Goal: Task Accomplishment & Management: Manage account settings

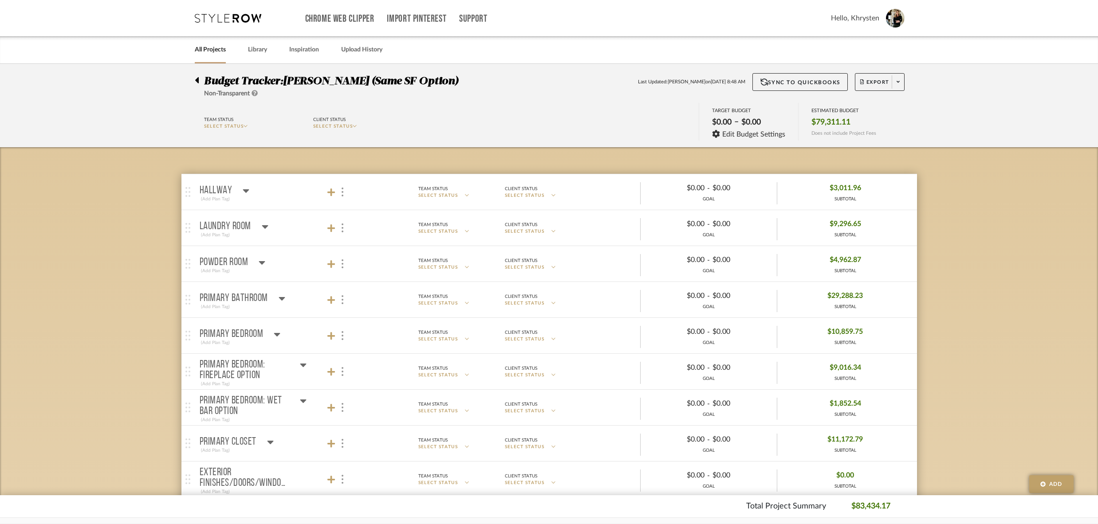
click at [212, 51] on link "All Projects" at bounding box center [210, 50] width 31 height 12
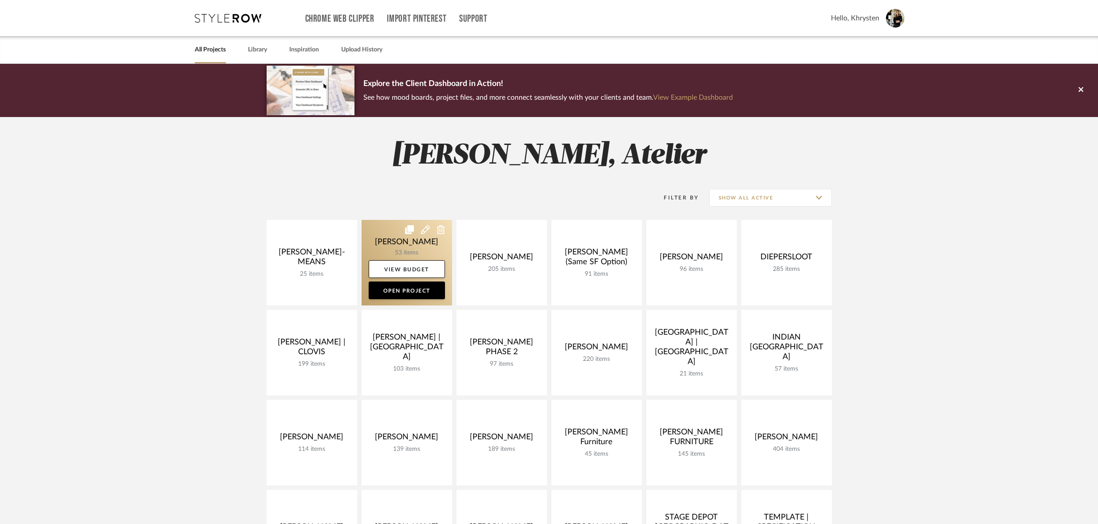
click at [393, 240] on link at bounding box center [406, 263] width 90 height 86
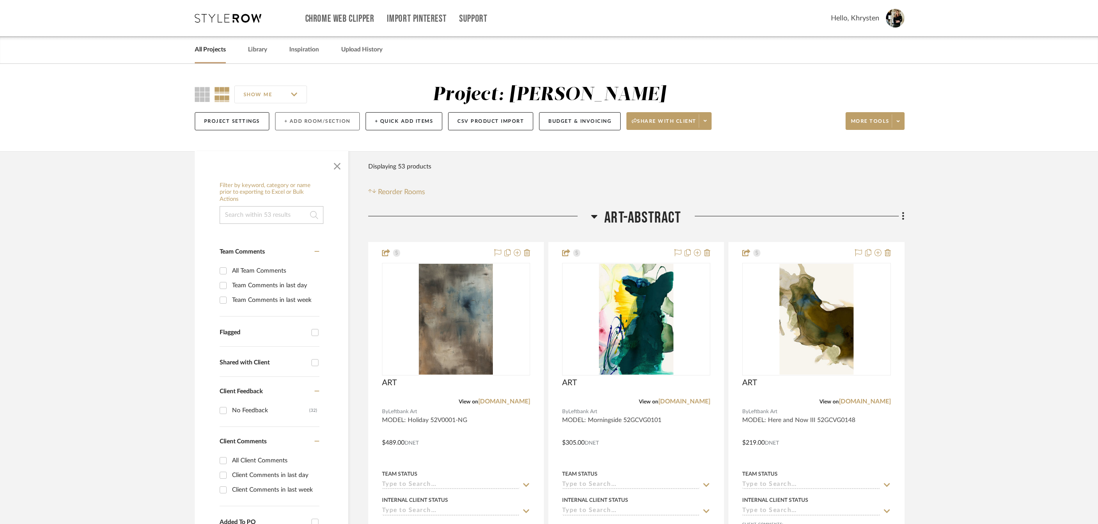
click at [305, 120] on button "+ Add Room/Section" at bounding box center [317, 121] width 85 height 18
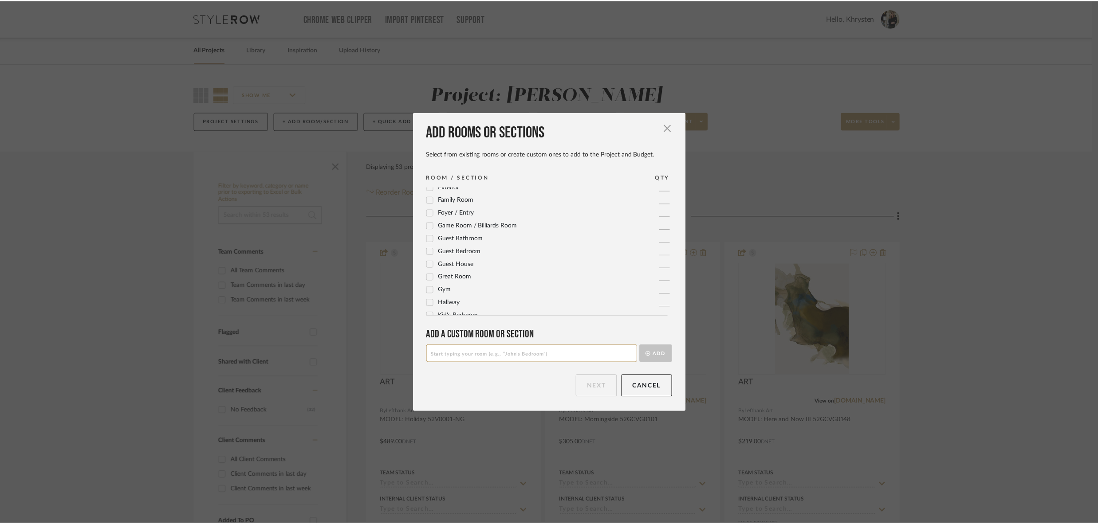
scroll to position [96, 0]
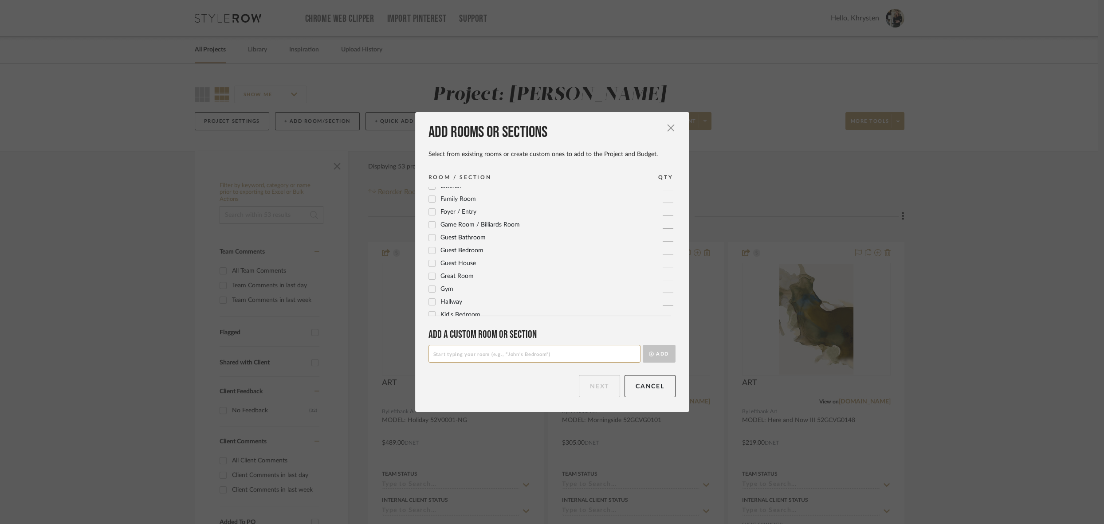
click at [486, 353] on input at bounding box center [534, 354] width 212 height 18
click at [654, 386] on button "Cancel" at bounding box center [649, 386] width 51 height 22
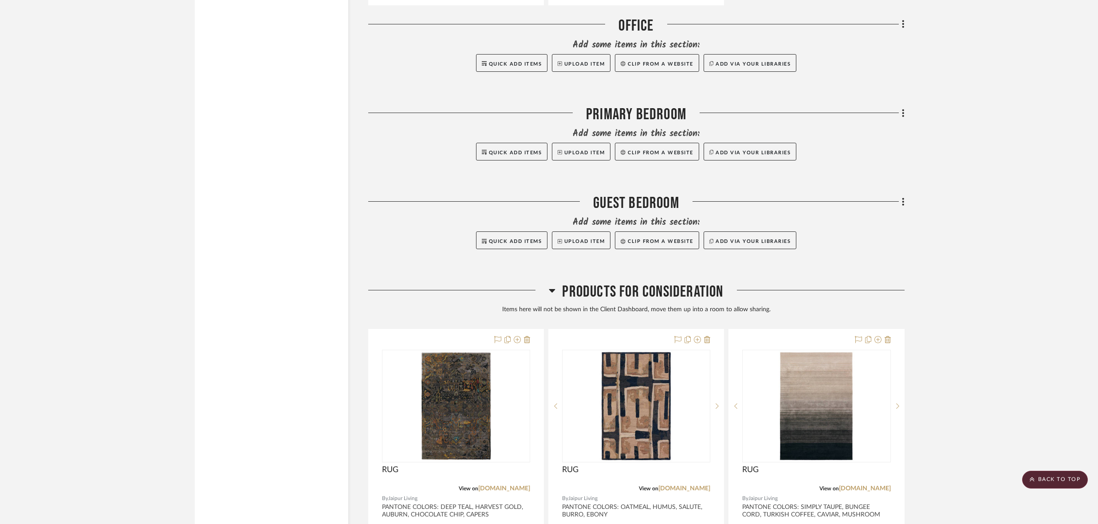
scroll to position [4091, 0]
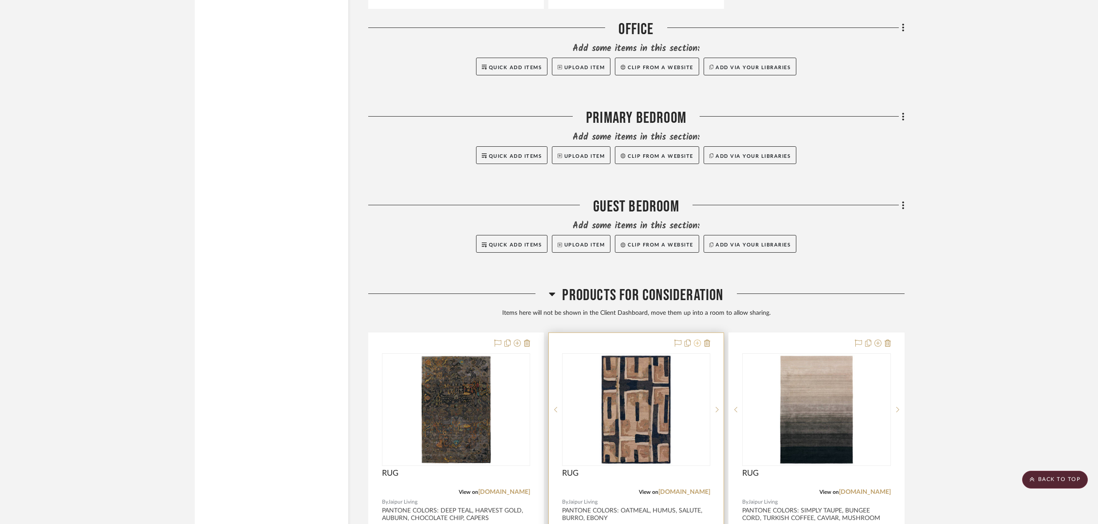
click at [698, 340] on icon at bounding box center [697, 343] width 7 height 7
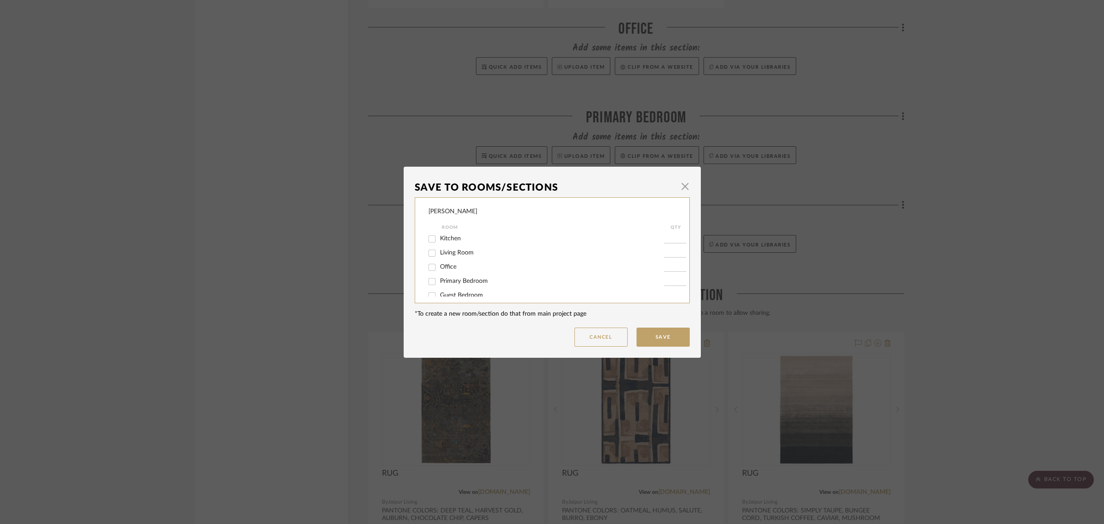
scroll to position [63, 0]
click at [426, 250] on input "Living Room" at bounding box center [432, 248] width 14 height 14
checkbox input "true"
type input "1"
click at [660, 337] on button "Save" at bounding box center [662, 337] width 53 height 19
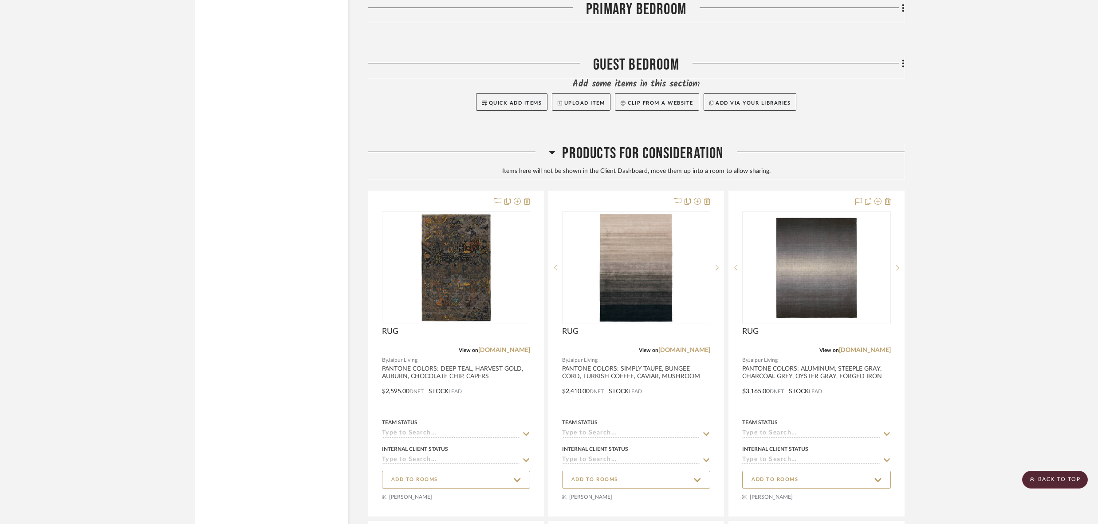
scroll to position [4241, 0]
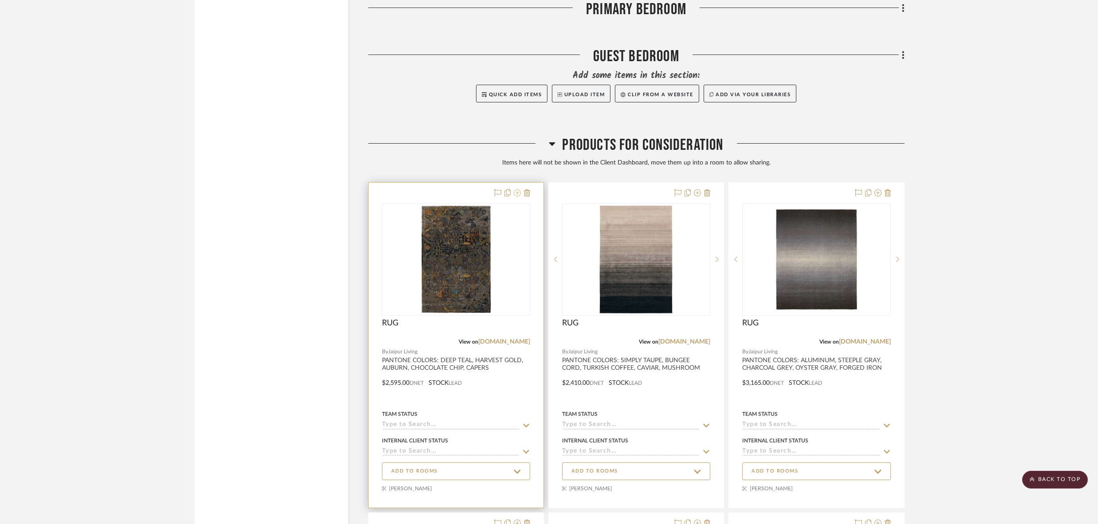
click at [516, 189] on icon at bounding box center [517, 192] width 7 height 7
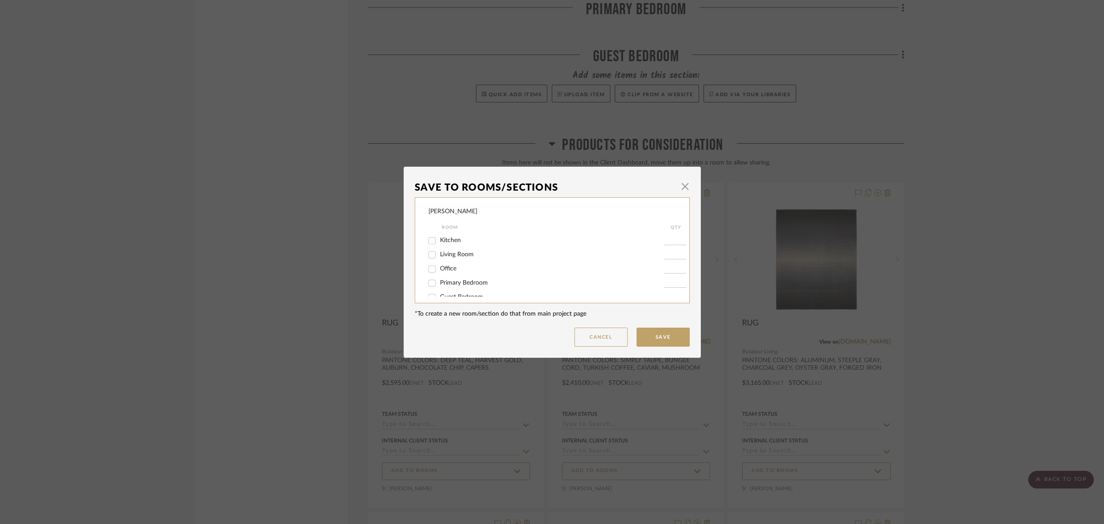
scroll to position [56, 0]
click at [430, 258] on input "Living Room" at bounding box center [432, 254] width 14 height 14
checkbox input "true"
type input "1"
click at [656, 343] on button "Save" at bounding box center [662, 337] width 53 height 19
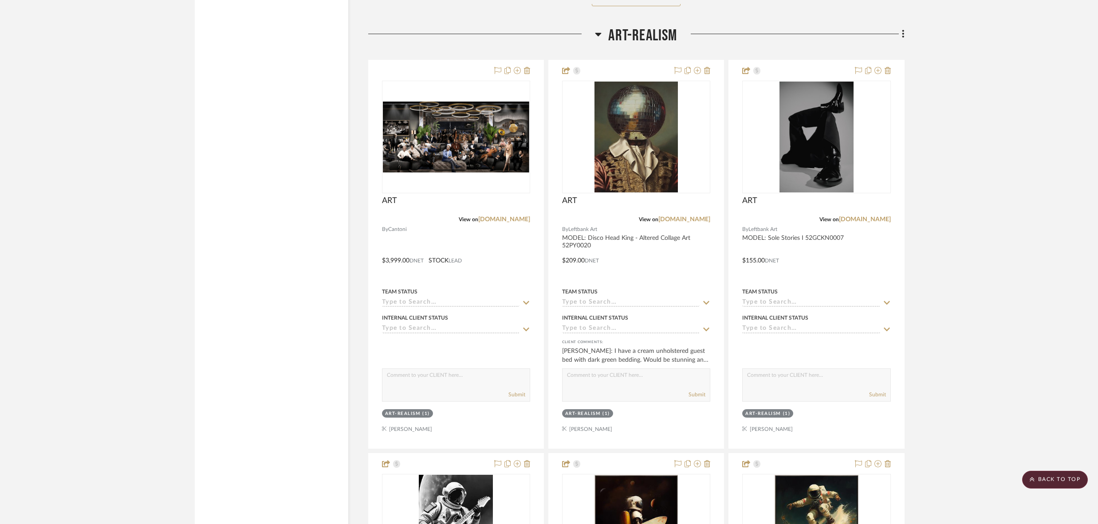
scroll to position [1464, 0]
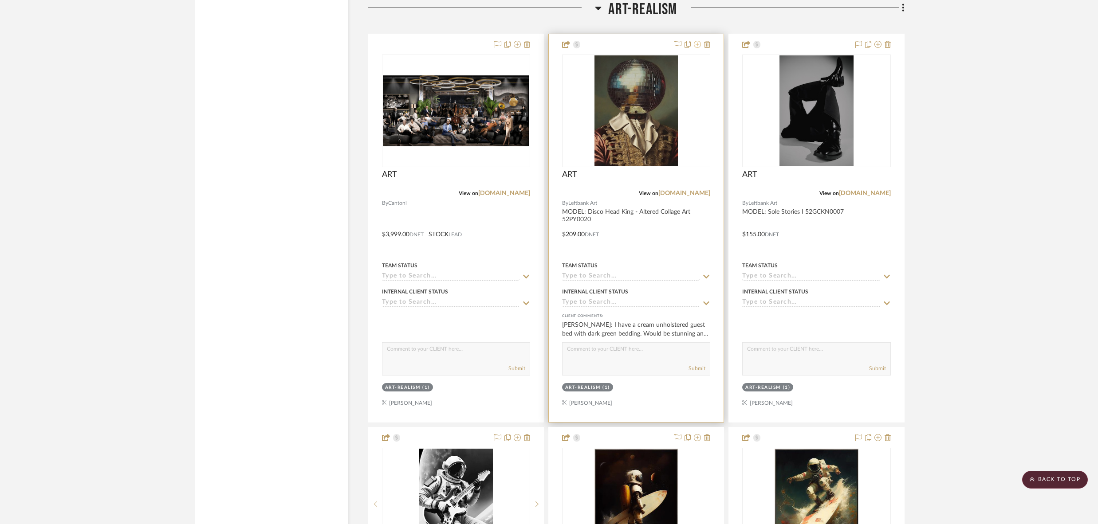
click at [699, 41] on icon at bounding box center [697, 44] width 7 height 7
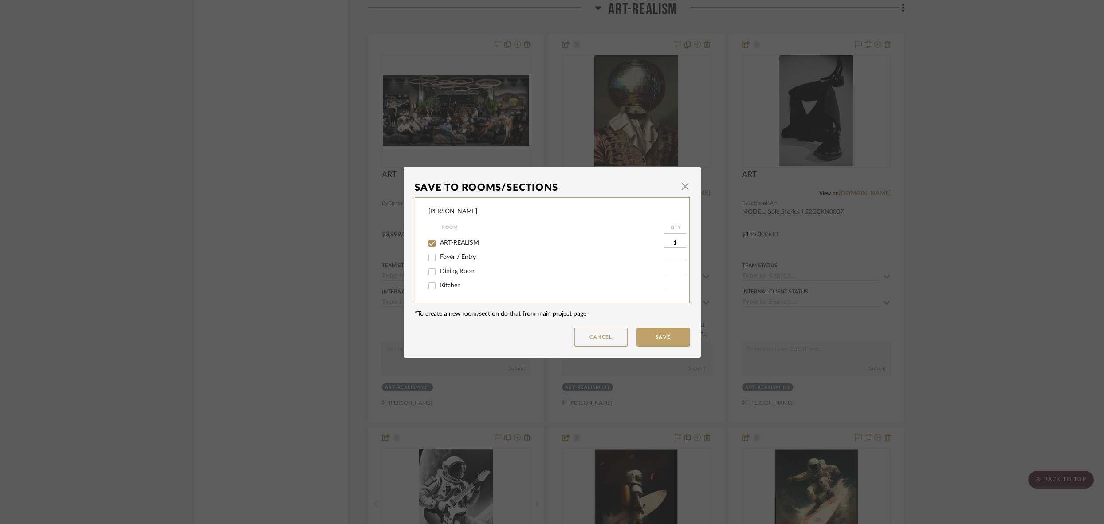
scroll to position [3, 0]
click at [428, 250] on input "ART-REALISM" at bounding box center [432, 251] width 14 height 14
checkbox input "false"
click at [428, 291] on input "Guest Bedroom" at bounding box center [432, 288] width 14 height 14
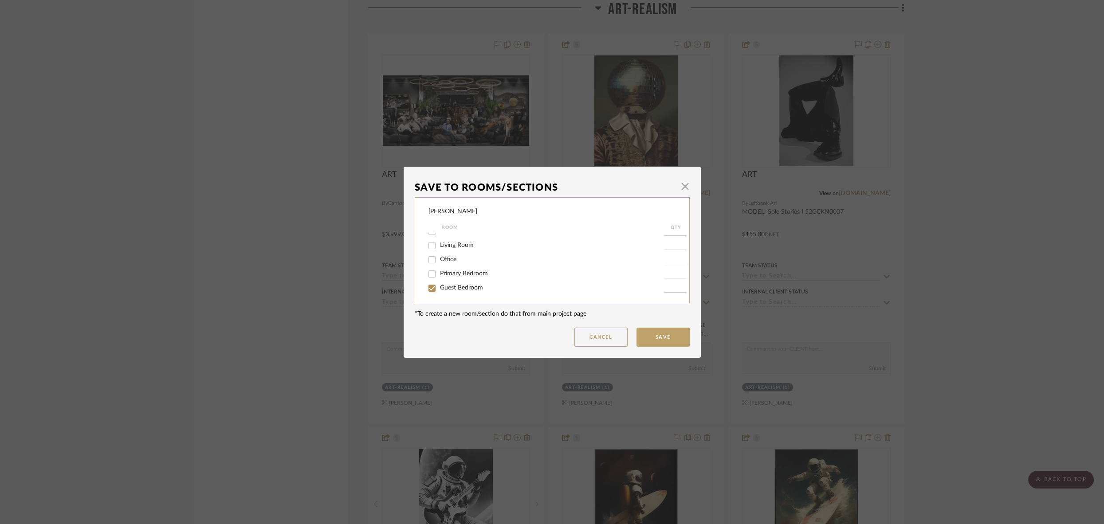
checkbox input "true"
type input "1"
click at [660, 341] on button "Save" at bounding box center [662, 337] width 53 height 19
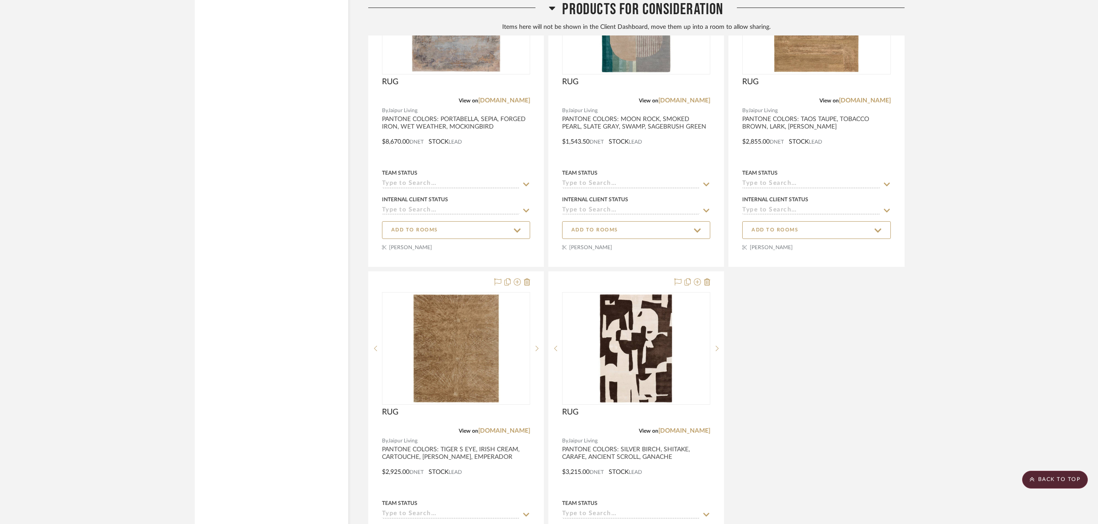
scroll to position [5272, 0]
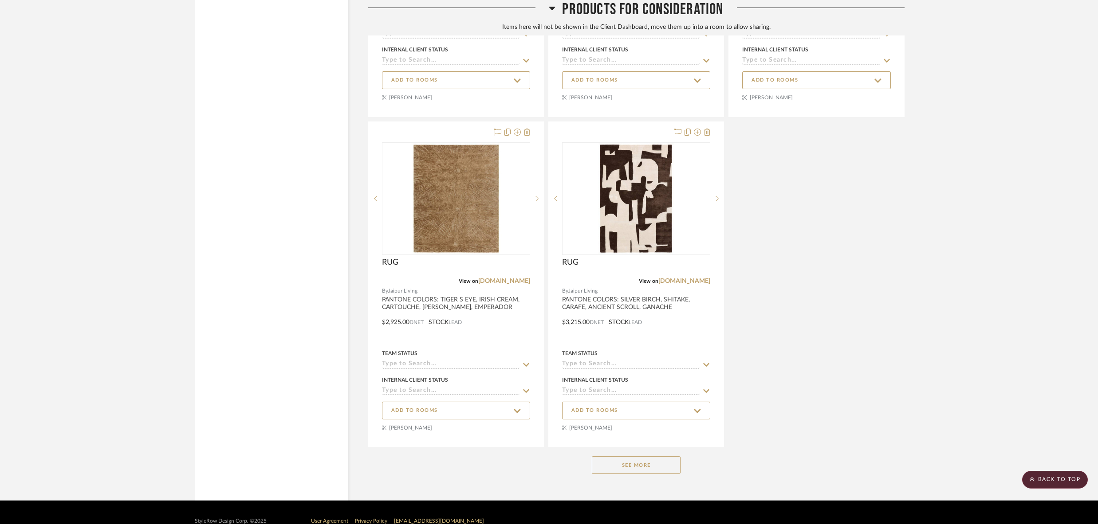
click at [630, 456] on button "See More" at bounding box center [636, 465] width 89 height 18
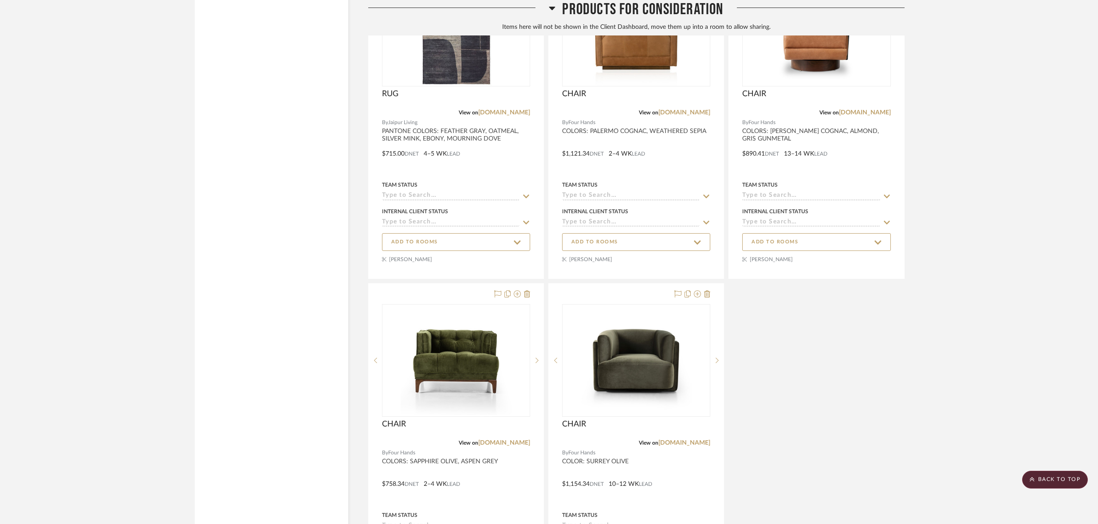
scroll to position [6149, 0]
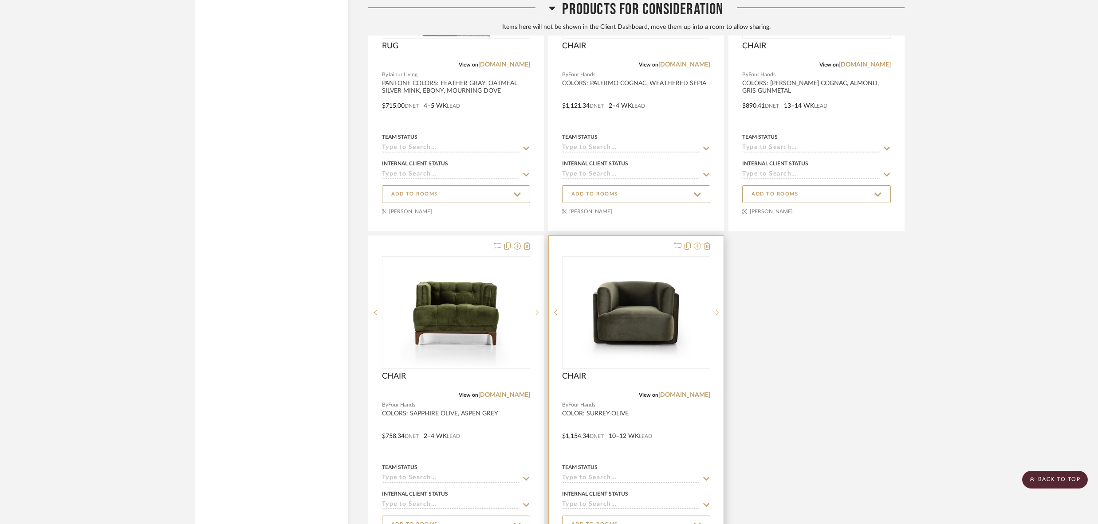
click at [698, 243] on icon at bounding box center [697, 246] width 7 height 7
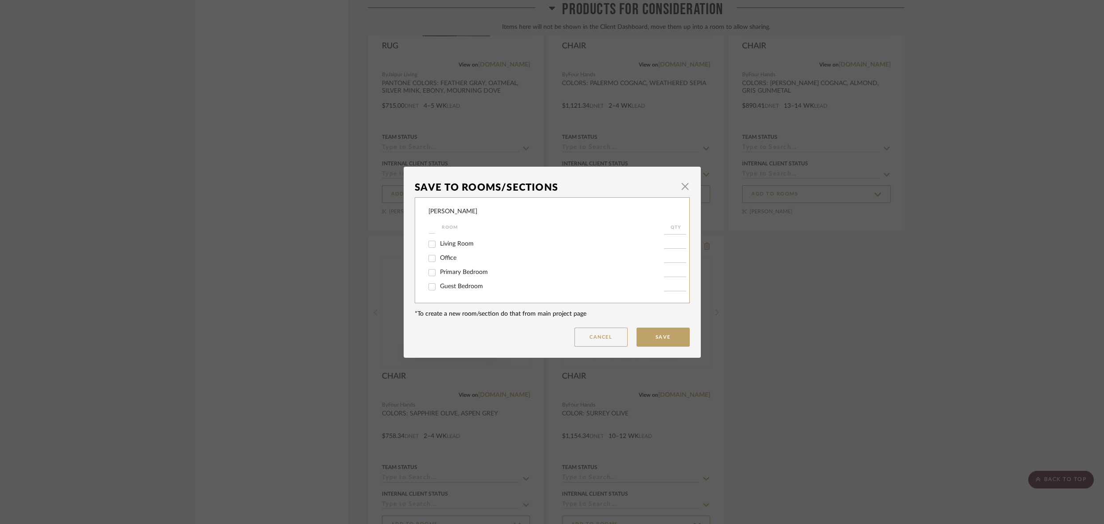
scroll to position [46, 0]
click at [431, 252] on input "Kitchen" at bounding box center [432, 250] width 14 height 14
checkbox input "true"
type input "4"
click at [658, 337] on button "Save" at bounding box center [662, 337] width 53 height 19
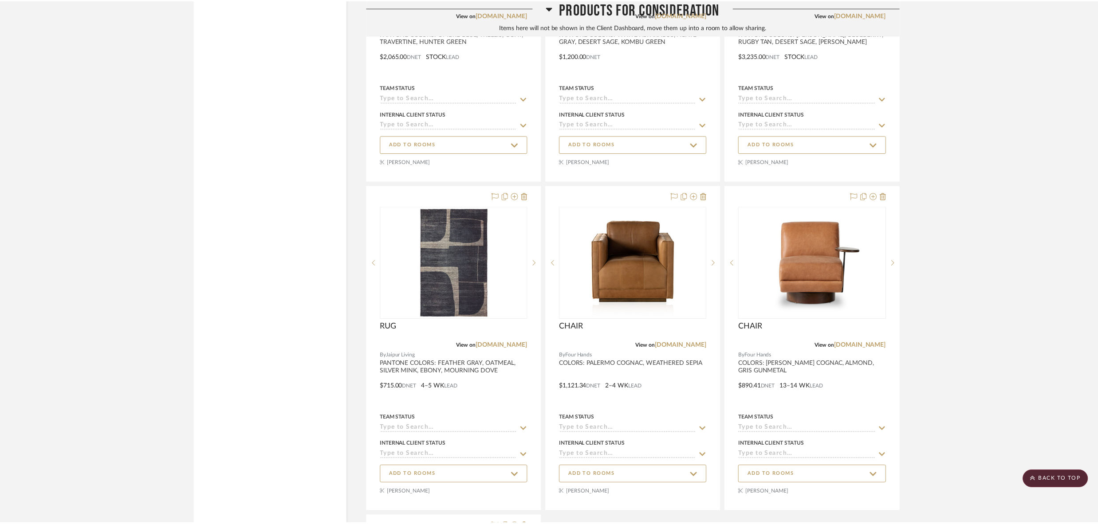
scroll to position [6149, 0]
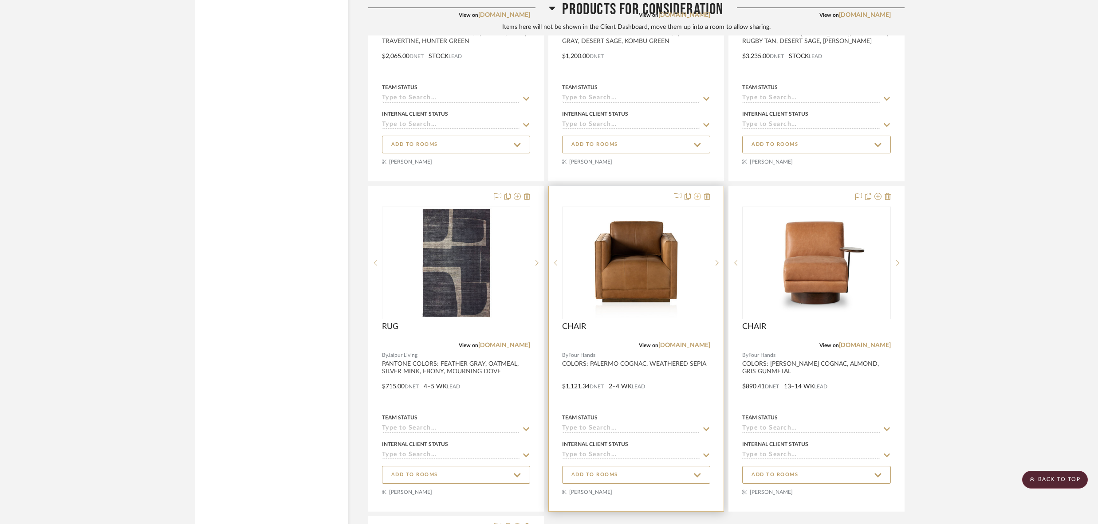
click at [697, 193] on icon at bounding box center [697, 196] width 7 height 7
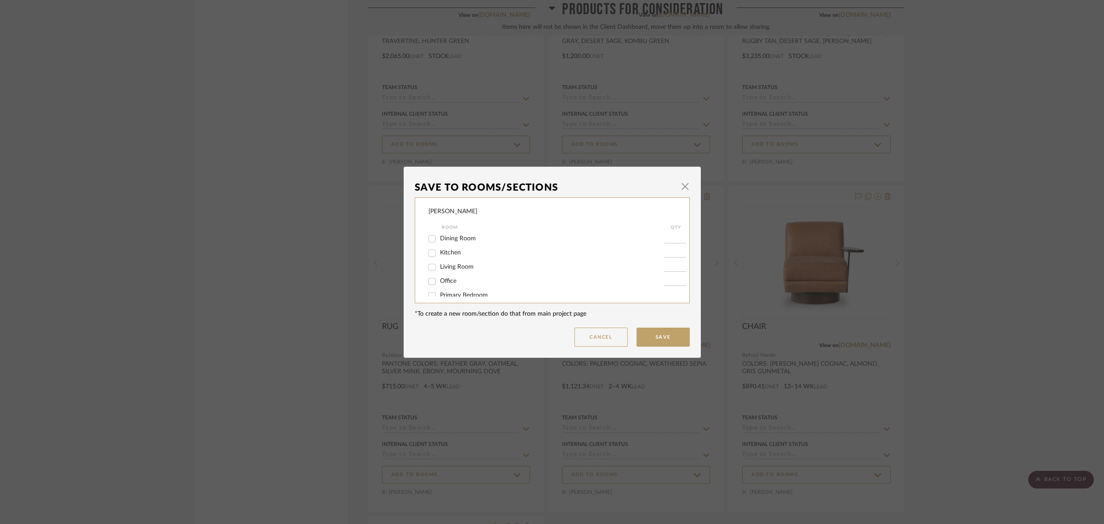
scroll to position [53, 0]
drag, startPoint x: 430, startPoint y: 259, endPoint x: 526, endPoint y: 260, distance: 95.8
click at [431, 259] on input "Living Room" at bounding box center [432, 258] width 14 height 14
checkbox input "true"
click at [664, 260] on input "1" at bounding box center [675, 257] width 22 height 9
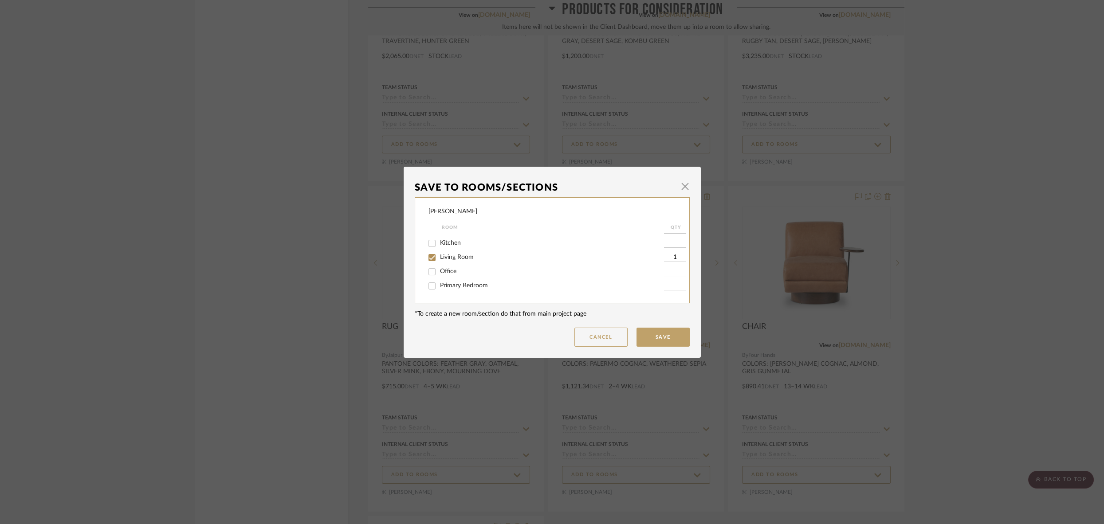
click at [664, 260] on input "1" at bounding box center [675, 257] width 22 height 9
type input "2"
click at [658, 335] on button "Save" at bounding box center [662, 337] width 53 height 19
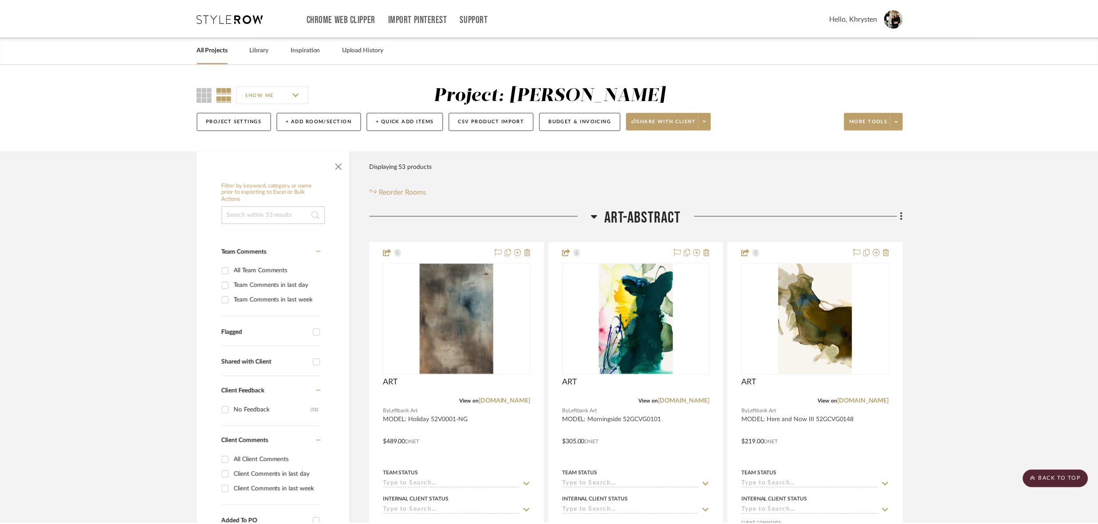
scroll to position [6149, 0]
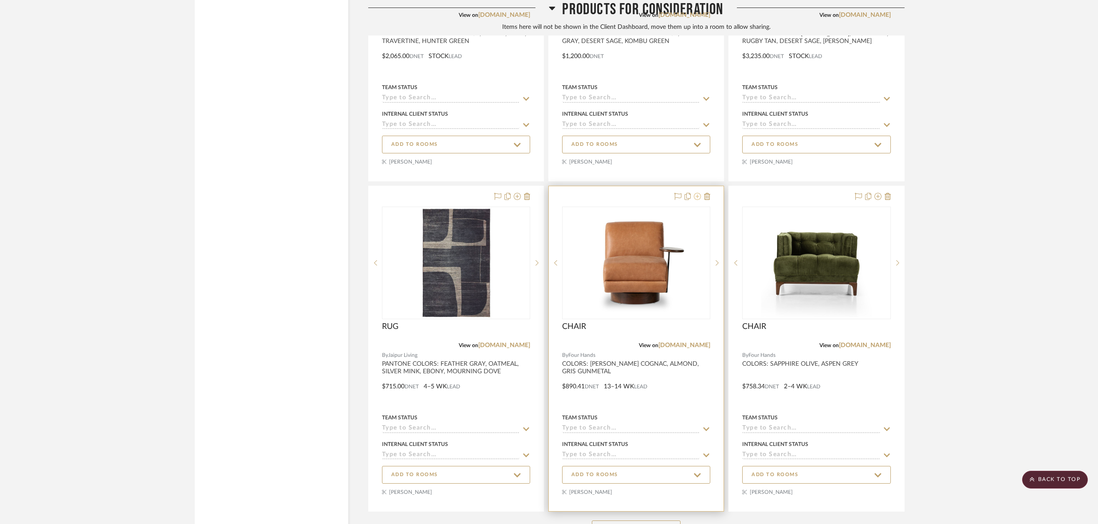
click at [698, 193] on icon at bounding box center [697, 196] width 7 height 7
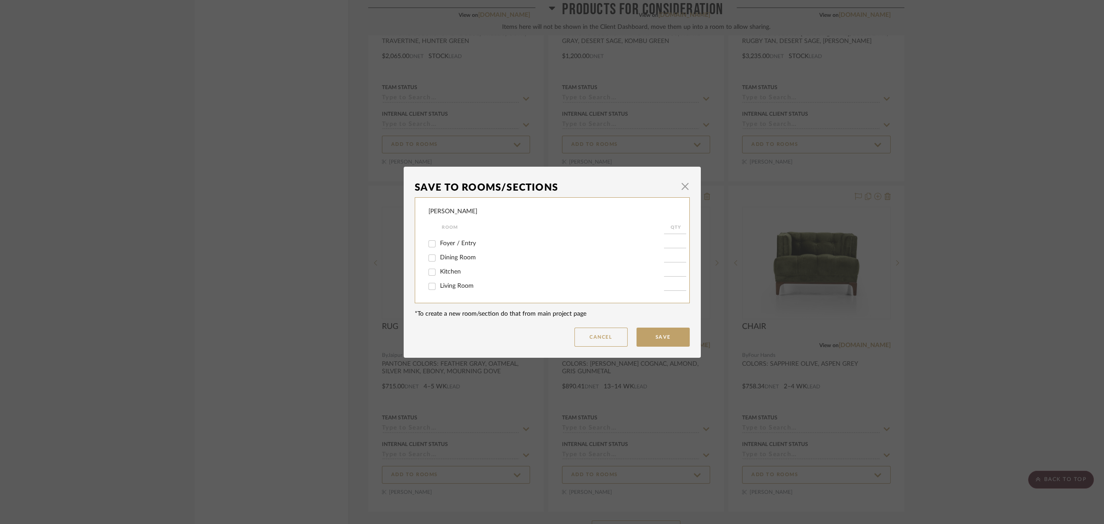
scroll to position [30, 0]
click at [430, 282] on input "Living Room" at bounding box center [432, 281] width 14 height 14
checkbox input "true"
drag, startPoint x: 665, startPoint y: 282, endPoint x: 690, endPoint y: 280, distance: 25.0
click at [690, 280] on dialog-content "Save To Rooms/Sections × CARR Room QTY ART-ABSTRACT ART-REALISM Foyer / Entry D…" at bounding box center [552, 262] width 297 height 191
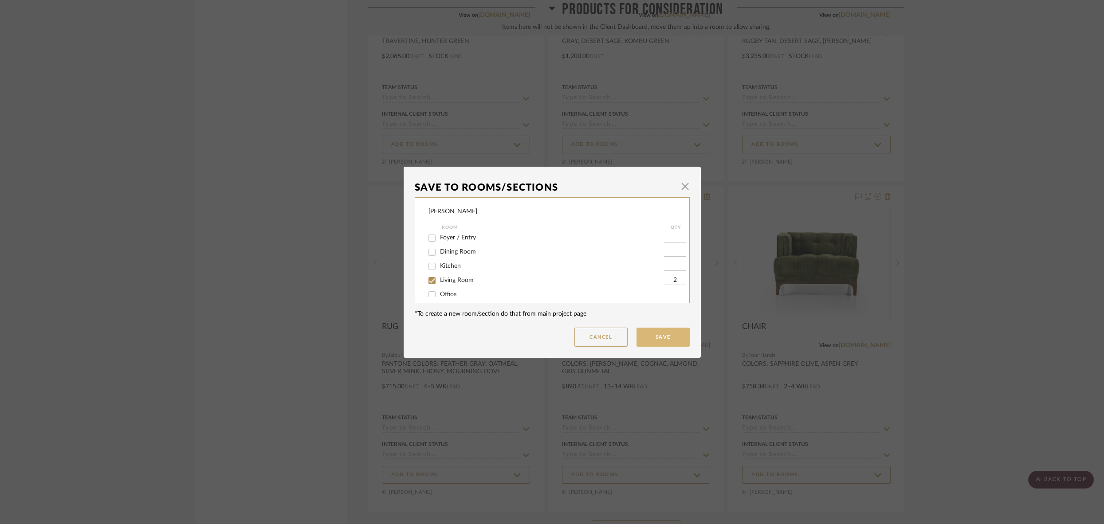
type input "2"
click at [670, 335] on button "Save" at bounding box center [662, 337] width 53 height 19
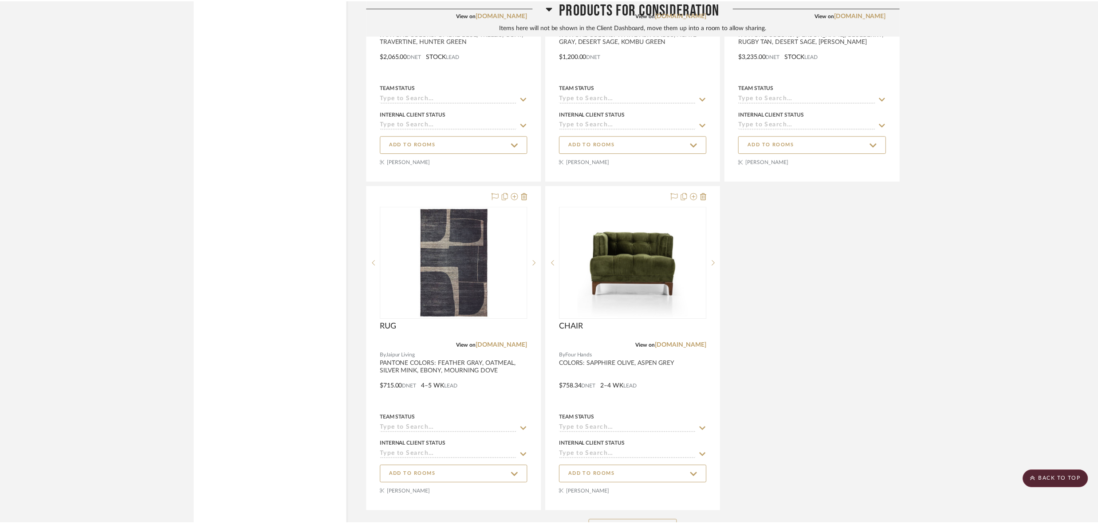
scroll to position [6149, 0]
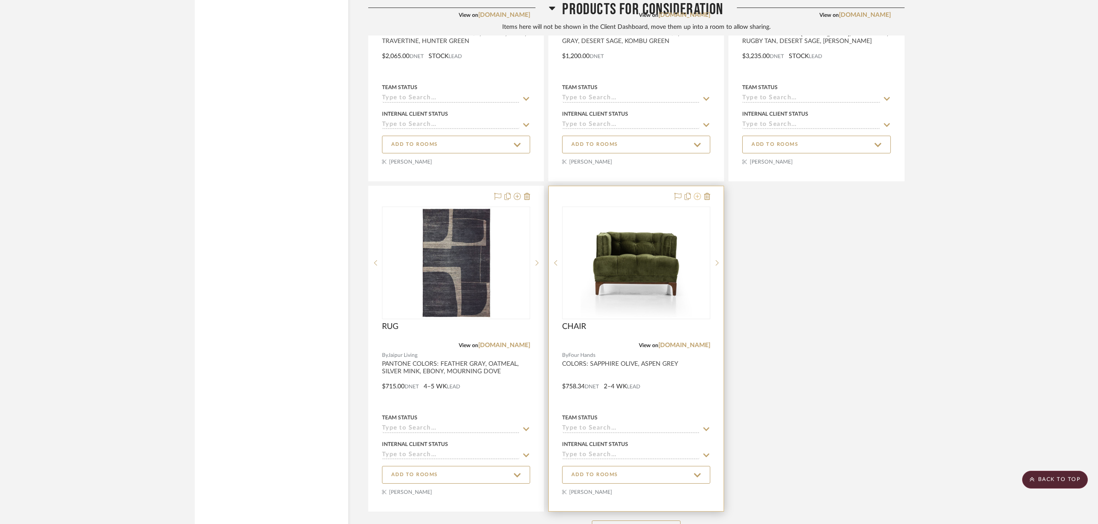
click at [699, 193] on icon at bounding box center [697, 196] width 7 height 7
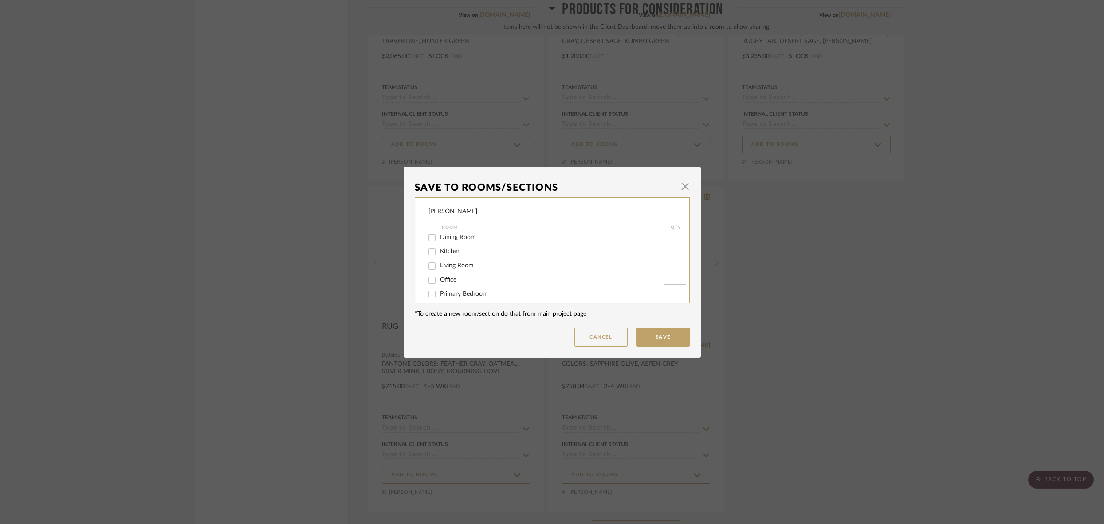
scroll to position [43, 0]
click at [432, 256] on input "Kitchen" at bounding box center [432, 254] width 14 height 14
checkbox input "true"
type input "4"
click at [658, 341] on button "Save" at bounding box center [662, 337] width 53 height 19
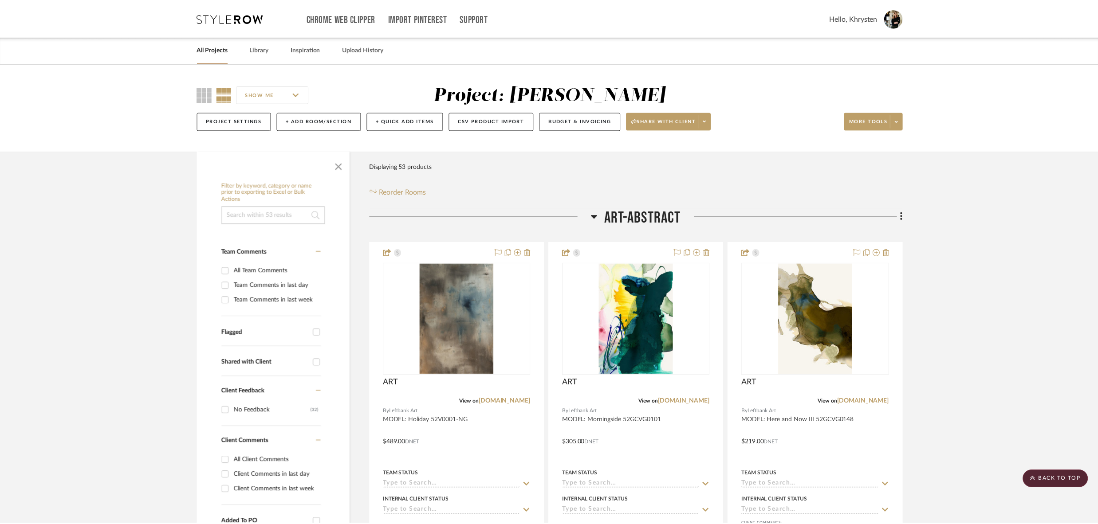
scroll to position [6149, 0]
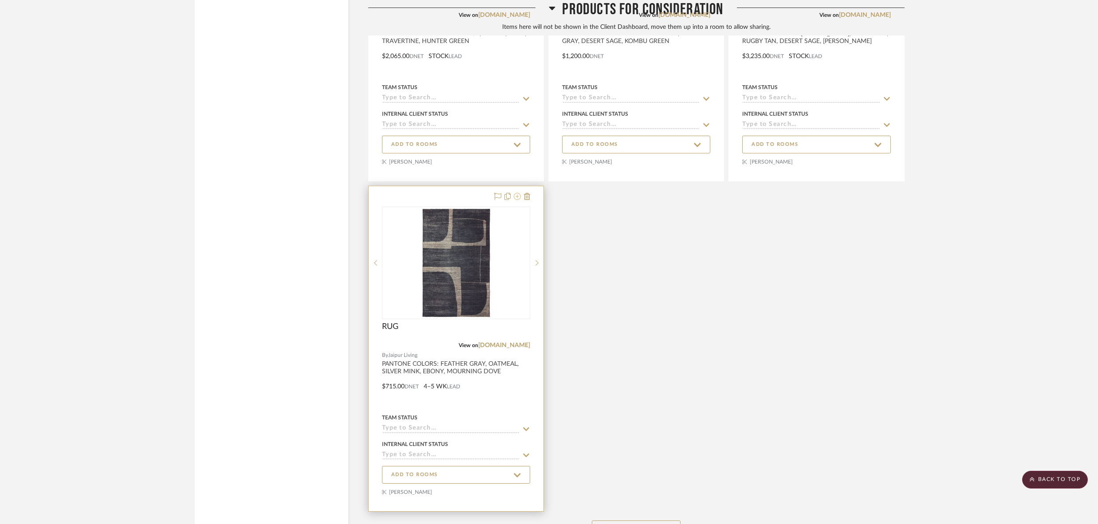
click at [517, 193] on icon at bounding box center [517, 196] width 7 height 7
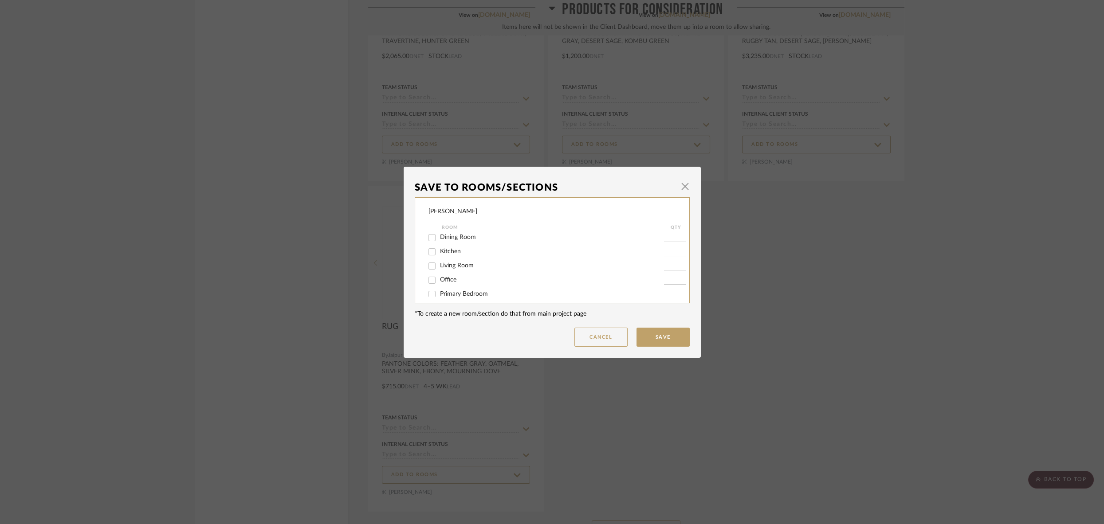
scroll to position [47, 0]
click at [428, 267] on input "Living Room" at bounding box center [432, 264] width 14 height 14
checkbox input "true"
type input "1"
click at [658, 338] on button "Save" at bounding box center [662, 337] width 53 height 19
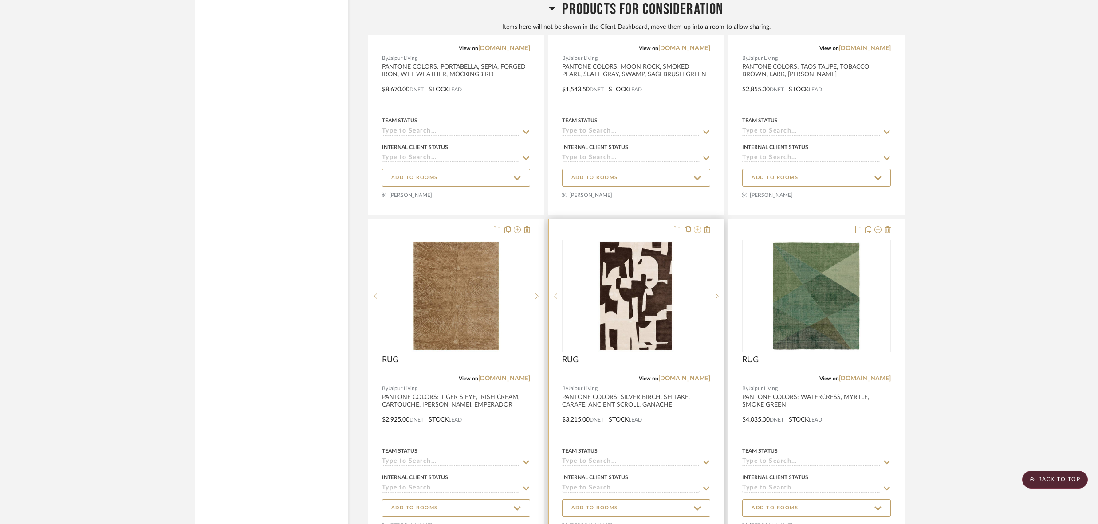
scroll to position [5819, 0]
click at [518, 227] on icon at bounding box center [517, 230] width 7 height 7
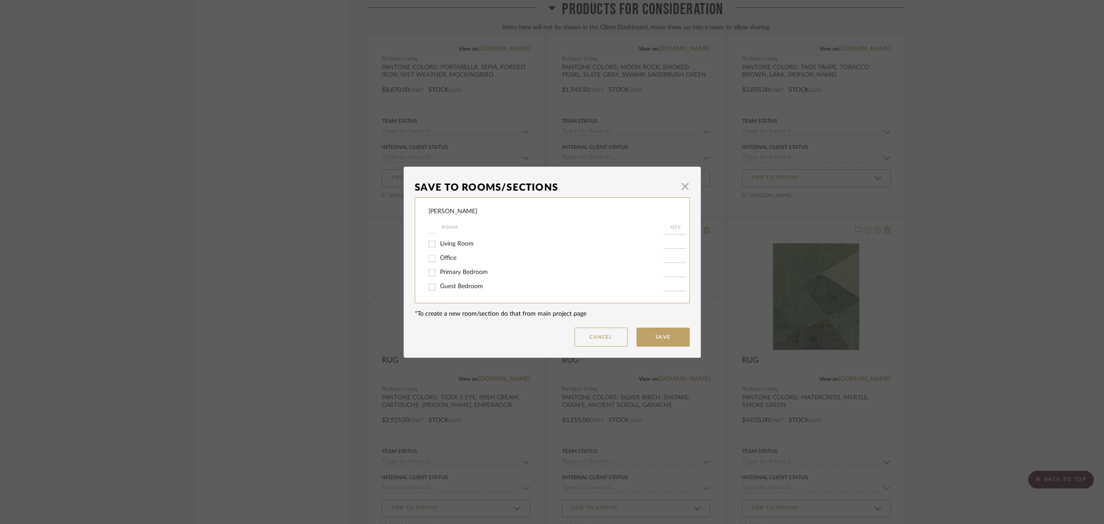
scroll to position [30, 0]
click at [429, 269] on input "Kitchen" at bounding box center [432, 266] width 14 height 14
checkbox input "true"
type input "1"
click at [647, 335] on button "Save" at bounding box center [662, 337] width 53 height 19
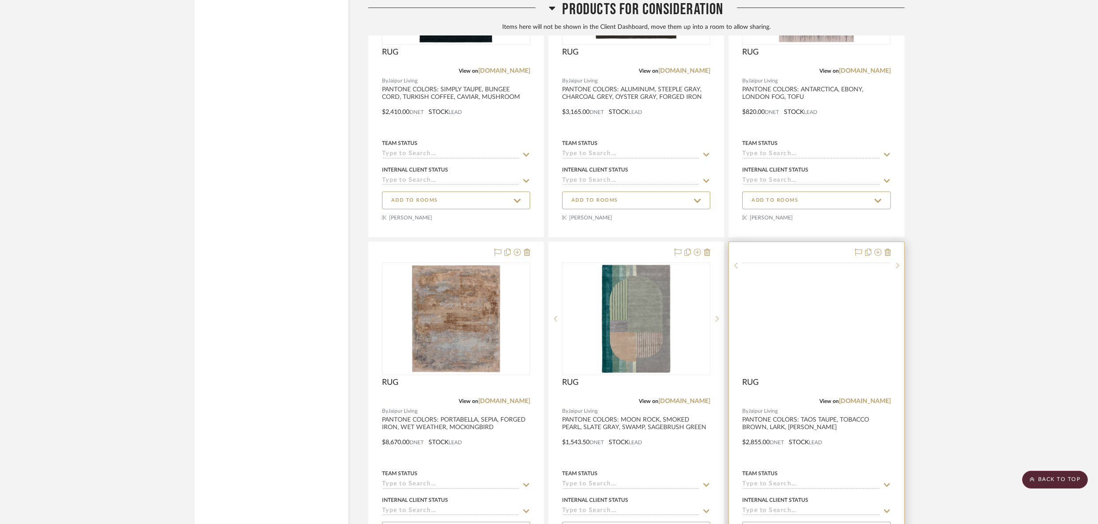
scroll to position [5466, 0]
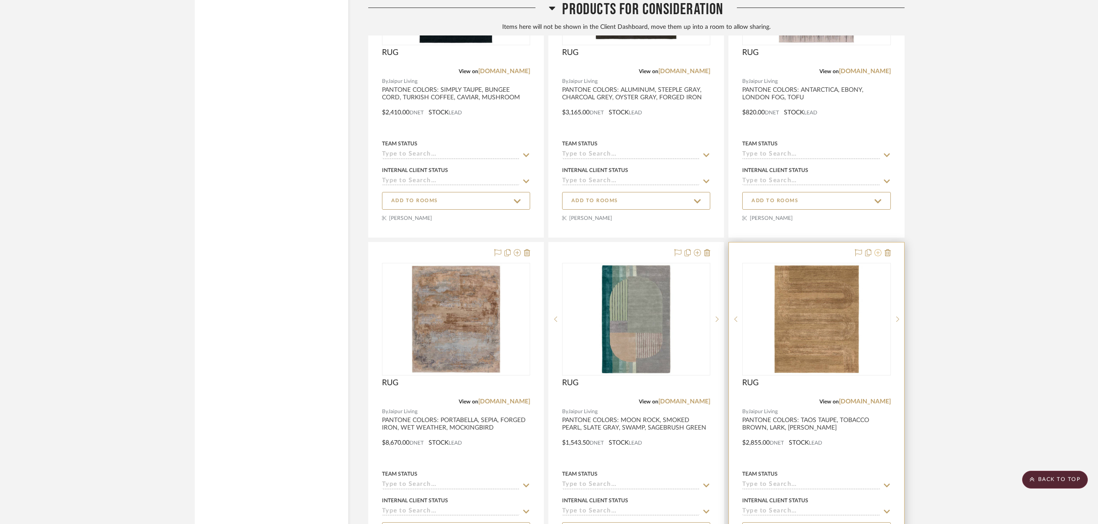
click at [878, 249] on icon at bounding box center [877, 252] width 7 height 7
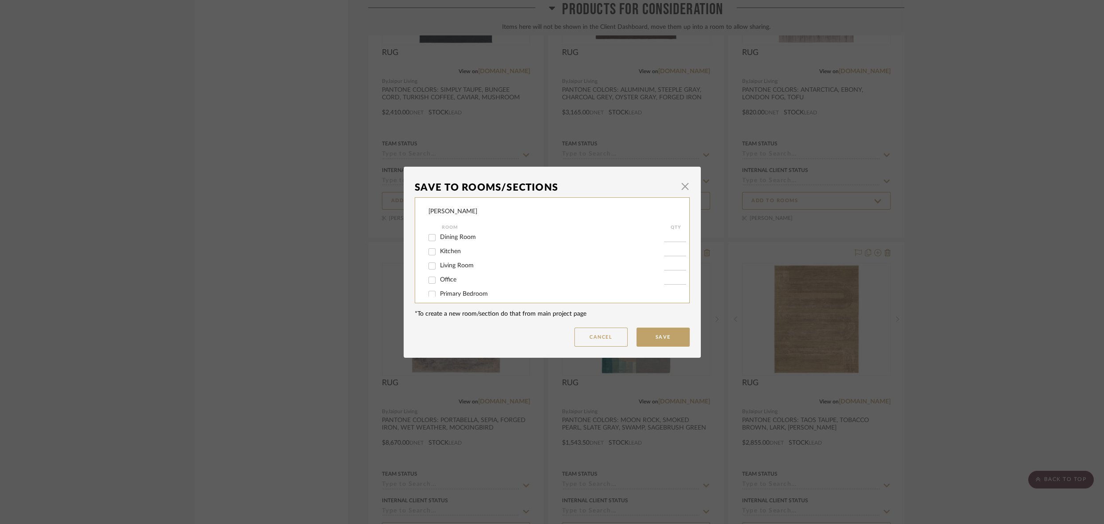
scroll to position [44, 0]
click at [428, 255] on input "Kitchen" at bounding box center [432, 252] width 14 height 14
checkbox input "true"
type input "1"
click at [647, 333] on button "Save" at bounding box center [662, 337] width 53 height 19
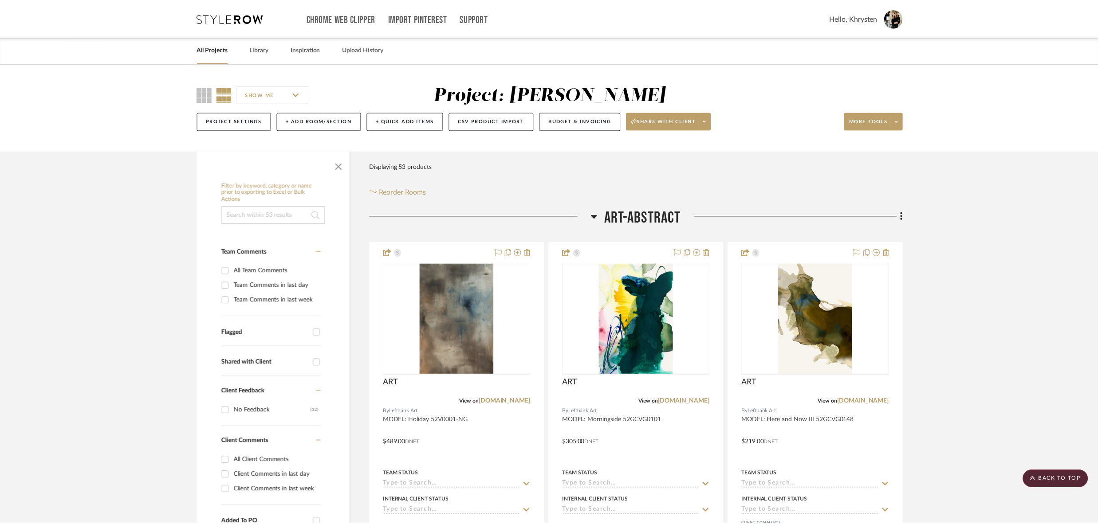
scroll to position [5466, 0]
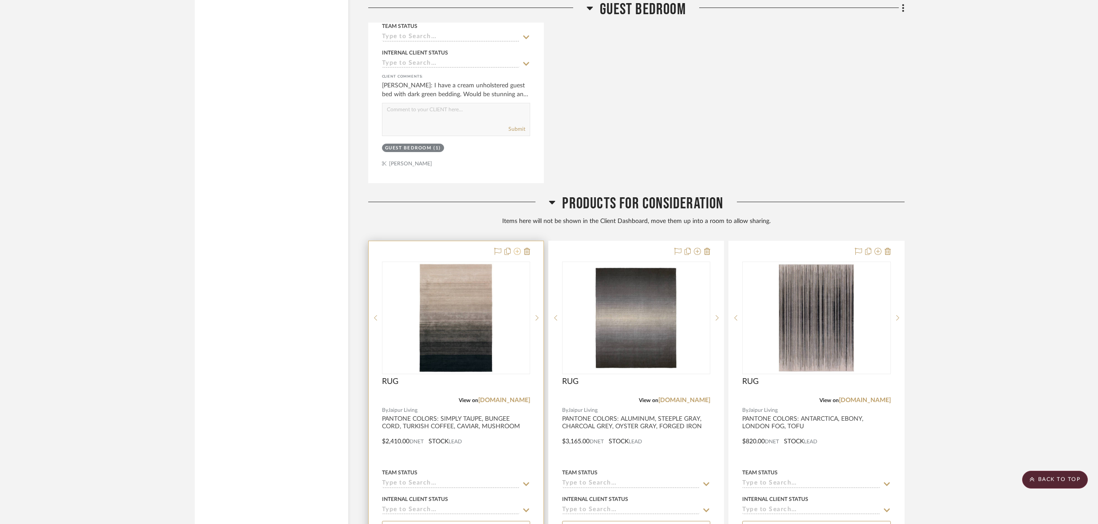
click at [518, 248] on icon at bounding box center [517, 251] width 7 height 7
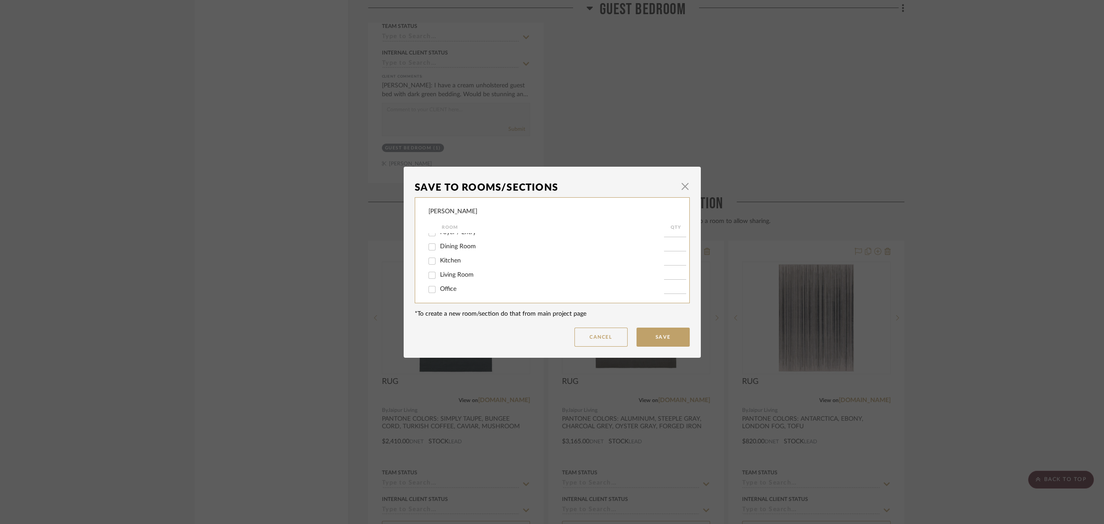
scroll to position [48, 0]
click at [424, 264] on div "CARR Room QTY ART-ABSTRACT ART-REALISM Foyer / Entry Dining Room Kitchen Living…" at bounding box center [552, 250] width 275 height 106
click at [428, 267] on input "Living Room" at bounding box center [432, 263] width 14 height 14
checkbox input "true"
type input "1"
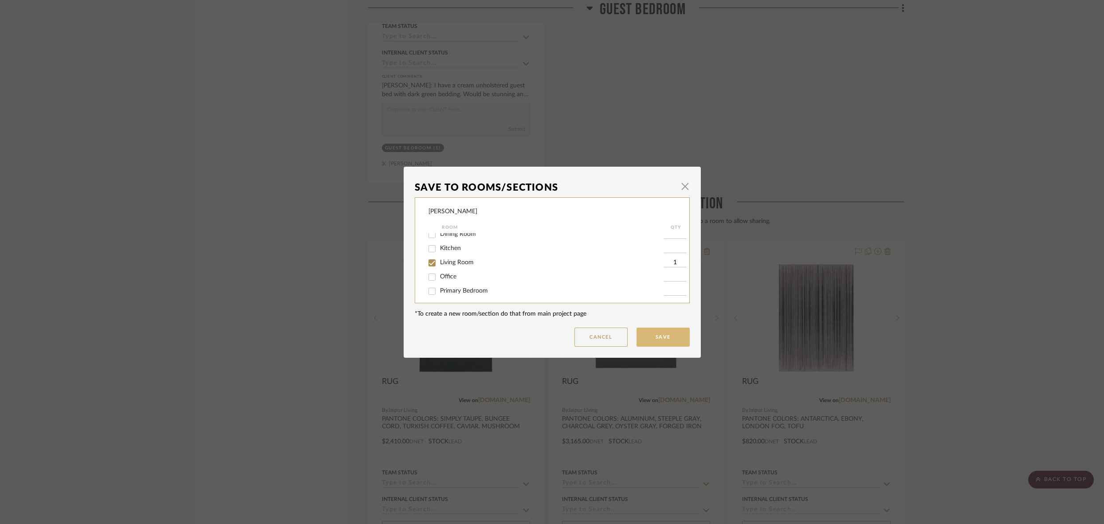
click at [647, 339] on button "Save" at bounding box center [662, 337] width 53 height 19
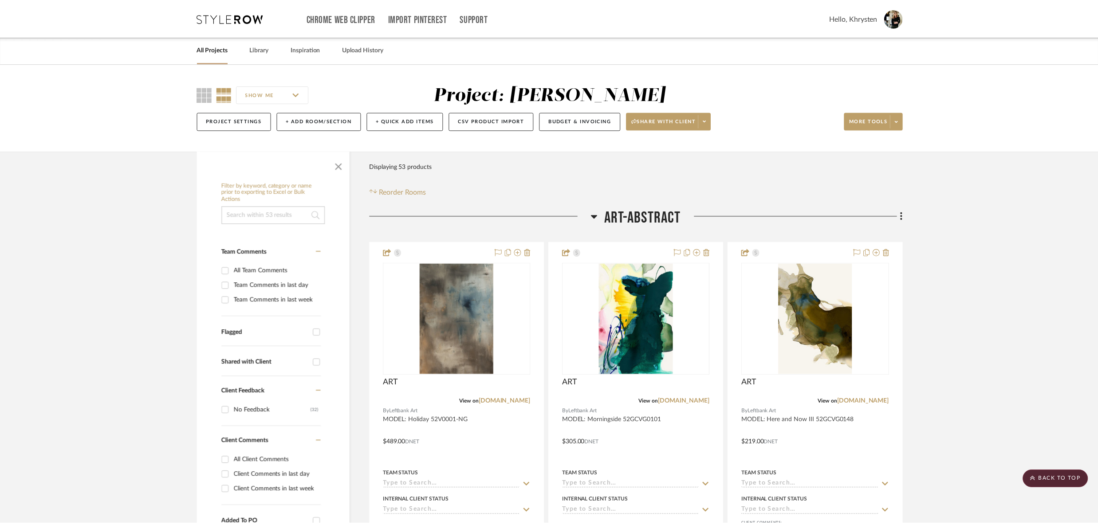
scroll to position [5466, 0]
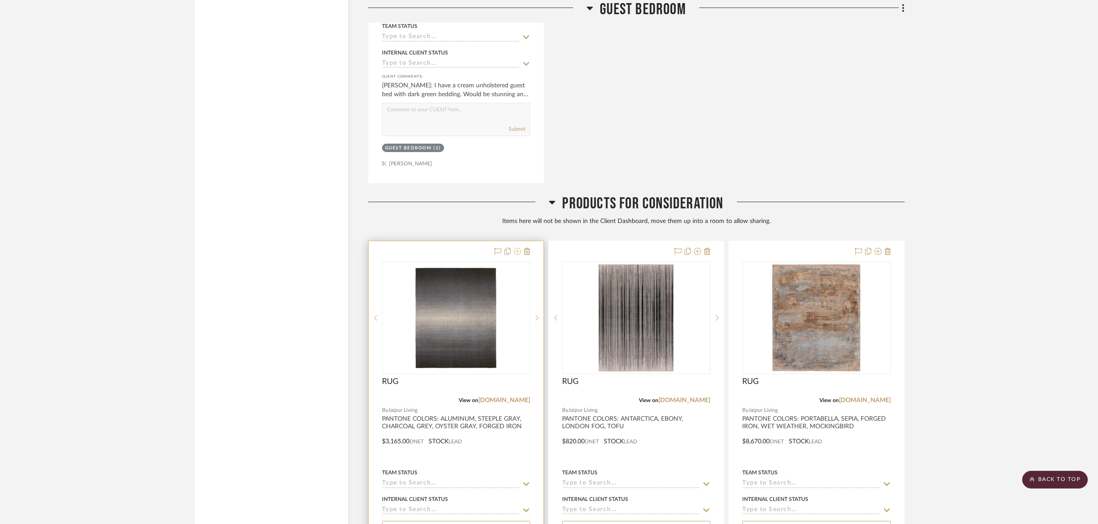
click at [518, 248] on icon at bounding box center [517, 251] width 7 height 7
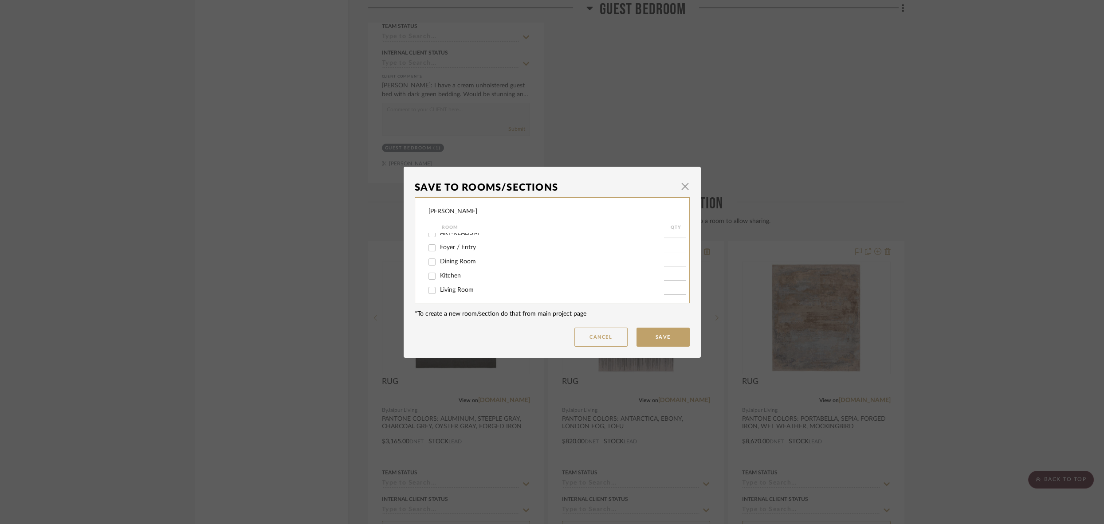
scroll to position [27, 0]
click at [428, 286] on input "Living Room" at bounding box center [432, 284] width 14 height 14
checkbox input "true"
type input "1"
click at [660, 337] on button "Save" at bounding box center [662, 337] width 53 height 19
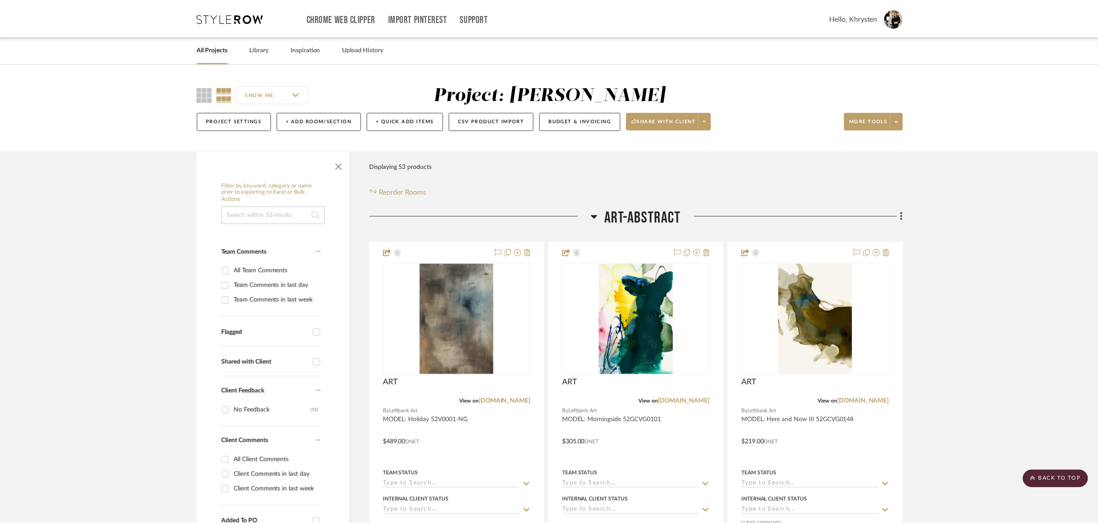
scroll to position [5466, 0]
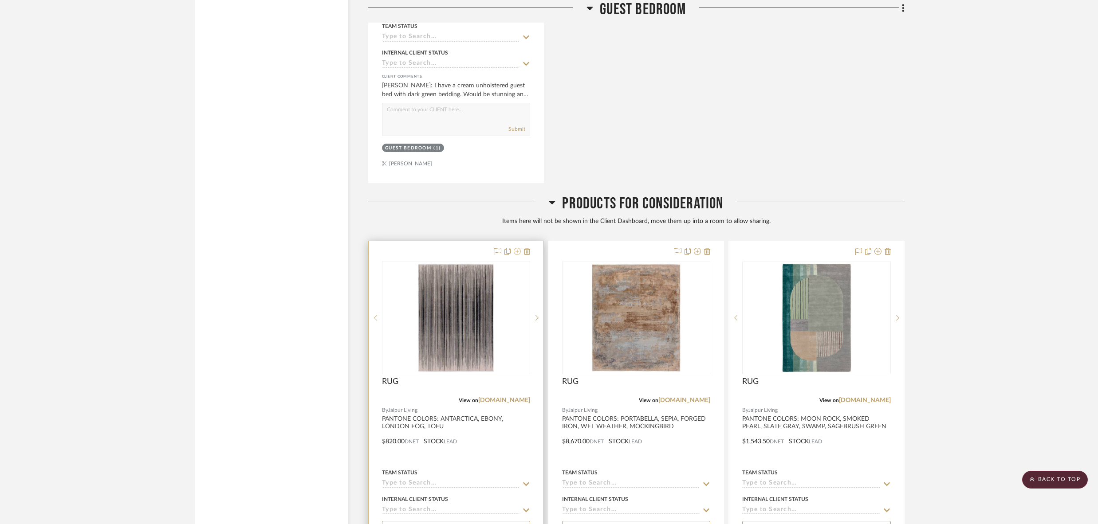
click at [518, 248] on icon at bounding box center [517, 251] width 7 height 7
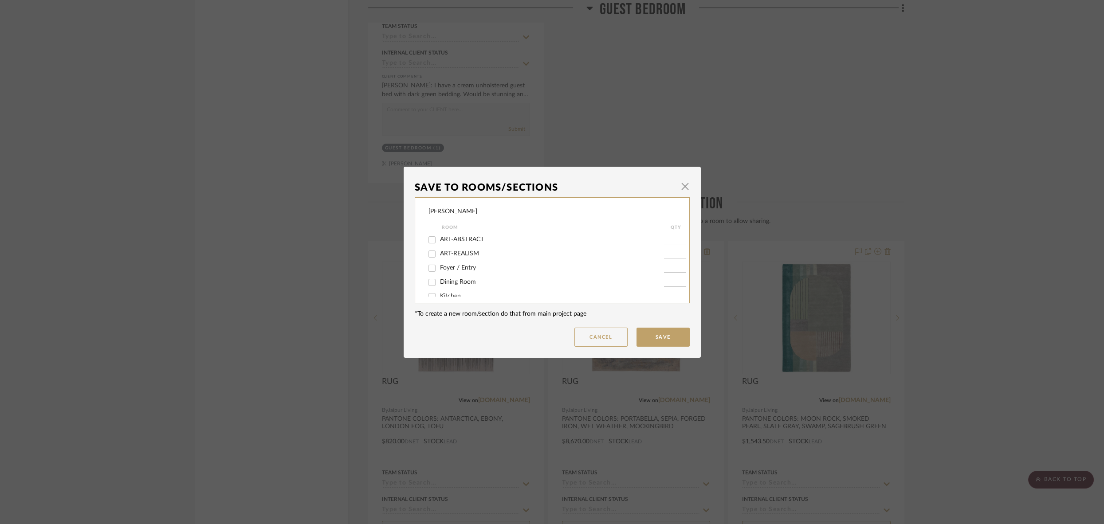
scroll to position [43, 0]
click at [429, 241] on input "Dining Room" at bounding box center [432, 239] width 14 height 14
checkbox input "true"
type input "1"
click at [653, 338] on button "Save" at bounding box center [662, 337] width 53 height 19
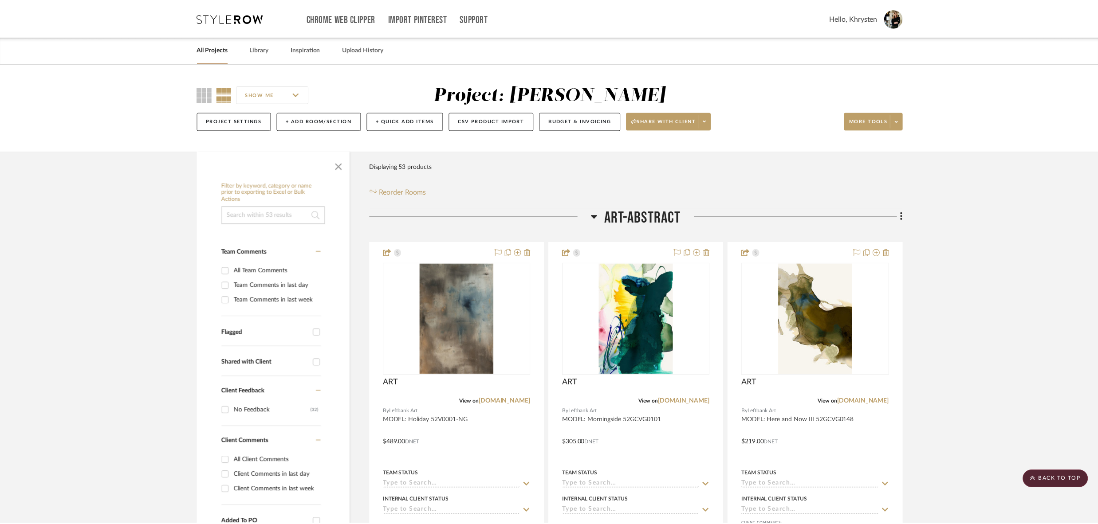
scroll to position [5466, 0]
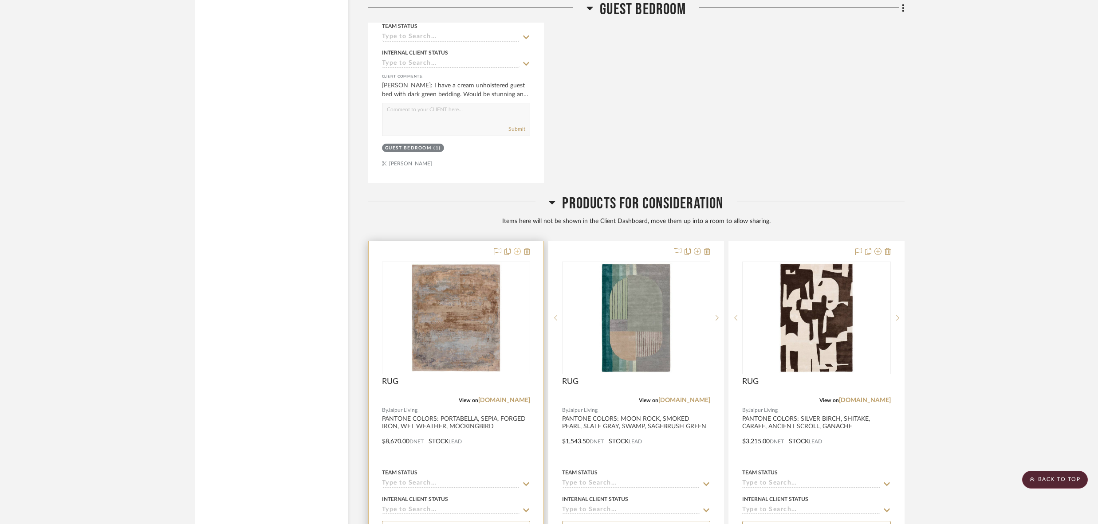
click at [517, 248] on icon at bounding box center [517, 251] width 7 height 7
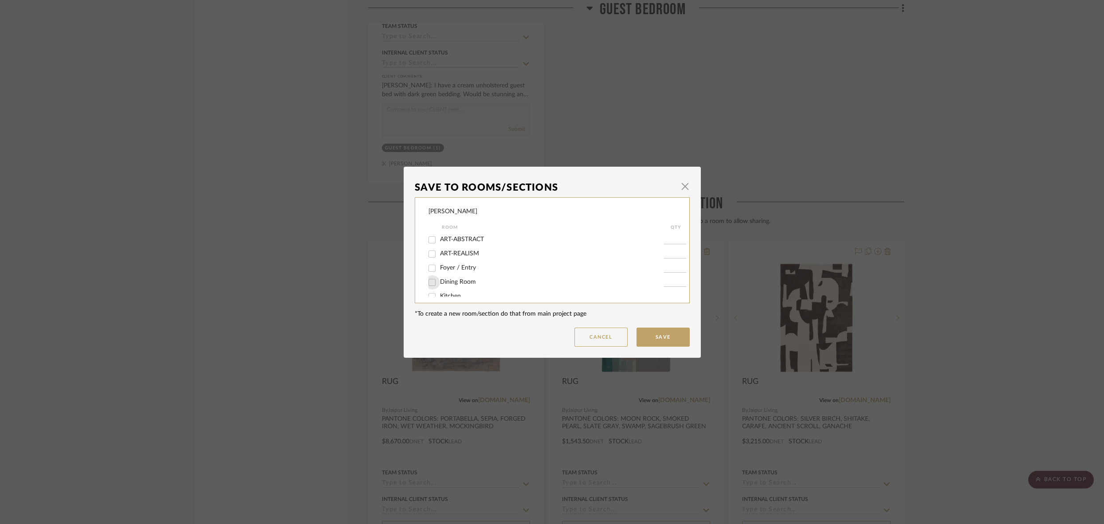
click at [427, 286] on input "Dining Room" at bounding box center [432, 282] width 14 height 14
checkbox input "true"
type input "1"
click at [650, 337] on button "Save" at bounding box center [662, 337] width 53 height 19
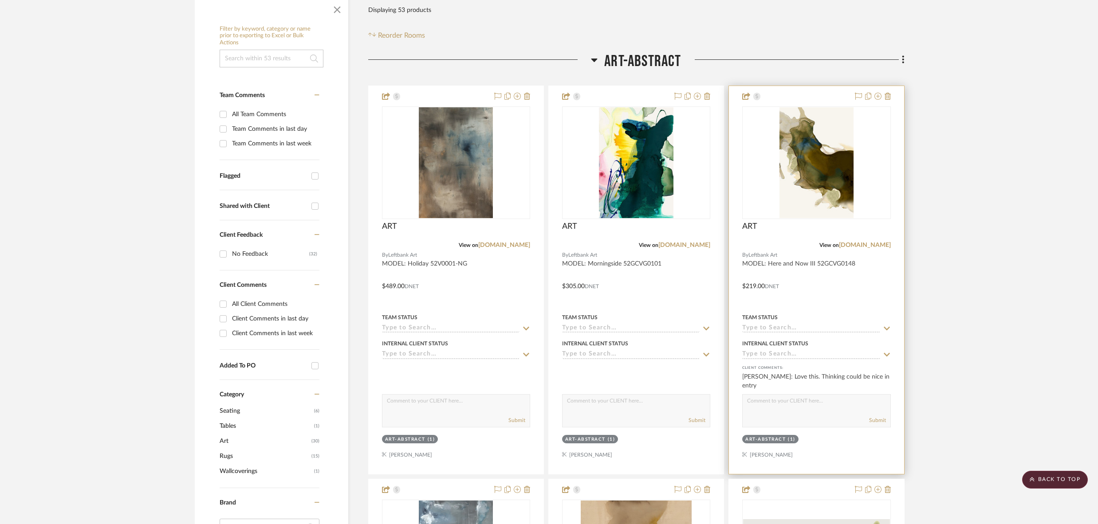
scroll to position [157, 0]
click at [877, 97] on icon at bounding box center [877, 95] width 7 height 7
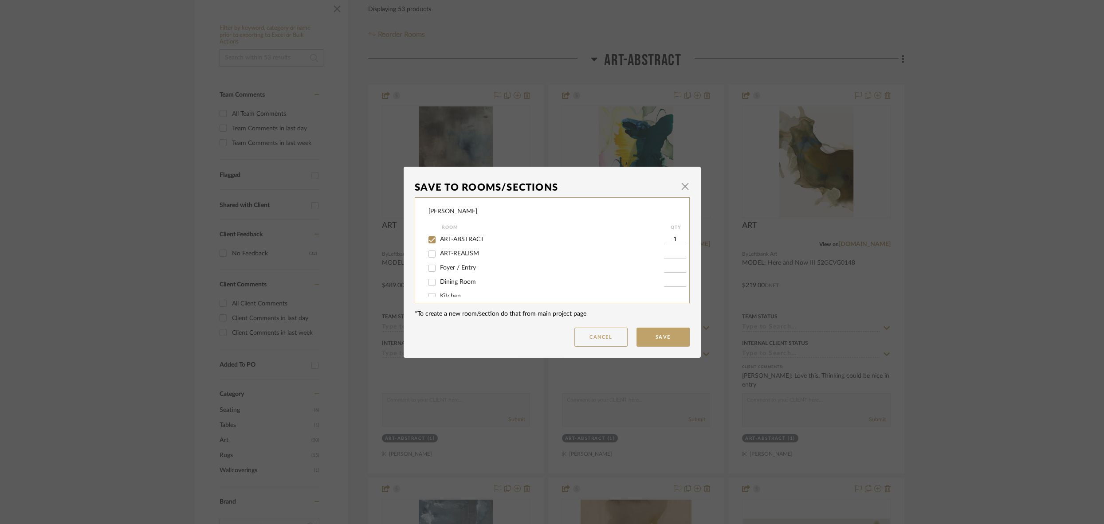
click at [432, 270] on input "Foyer / Entry" at bounding box center [432, 268] width 14 height 14
checkbox input "true"
type input "1"
click at [430, 241] on input "ART-ABSTRACT" at bounding box center [432, 240] width 14 height 14
checkbox input "false"
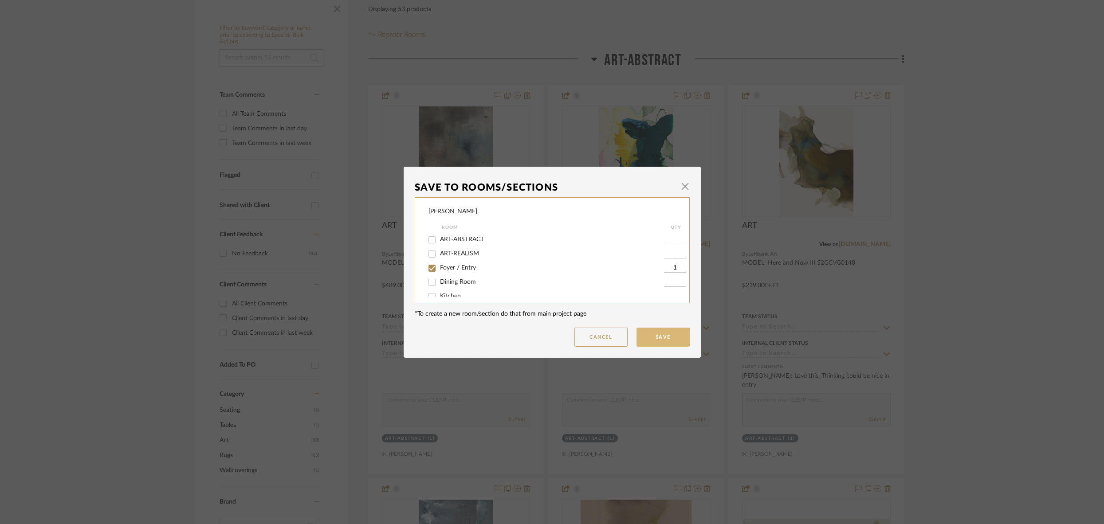
click at [651, 333] on button "Save" at bounding box center [662, 337] width 53 height 19
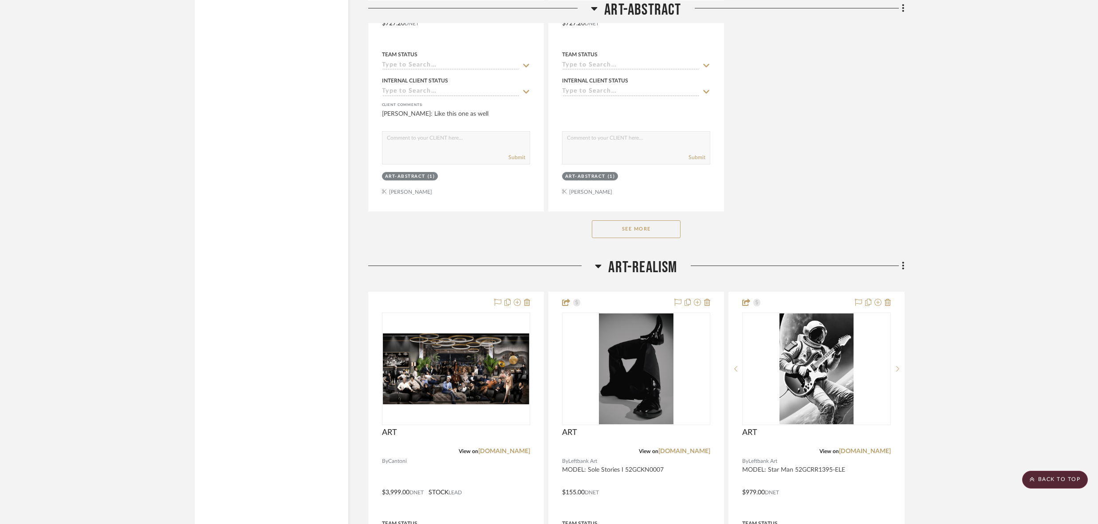
scroll to position [1262, 0]
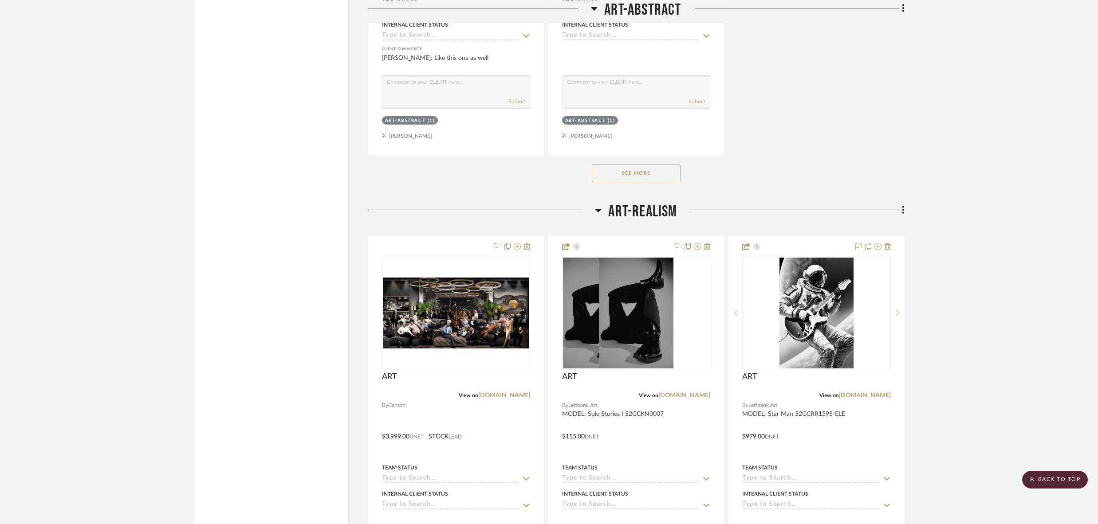
click at [608, 172] on button "See More" at bounding box center [636, 174] width 89 height 18
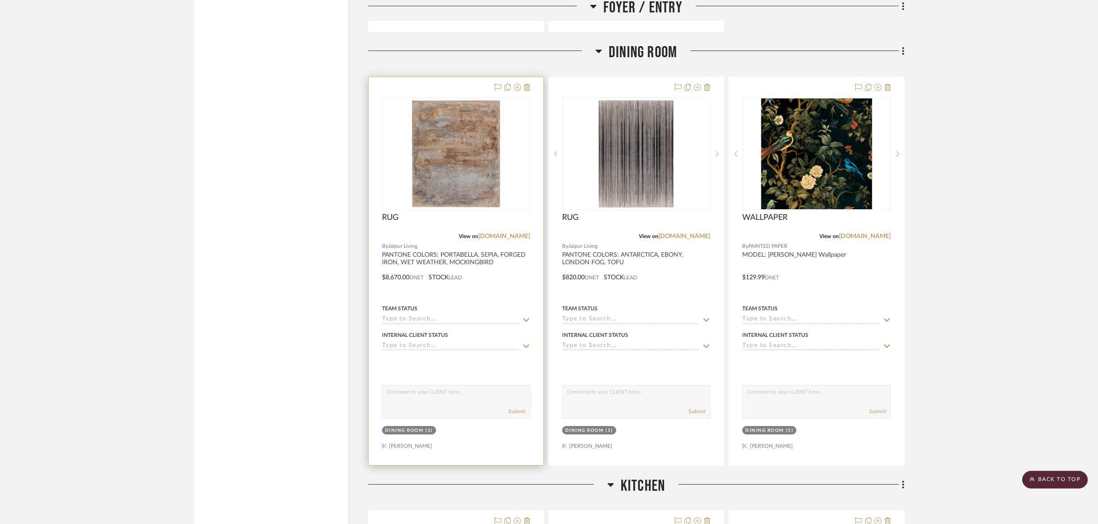
scroll to position [4651, 0]
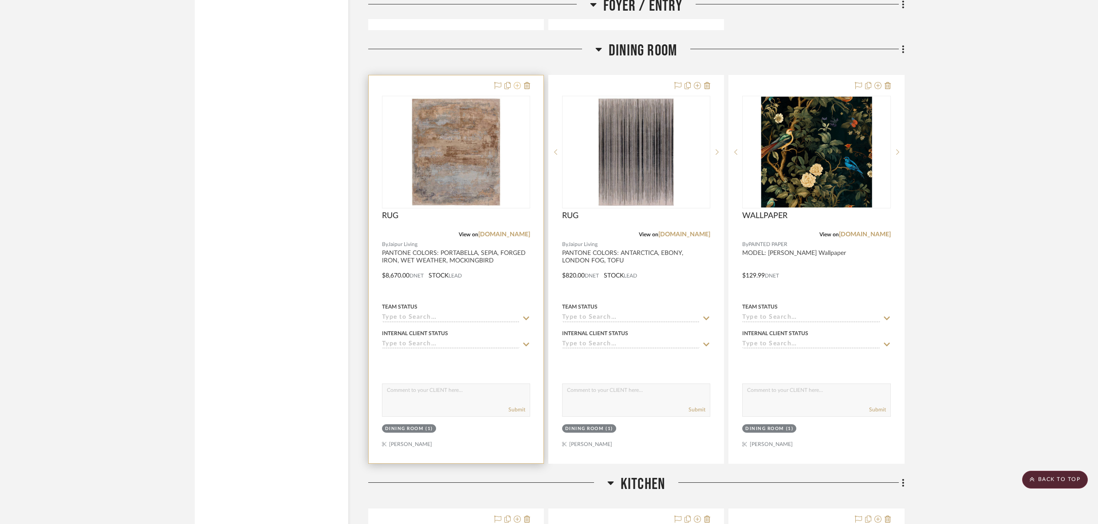
click at [517, 82] on icon at bounding box center [517, 85] width 7 height 7
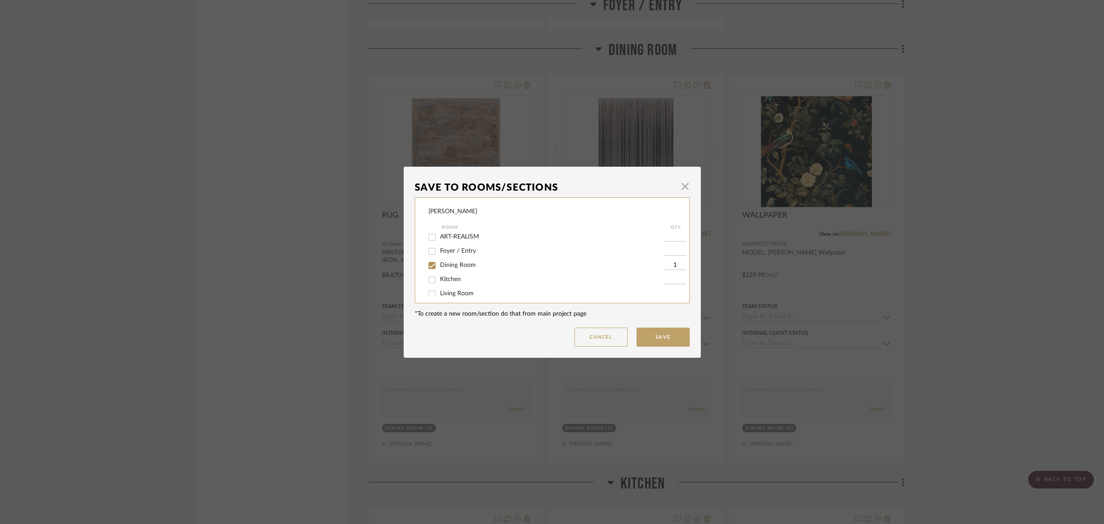
scroll to position [23, 0]
click at [427, 260] on input "Dining Room" at bounding box center [432, 260] width 14 height 14
checkbox input "false"
click at [430, 276] on input "Kitchen" at bounding box center [432, 274] width 14 height 14
checkbox input "true"
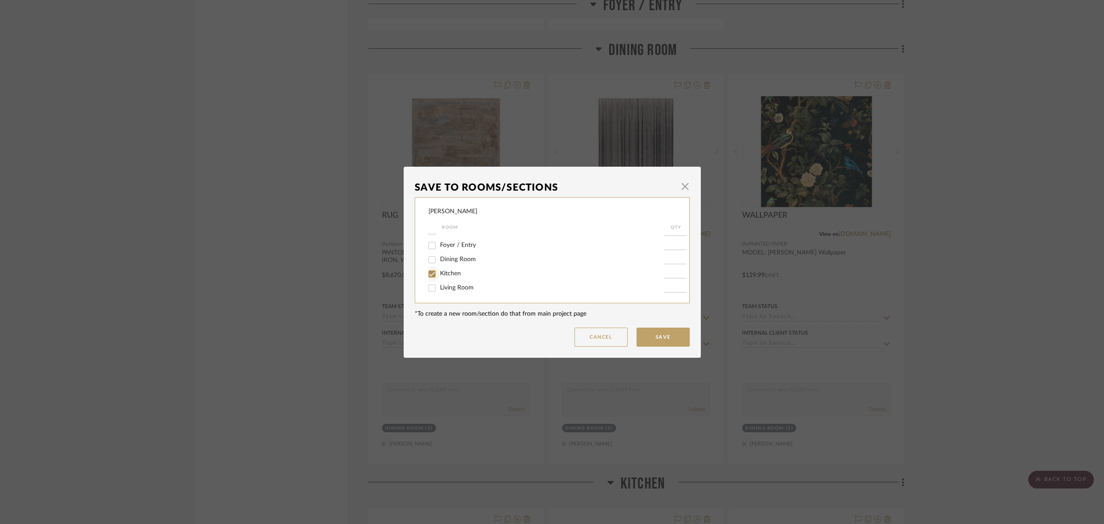
type input "1"
click at [660, 340] on button "Save" at bounding box center [662, 337] width 53 height 19
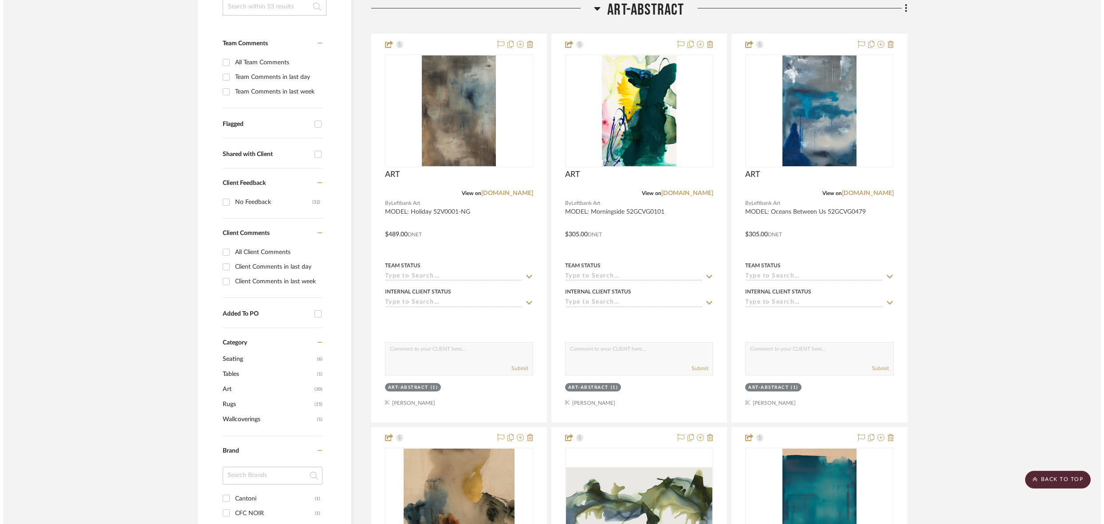
scroll to position [0, 0]
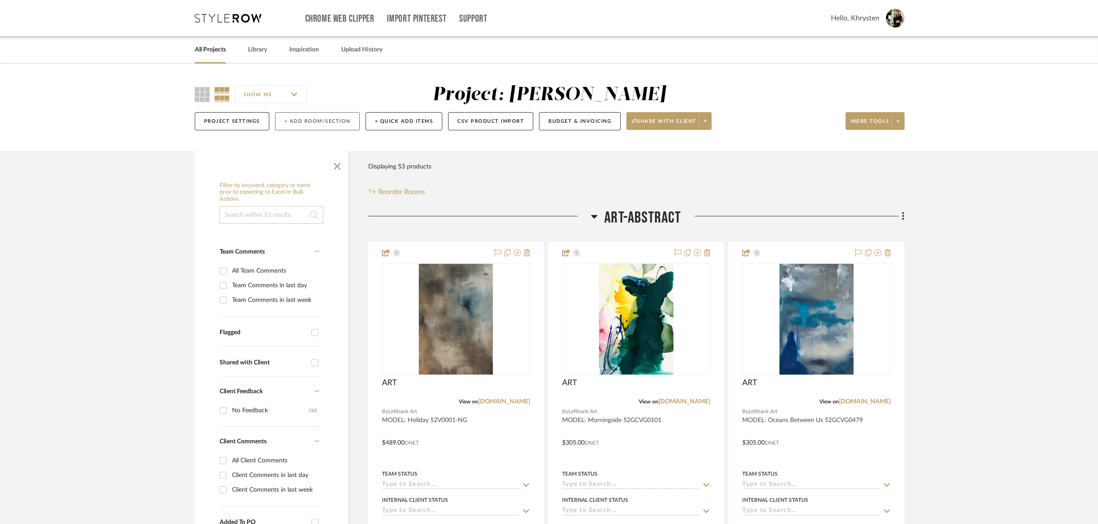
click at [322, 123] on button "+ Add Room/Section" at bounding box center [317, 121] width 85 height 18
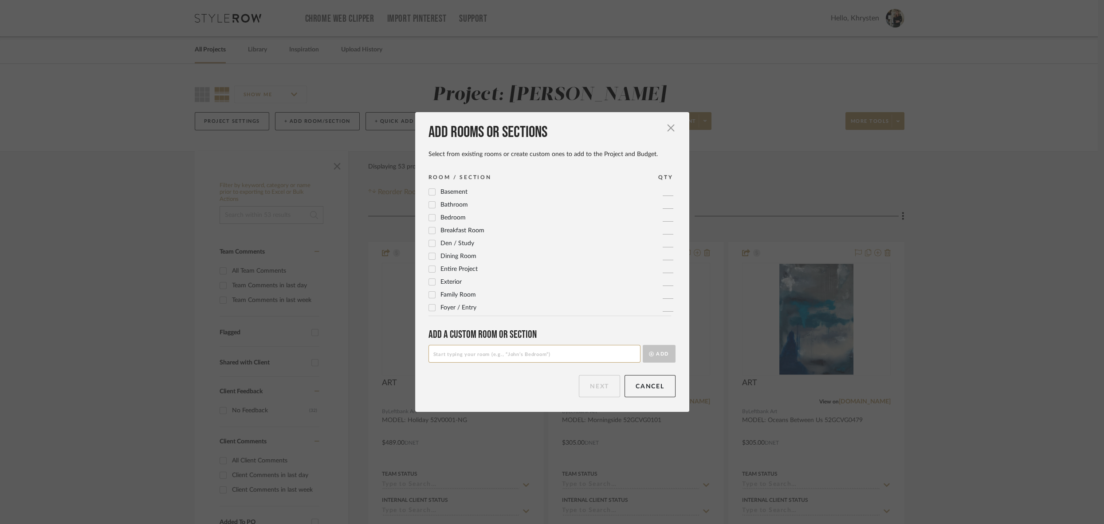
click at [489, 354] on input at bounding box center [534, 354] width 212 height 18
type input "Area Rugs"
click at [659, 349] on button "Add" at bounding box center [659, 354] width 33 height 18
click at [599, 389] on button "Next" at bounding box center [599, 386] width 41 height 22
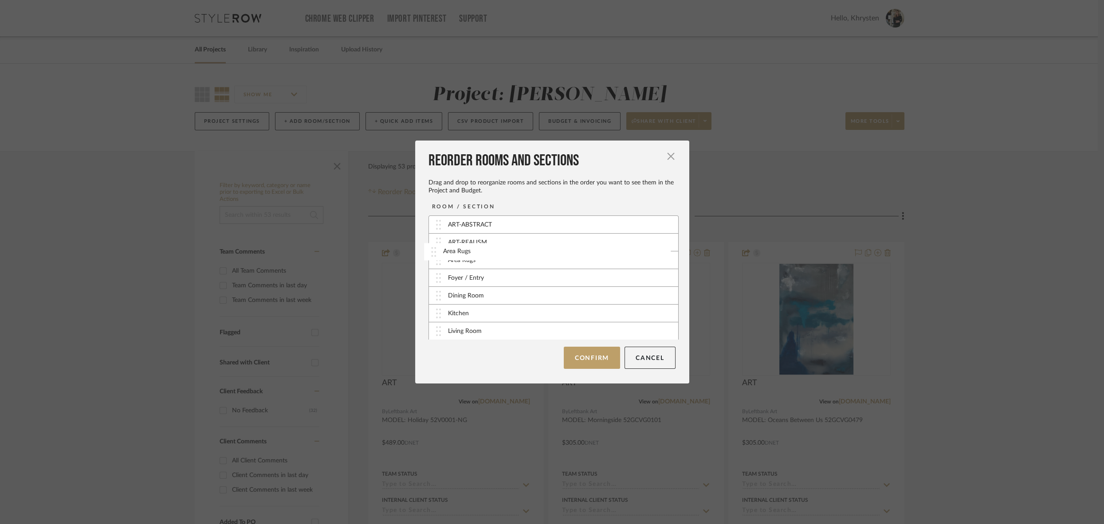
drag, startPoint x: 432, startPoint y: 332, endPoint x: 431, endPoint y: 252, distance: 79.4
click at [587, 356] on button "Confirm" at bounding box center [592, 358] width 56 height 22
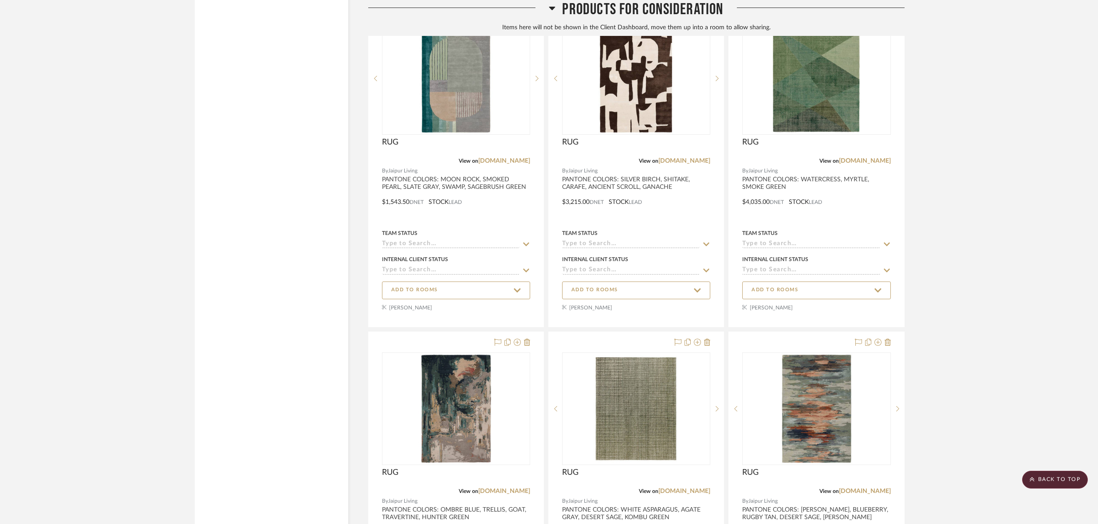
scroll to position [8118, 0]
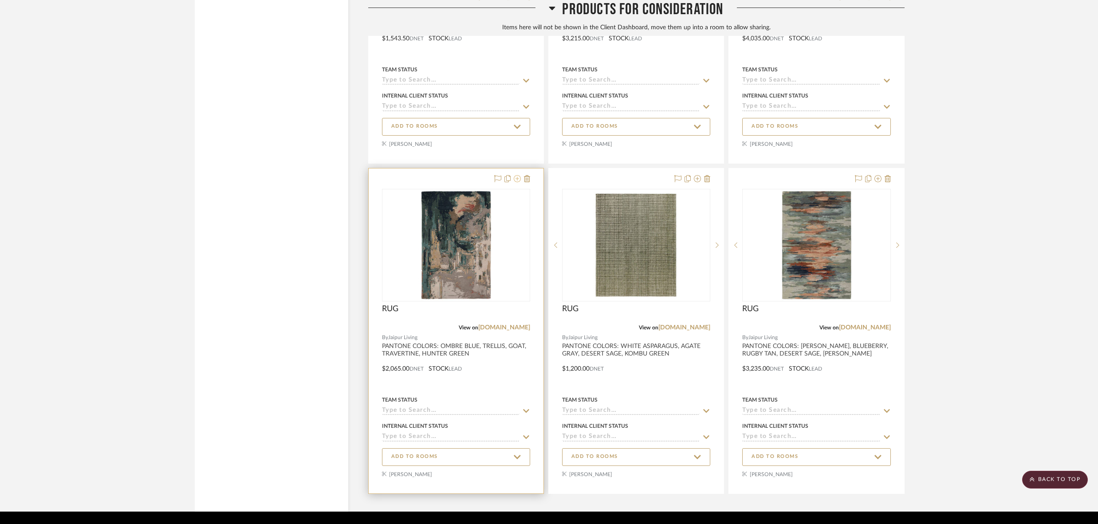
click at [517, 175] on icon at bounding box center [517, 178] width 7 height 7
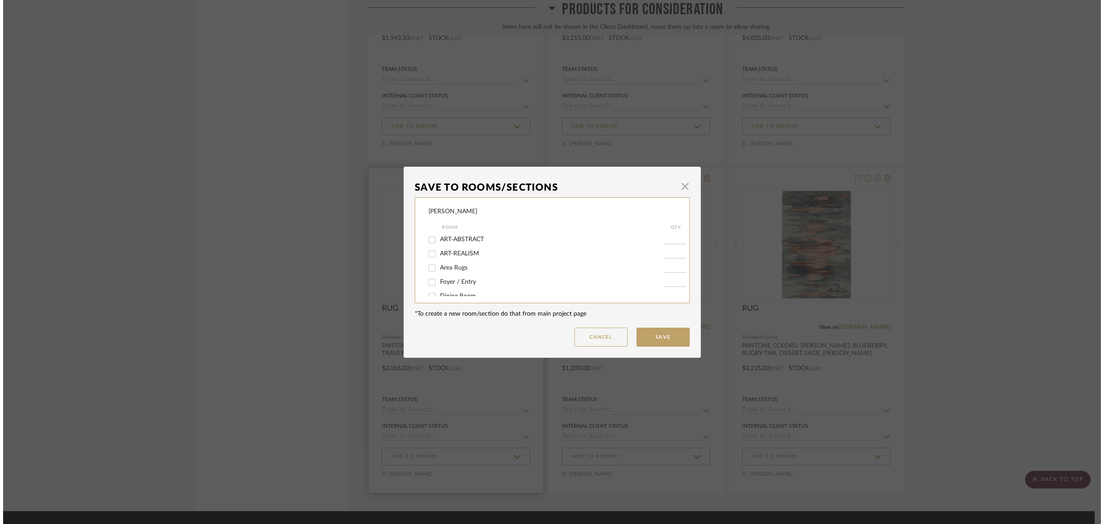
scroll to position [0, 0]
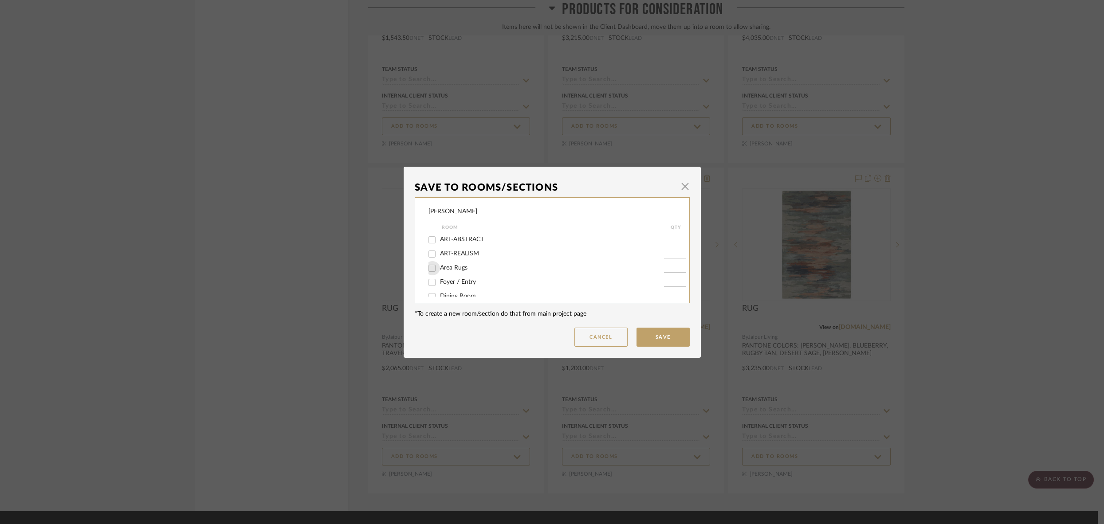
drag, startPoint x: 431, startPoint y: 270, endPoint x: 426, endPoint y: 270, distance: 5.3
click at [429, 270] on input "Area Rugs" at bounding box center [432, 268] width 14 height 14
checkbox input "true"
type input "1"
click at [668, 334] on button "Save" at bounding box center [662, 337] width 53 height 19
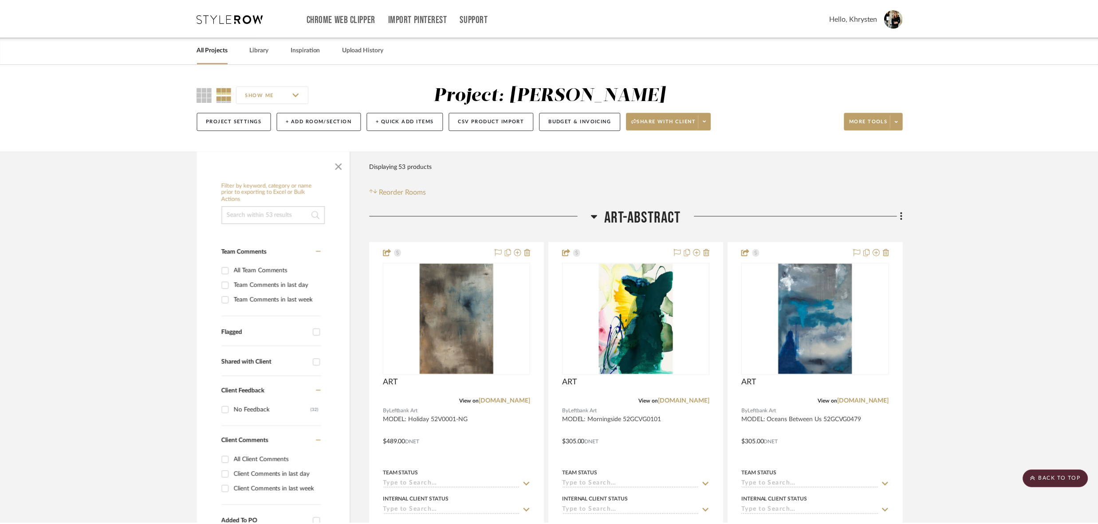
scroll to position [8118, 0]
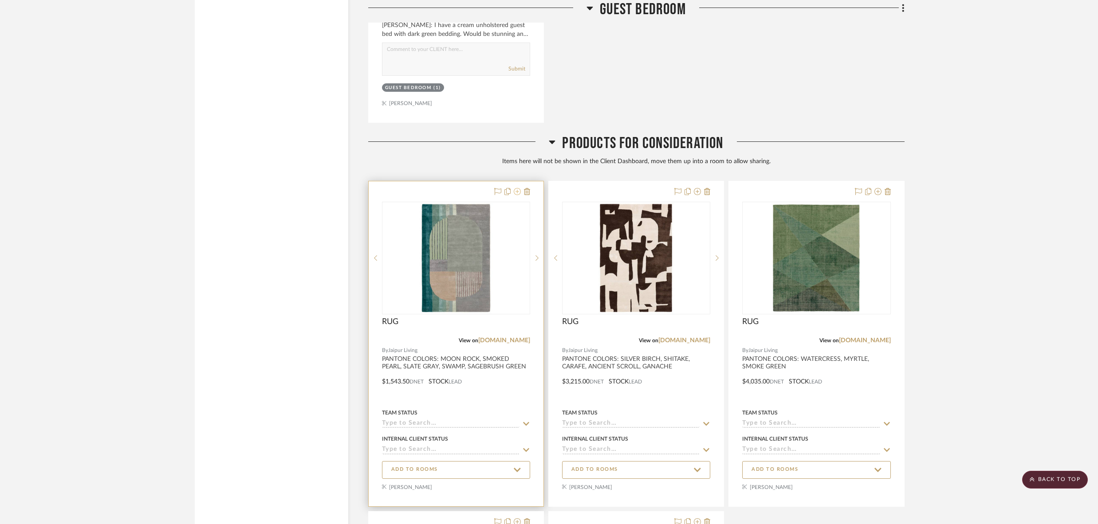
click at [518, 188] on icon at bounding box center [517, 191] width 7 height 7
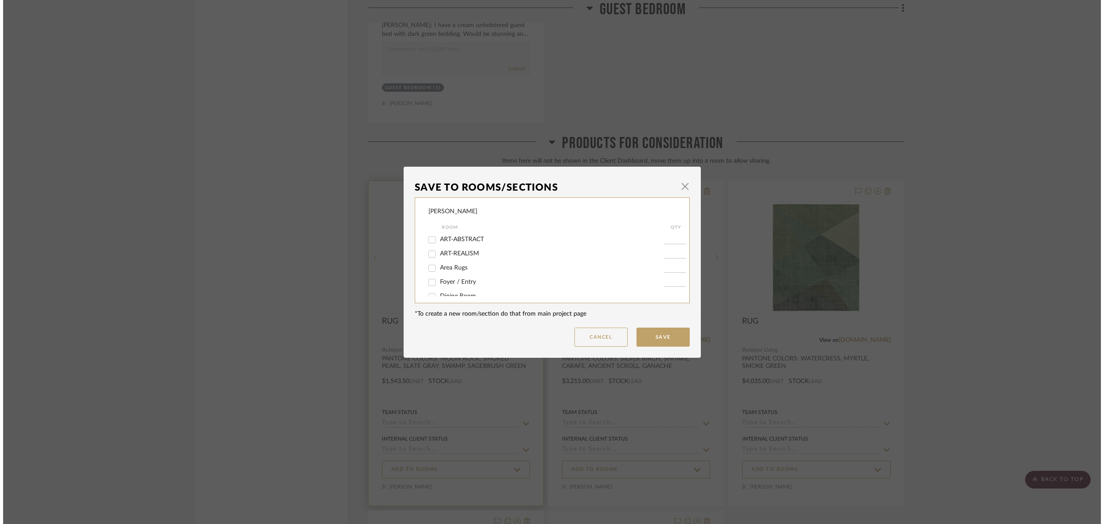
scroll to position [0, 0]
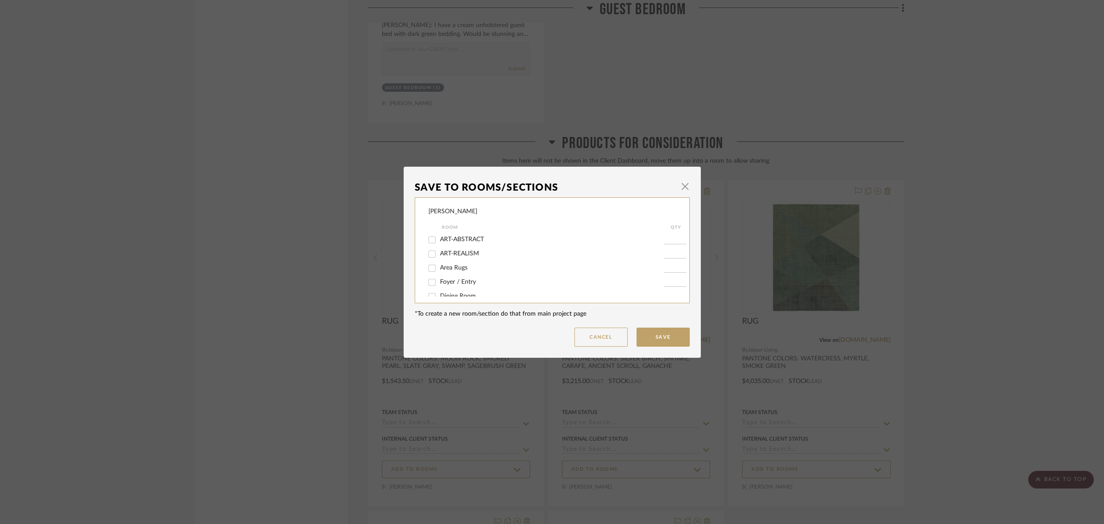
click at [425, 269] on input "Area Rugs" at bounding box center [432, 268] width 14 height 14
checkbox input "true"
type input "1"
click at [649, 339] on button "Save" at bounding box center [662, 337] width 53 height 19
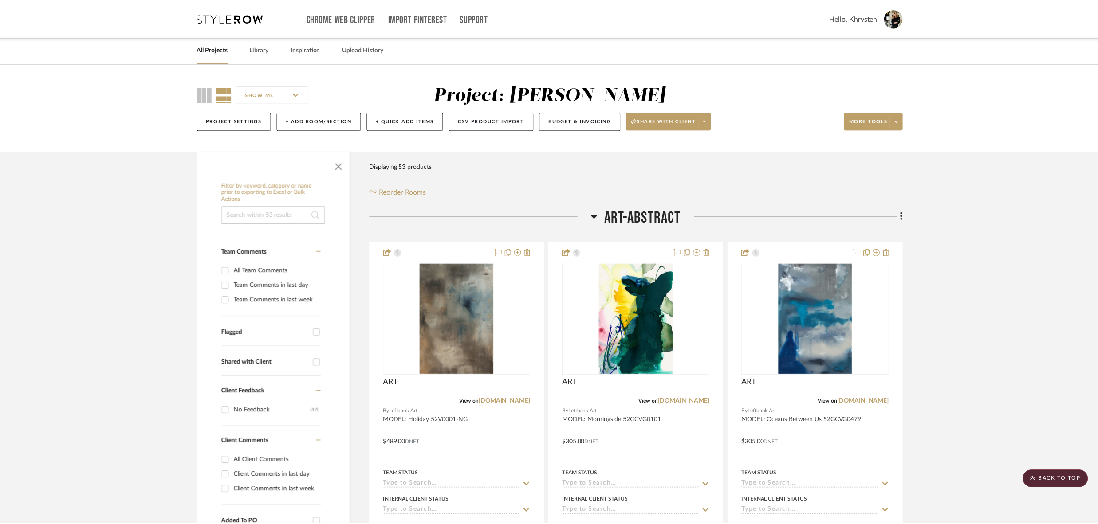
scroll to position [8118, 0]
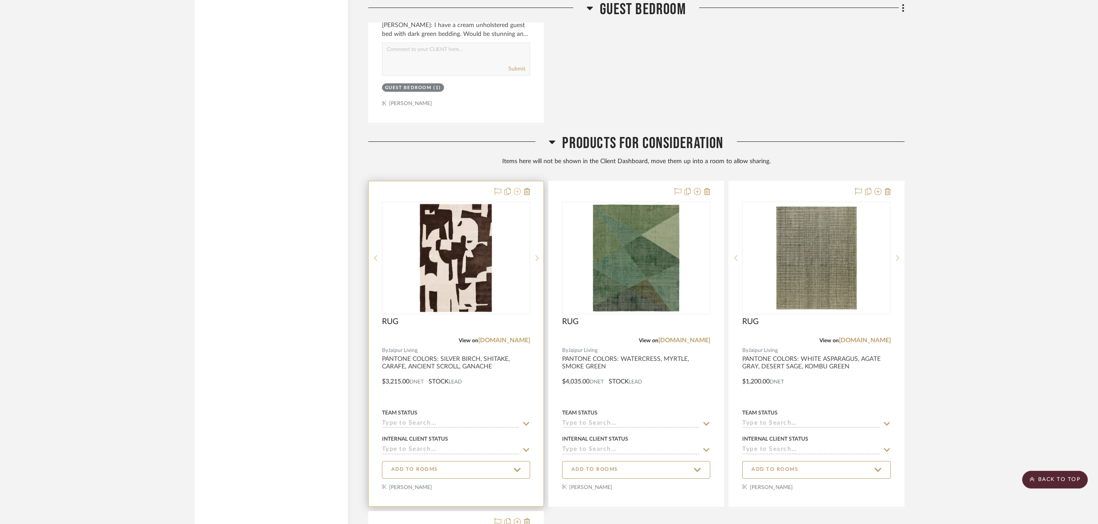
click at [518, 188] on icon at bounding box center [517, 191] width 7 height 7
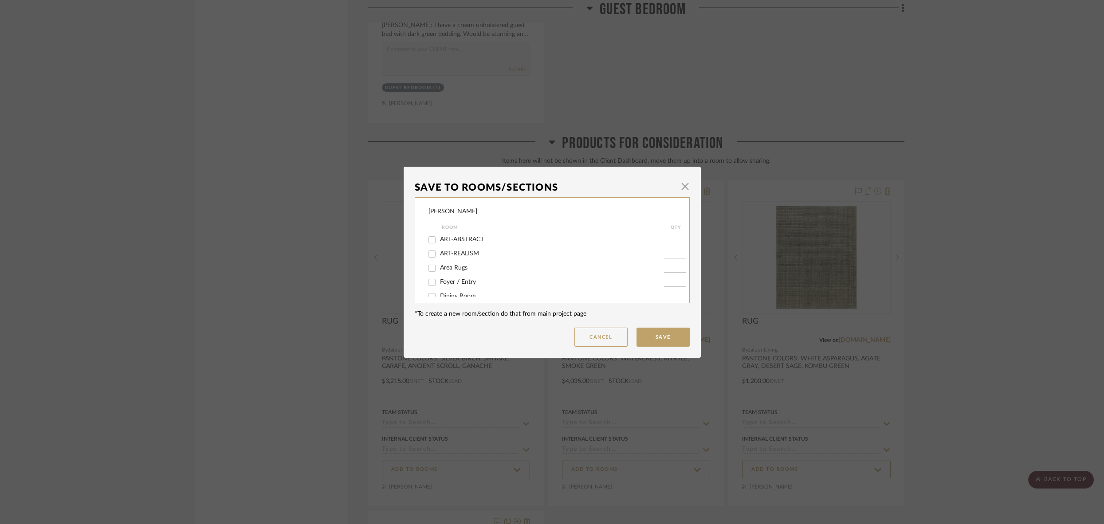
click at [430, 269] on input "Area Rugs" at bounding box center [432, 268] width 14 height 14
checkbox input "true"
type input "1"
click at [658, 337] on button "Save" at bounding box center [662, 337] width 53 height 19
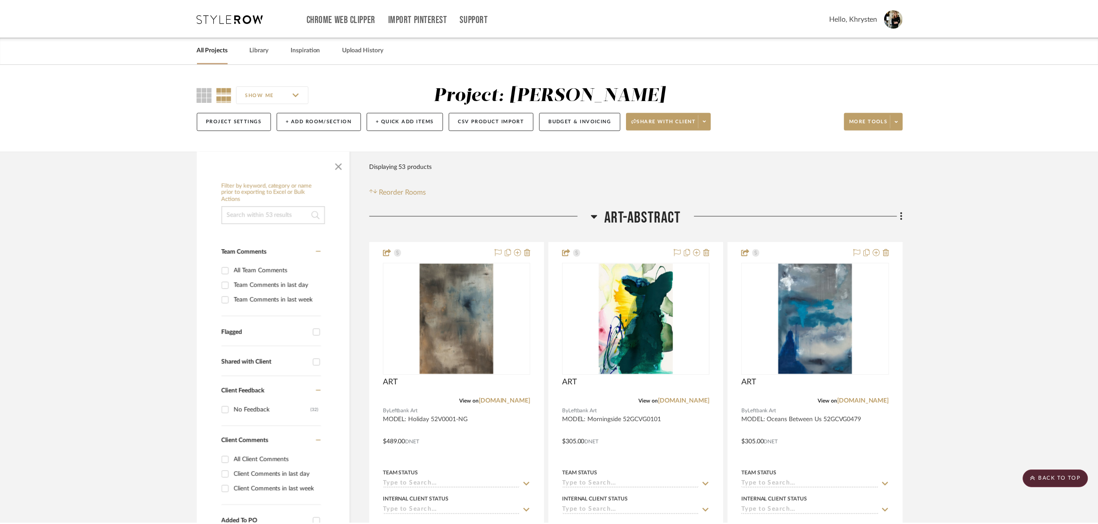
scroll to position [8118, 0]
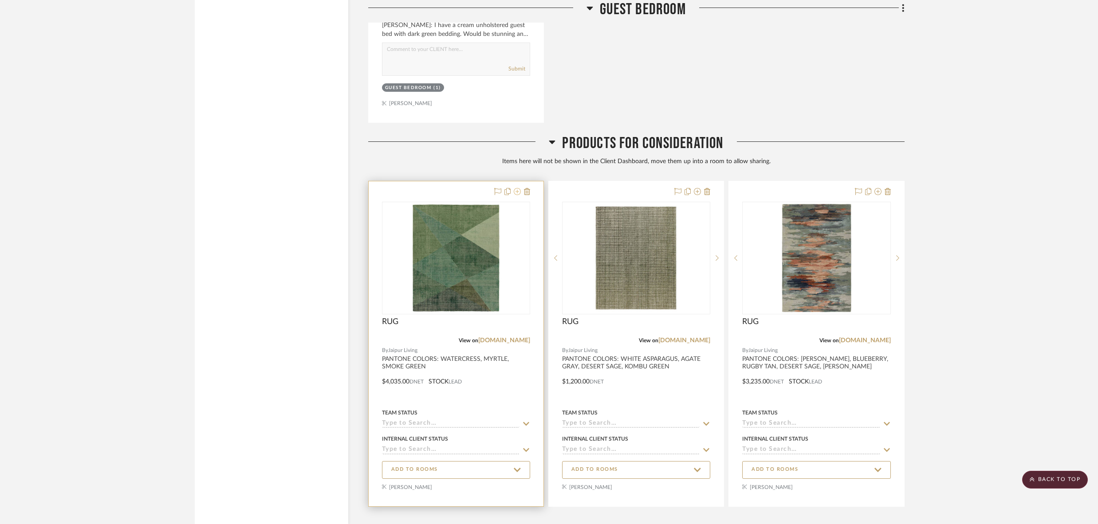
click at [518, 188] on icon at bounding box center [517, 191] width 7 height 7
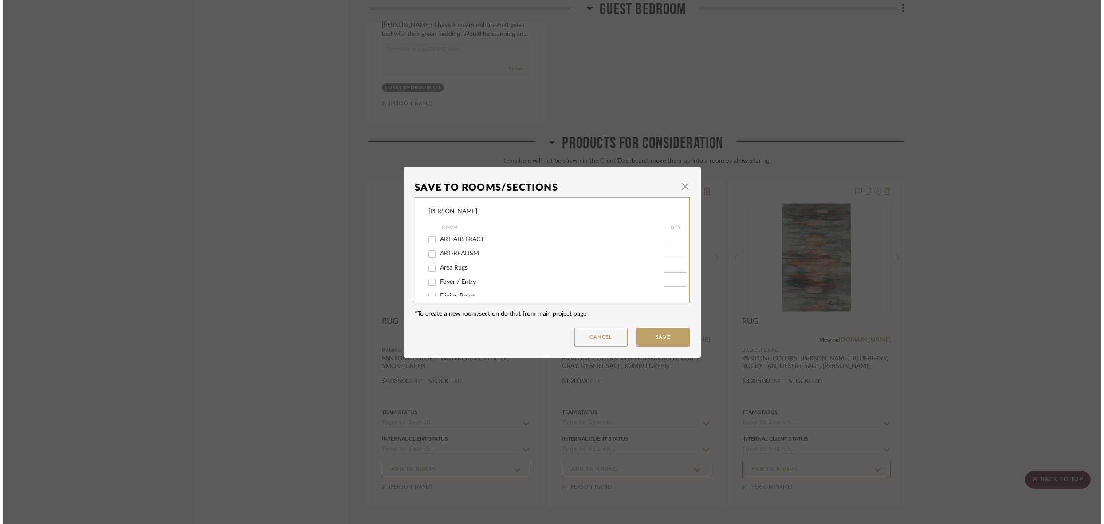
scroll to position [0, 0]
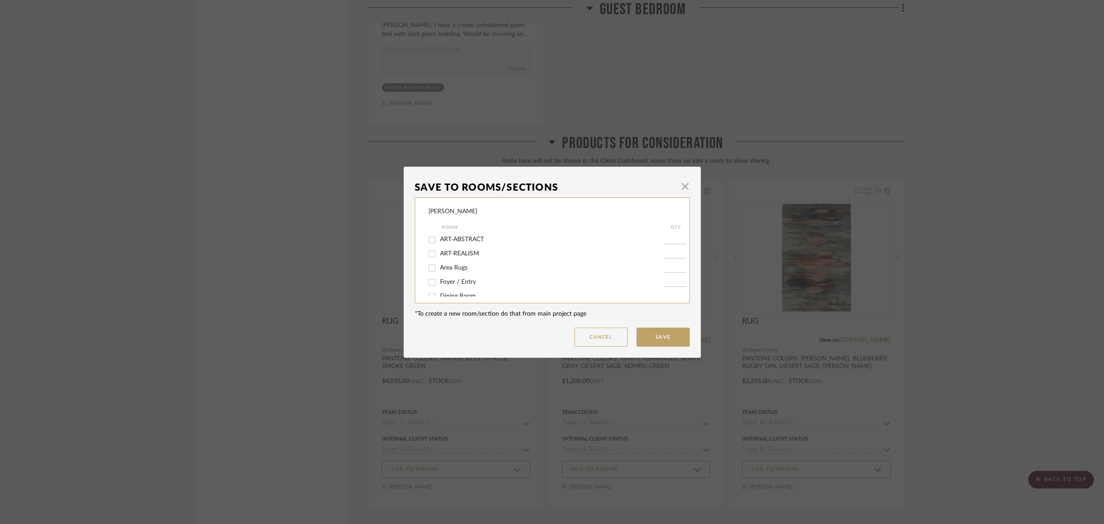
click at [429, 267] on input "Area Rugs" at bounding box center [432, 268] width 14 height 14
checkbox input "true"
type input "1"
click at [654, 344] on button "Save" at bounding box center [662, 337] width 53 height 19
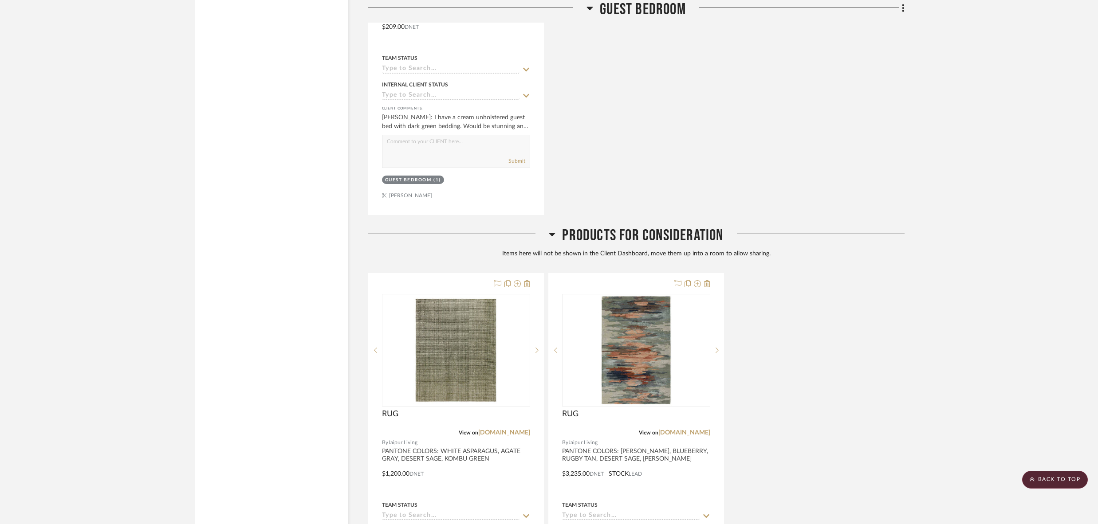
scroll to position [8524, 0]
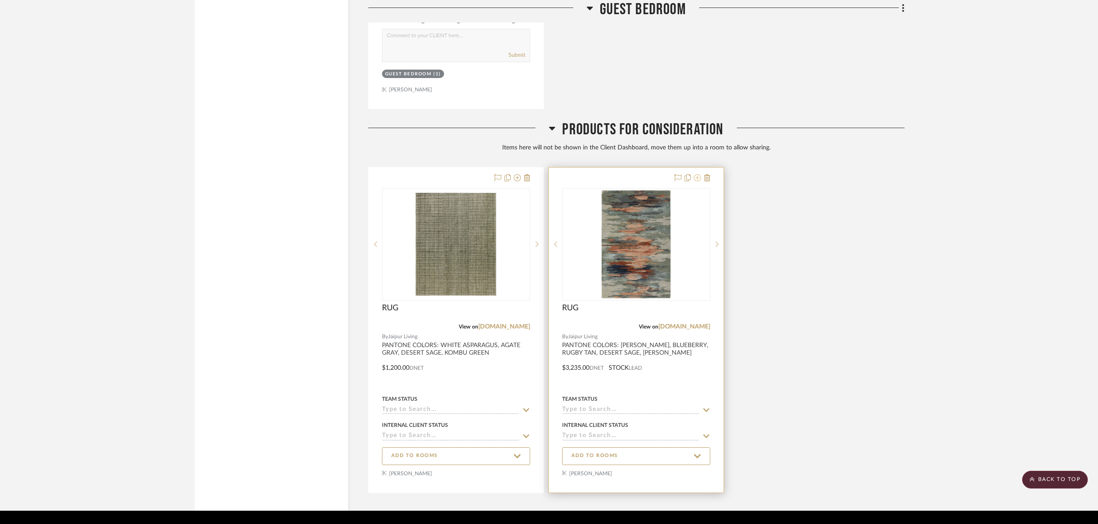
click at [700, 174] on icon at bounding box center [697, 177] width 7 height 7
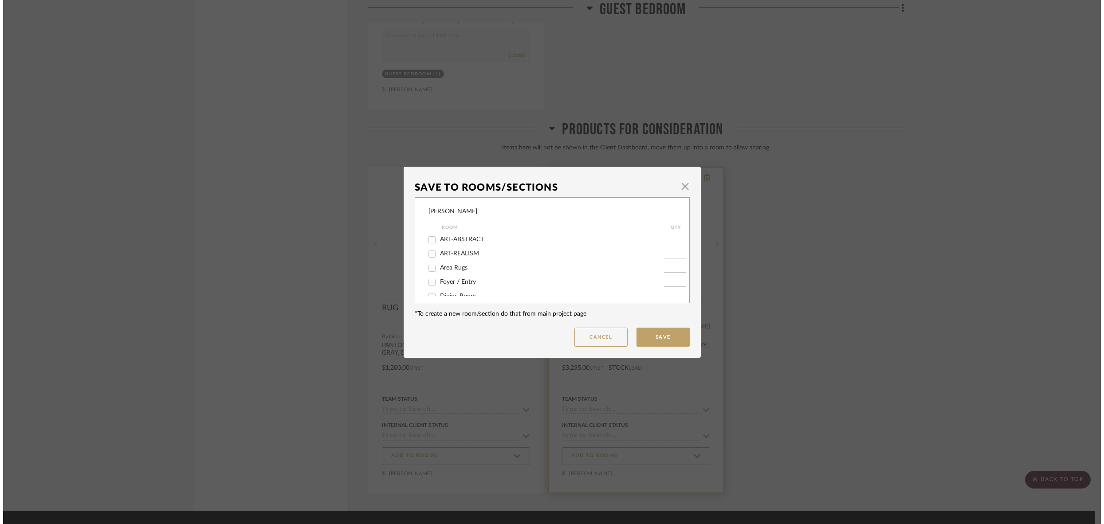
scroll to position [0, 0]
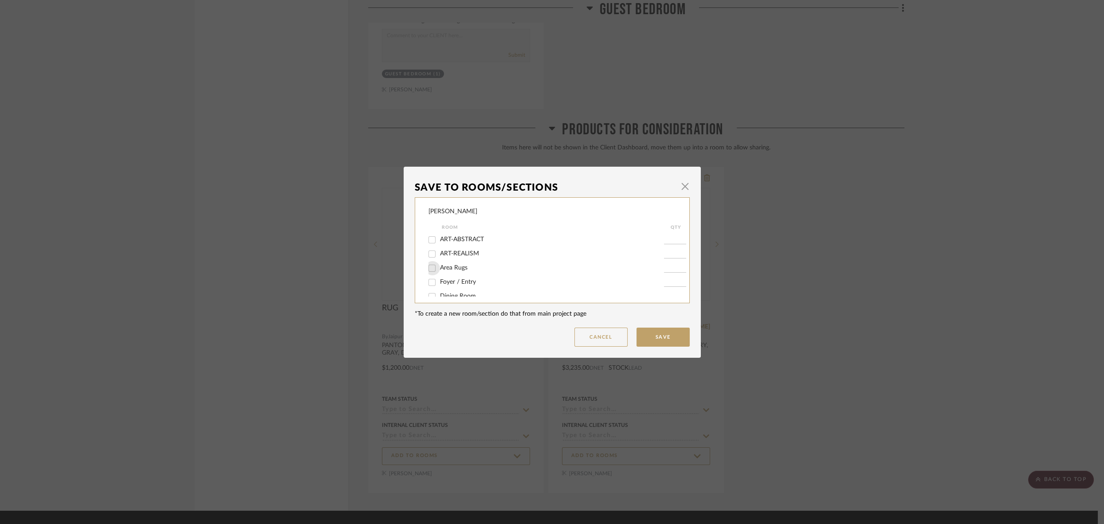
drag, startPoint x: 430, startPoint y: 271, endPoint x: 455, endPoint y: 280, distance: 26.8
click at [430, 270] on input "Area Rugs" at bounding box center [432, 268] width 14 height 14
checkbox input "true"
type input "1"
click at [664, 336] on button "Save" at bounding box center [662, 337] width 53 height 19
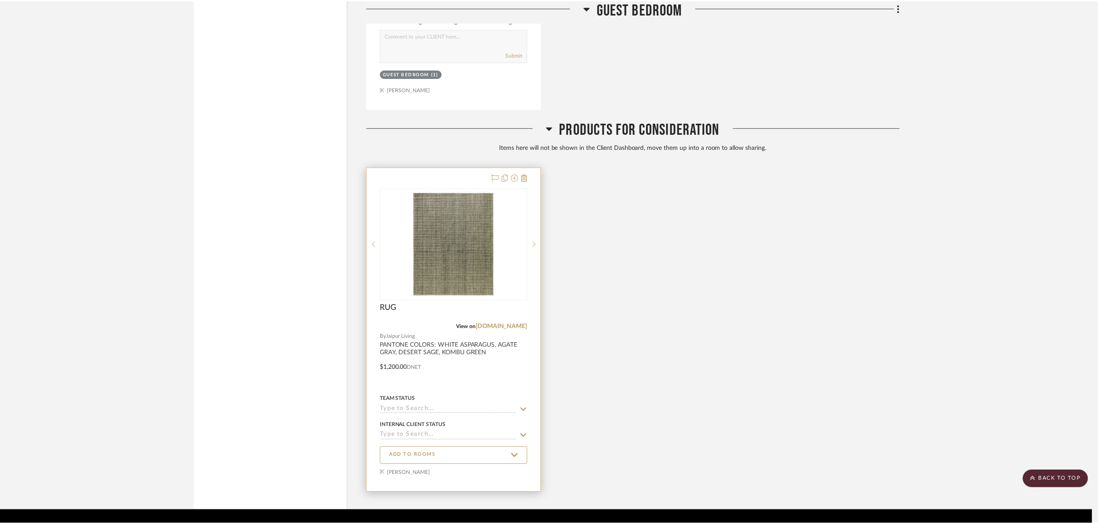
scroll to position [8524, 0]
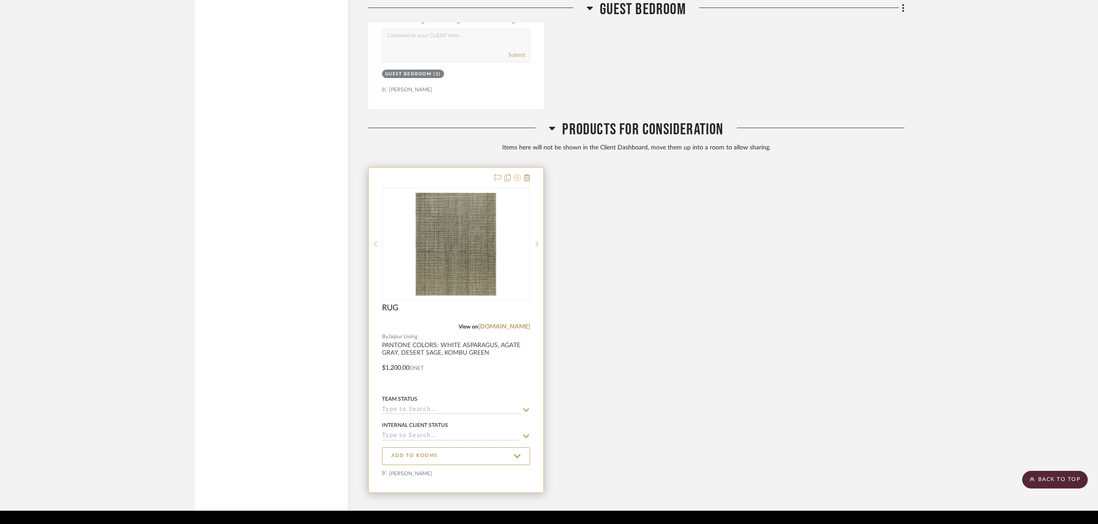
click at [519, 174] on icon at bounding box center [517, 177] width 7 height 7
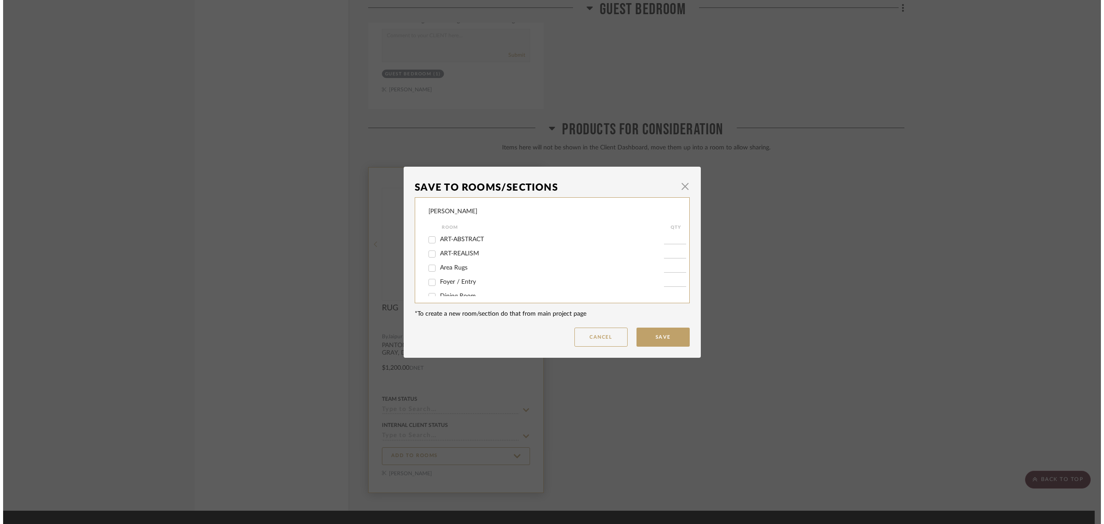
scroll to position [0, 0]
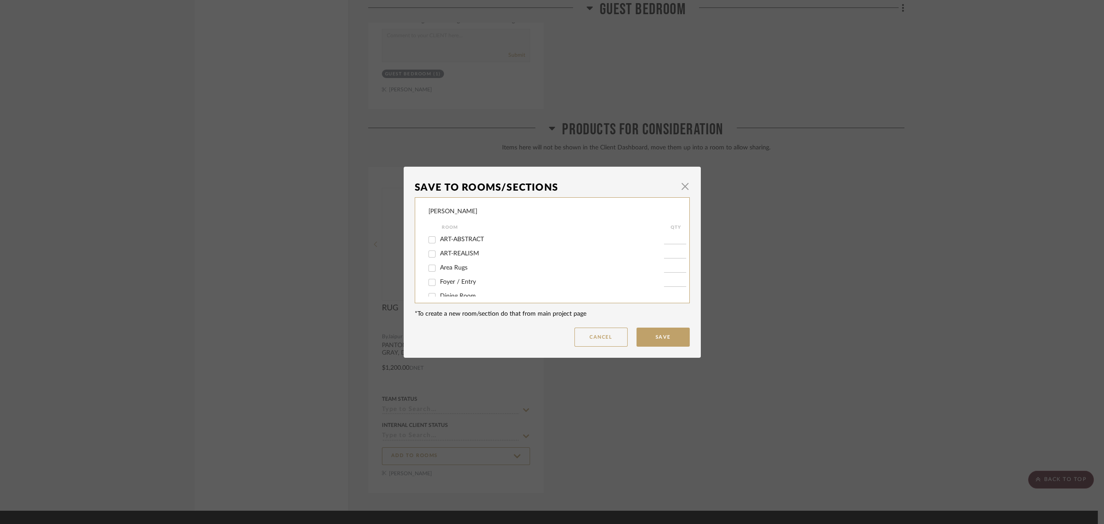
click at [428, 271] on input "Area Rugs" at bounding box center [432, 268] width 14 height 14
checkbox input "true"
type input "1"
click at [663, 339] on button "Save" at bounding box center [662, 337] width 53 height 19
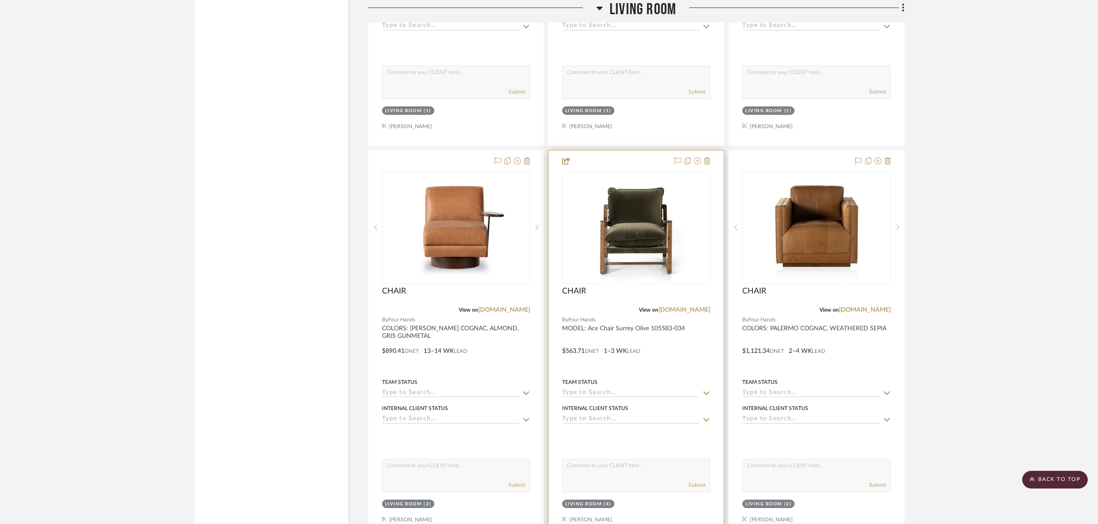
scroll to position [7053, 0]
click at [697, 158] on icon at bounding box center [697, 161] width 7 height 7
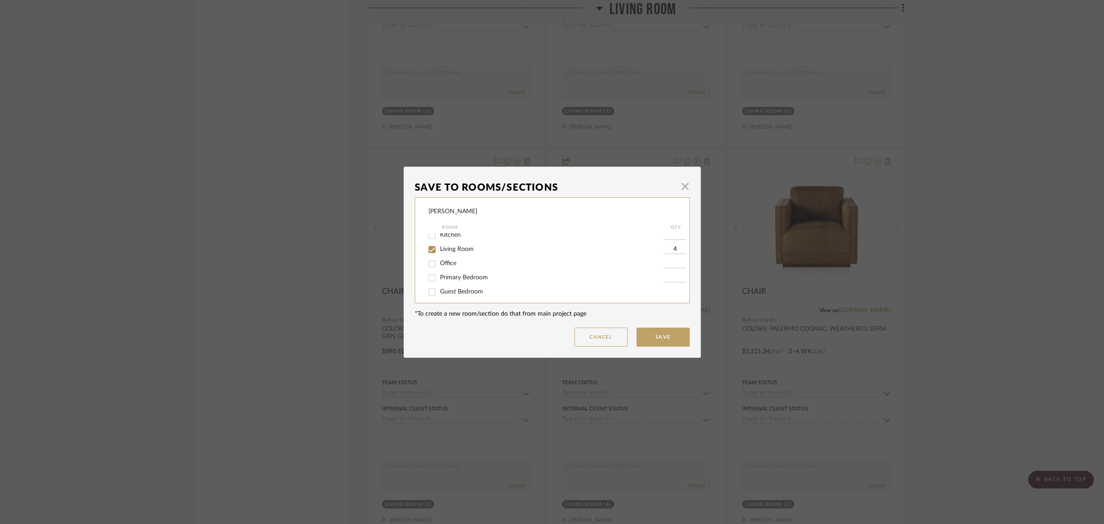
scroll to position [74, 0]
click at [427, 240] on input "Kitchen" at bounding box center [432, 237] width 14 height 14
checkbox input "true"
drag, startPoint x: 663, startPoint y: 241, endPoint x: 674, endPoint y: 240, distance: 11.6
click at [674, 240] on input "1" at bounding box center [675, 237] width 22 height 9
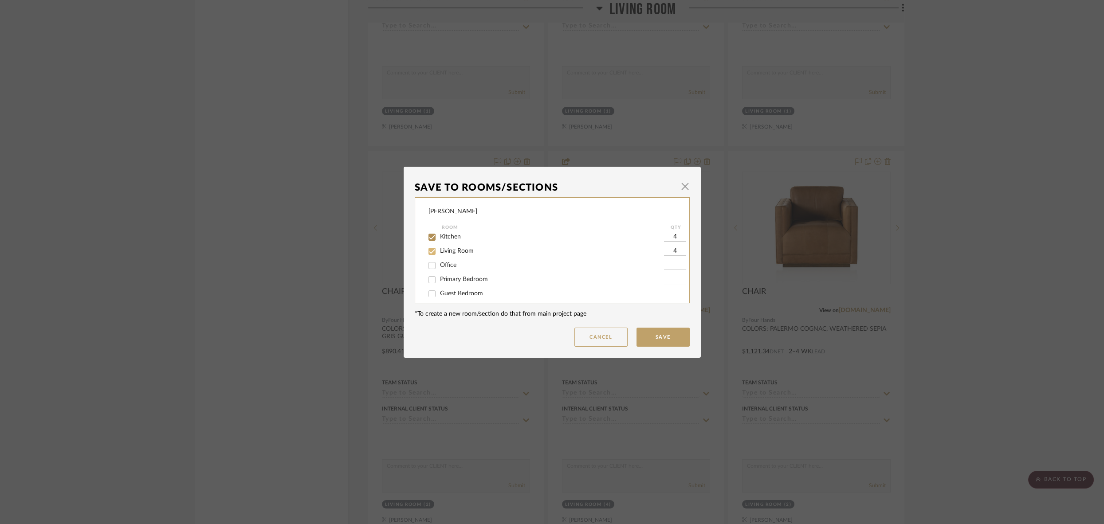
type input "4"
click at [430, 255] on input "Living Room" at bounding box center [432, 251] width 14 height 14
checkbox input "false"
click at [667, 334] on button "Save" at bounding box center [662, 337] width 53 height 19
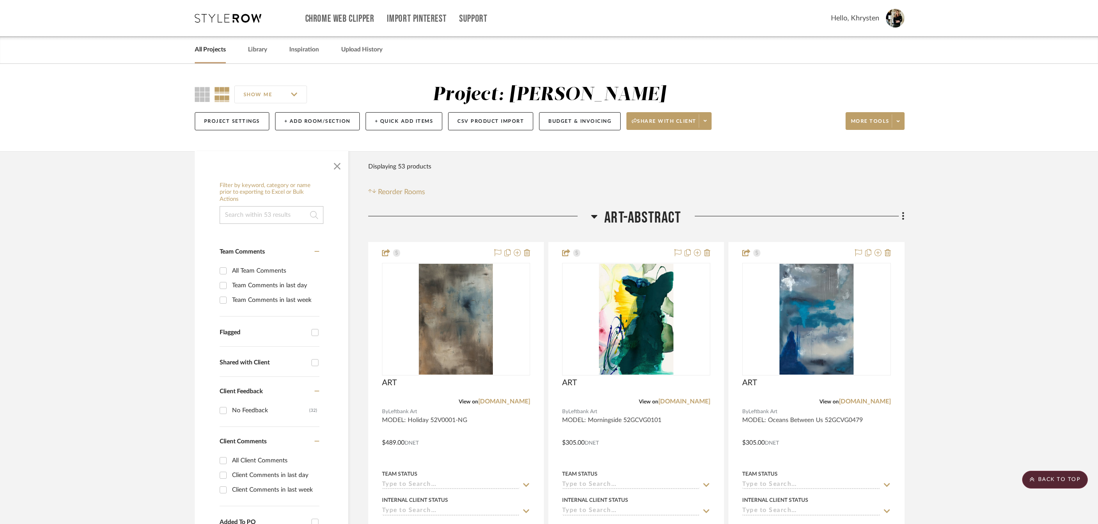
scroll to position [0, 0]
click at [871, 116] on button "More tools" at bounding box center [874, 121] width 59 height 18
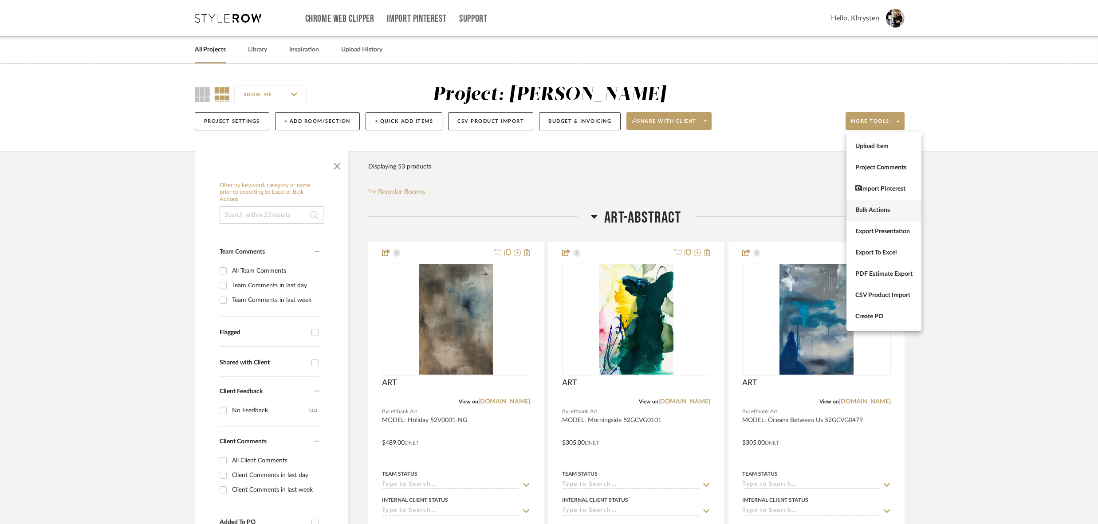
click at [877, 207] on span "Bulk Actions" at bounding box center [883, 211] width 57 height 8
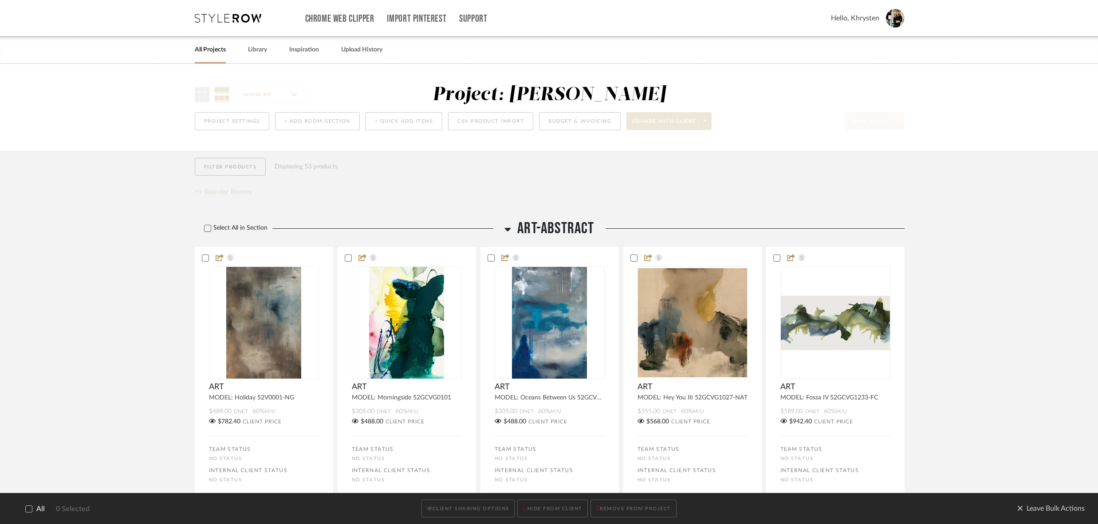
click at [27, 510] on icon at bounding box center [29, 509] width 6 height 4
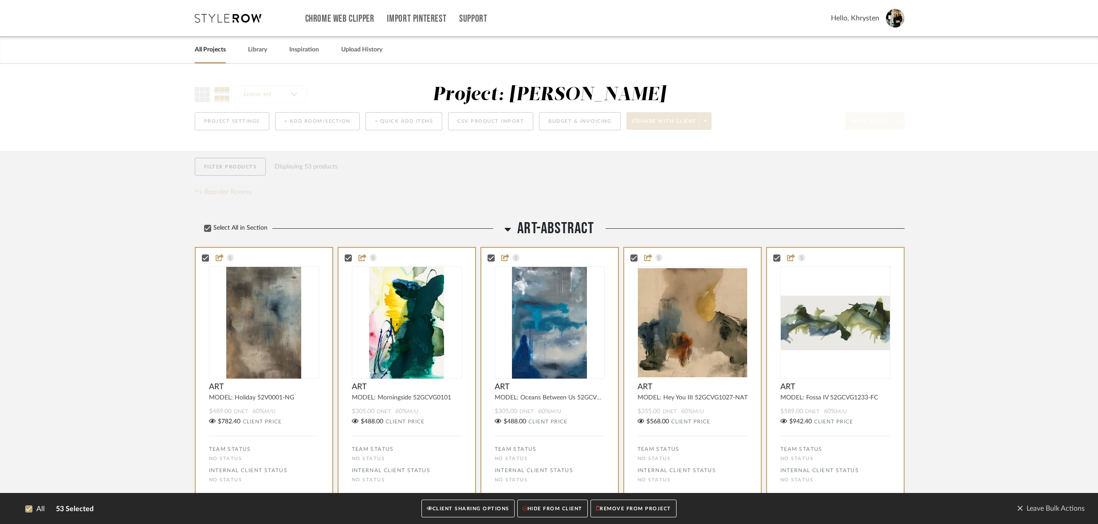
click at [450, 504] on button "CLIENT SHARING OPTIONS" at bounding box center [467, 509] width 93 height 18
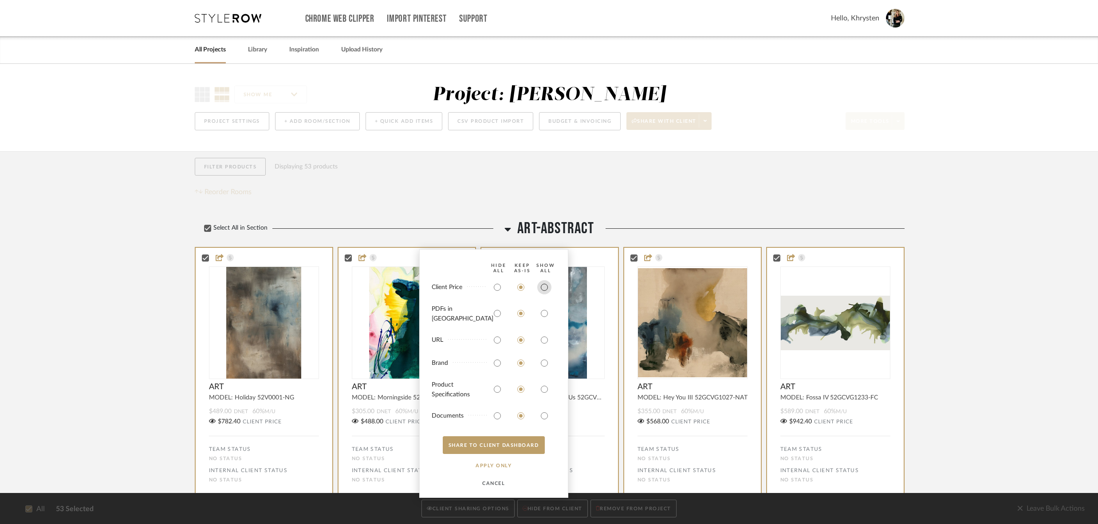
click at [545, 294] on input "radio" at bounding box center [544, 287] width 14 height 14
radio input "true"
drag, startPoint x: 542, startPoint y: 316, endPoint x: 542, endPoint y: 330, distance: 13.8
click at [542, 317] on input "radio" at bounding box center [544, 313] width 14 height 14
radio input "true"
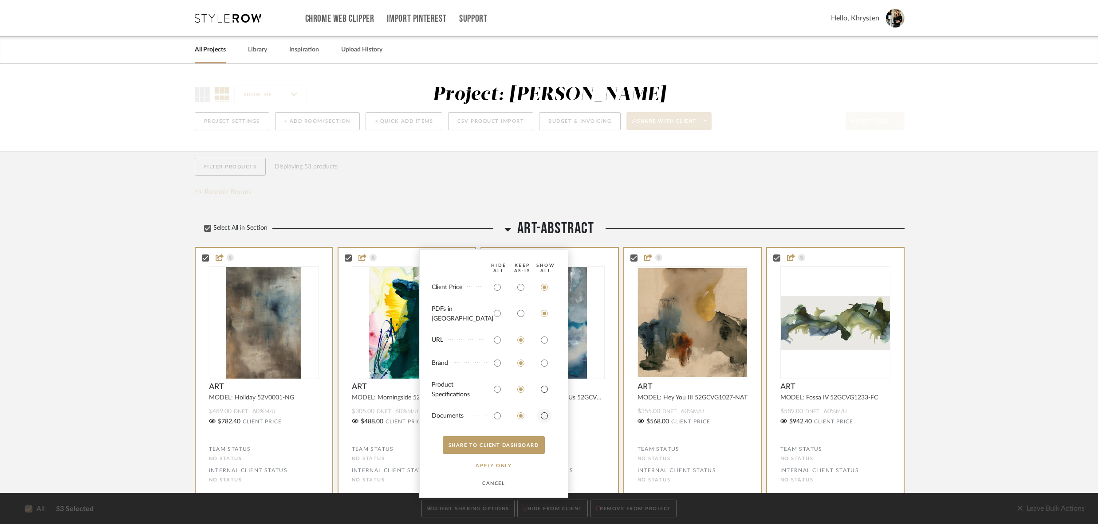
drag, startPoint x: 545, startPoint y: 384, endPoint x: 543, endPoint y: 409, distance: 24.9
click at [545, 386] on input "radio" at bounding box center [544, 389] width 14 height 14
radio input "true"
drag, startPoint x: 546, startPoint y: 416, endPoint x: 531, endPoint y: 443, distance: 31.4
click at [546, 416] on input "radio" at bounding box center [544, 416] width 14 height 14
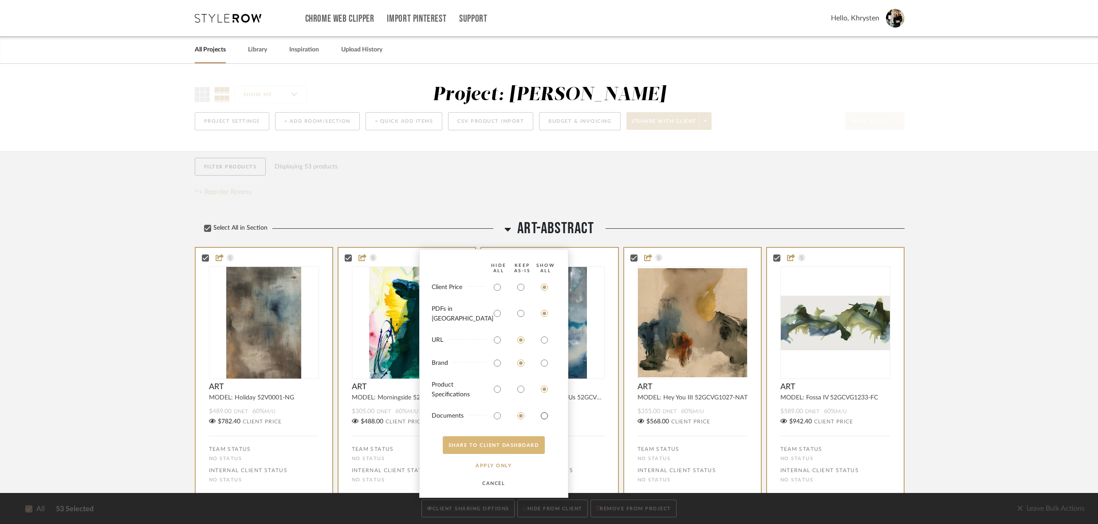
radio input "true"
click at [523, 447] on button "SHARE TO CLIENT Dashboard" at bounding box center [494, 445] width 102 height 18
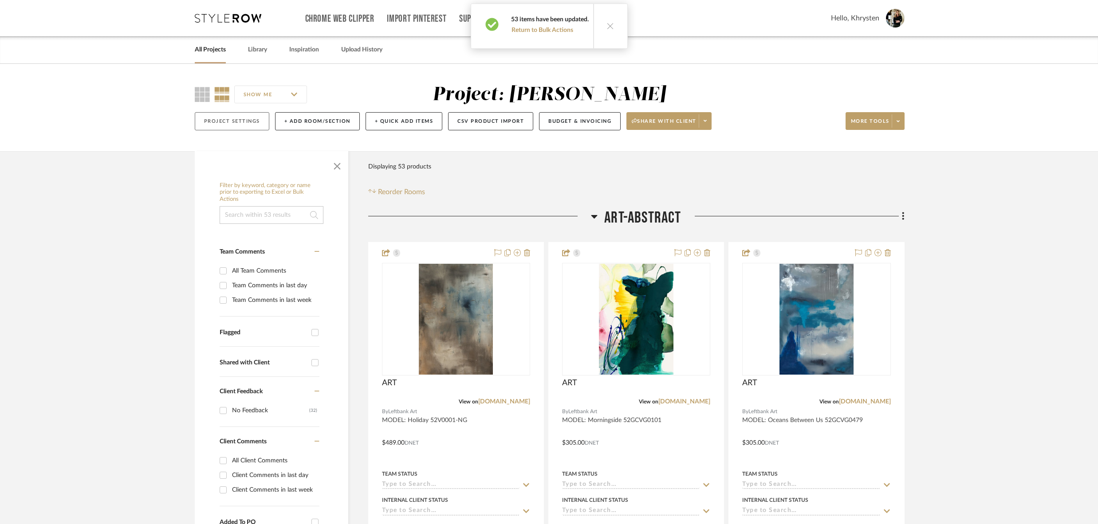
click at [222, 123] on button "Project Settings" at bounding box center [232, 121] width 75 height 18
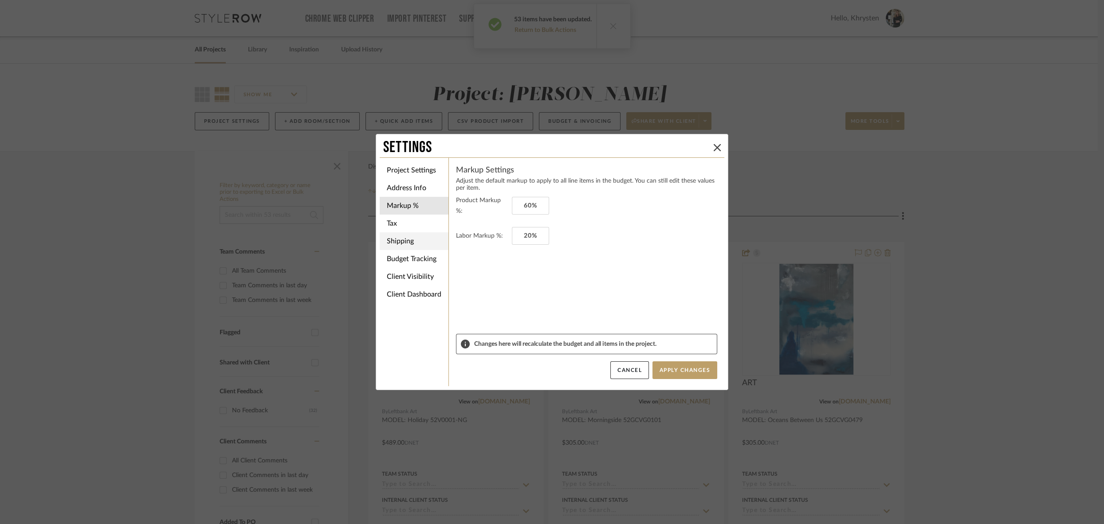
click at [391, 239] on li "Shipping" at bounding box center [414, 241] width 69 height 18
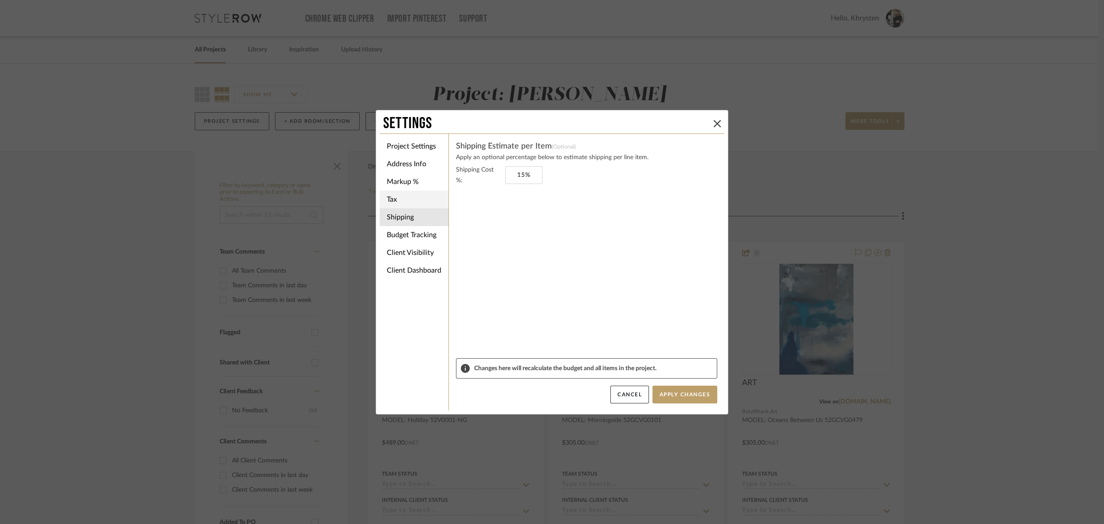
click at [386, 199] on li "Tax" at bounding box center [414, 200] width 69 height 18
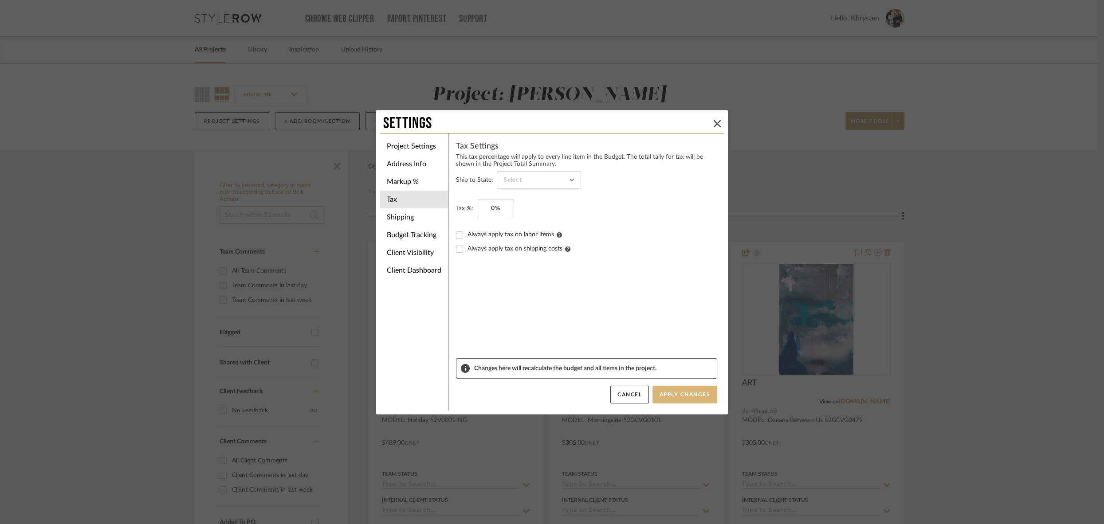
click at [676, 395] on button "Apply Changes" at bounding box center [684, 395] width 65 height 18
click at [714, 123] on icon at bounding box center [717, 123] width 7 height 7
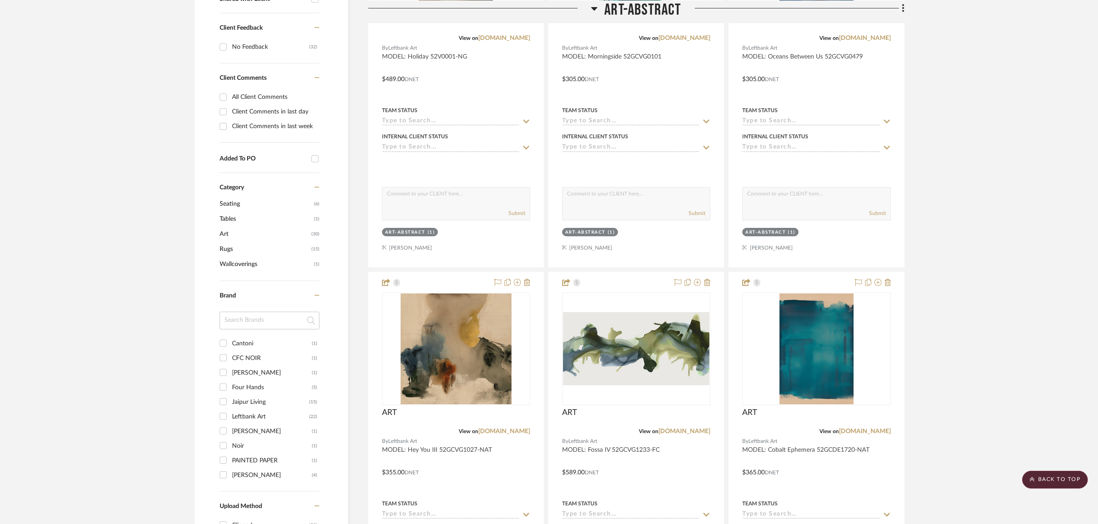
scroll to position [334, 0]
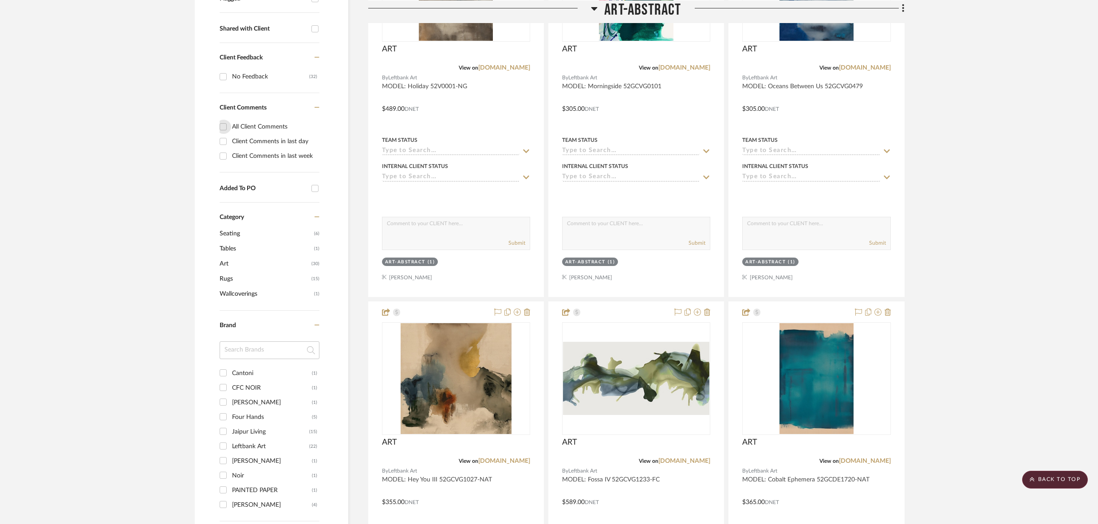
click at [224, 124] on input "All Client Comments" at bounding box center [223, 127] width 14 height 14
checkbox input "true"
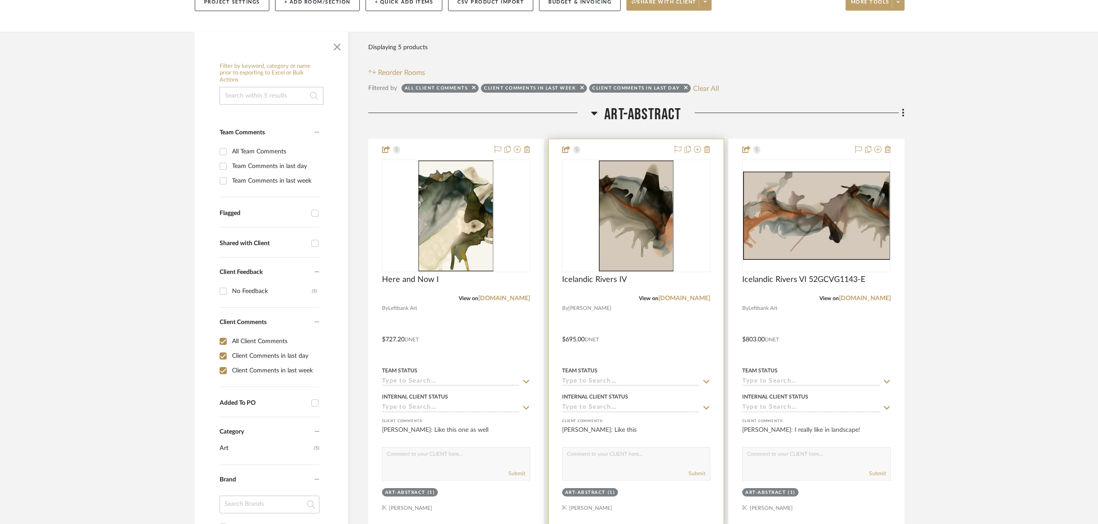
scroll to position [108, 0]
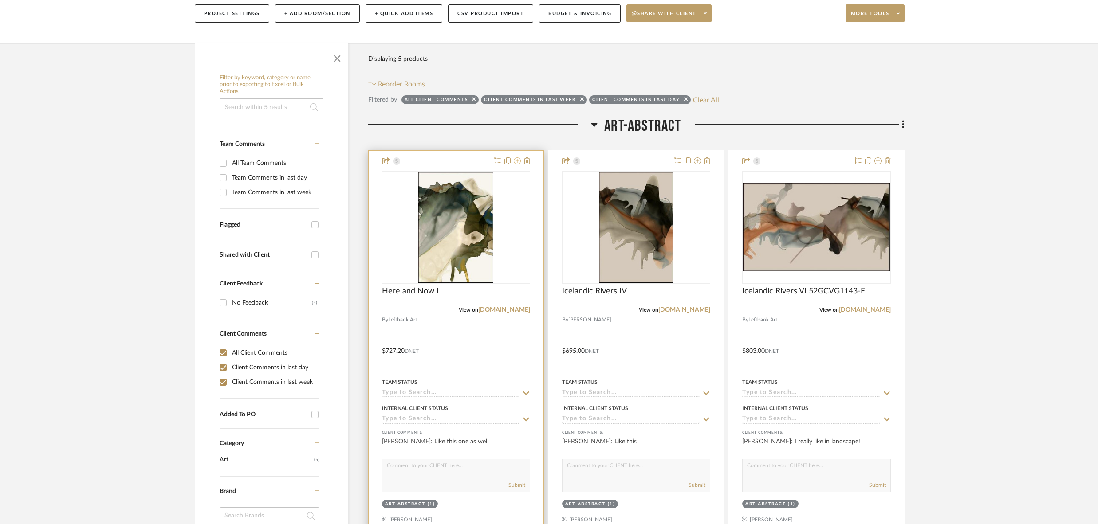
click at [518, 161] on icon at bounding box center [517, 160] width 7 height 7
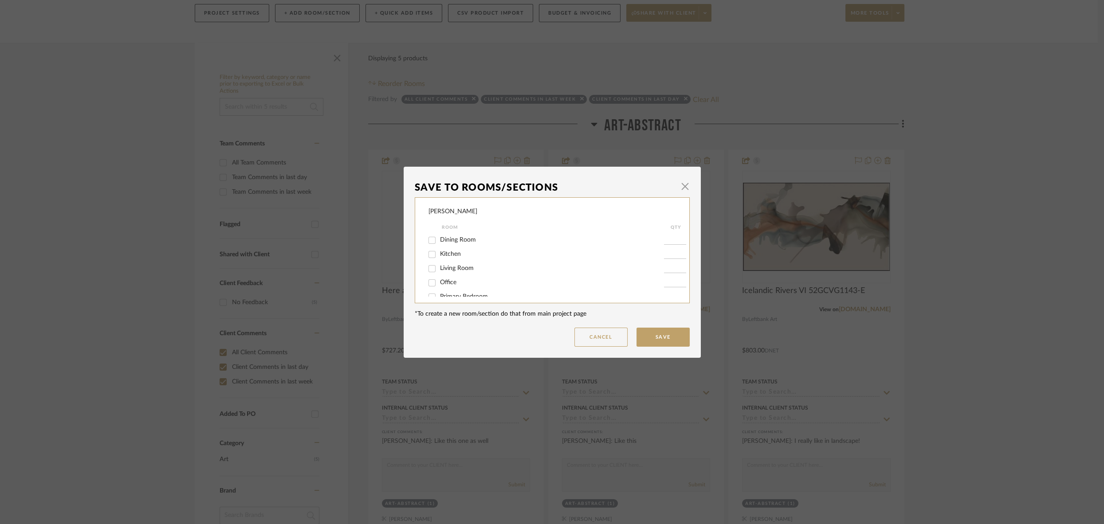
scroll to position [85, 0]
click at [427, 259] on input "Office" at bounding box center [432, 258] width 14 height 14
checkbox input "true"
type input "1"
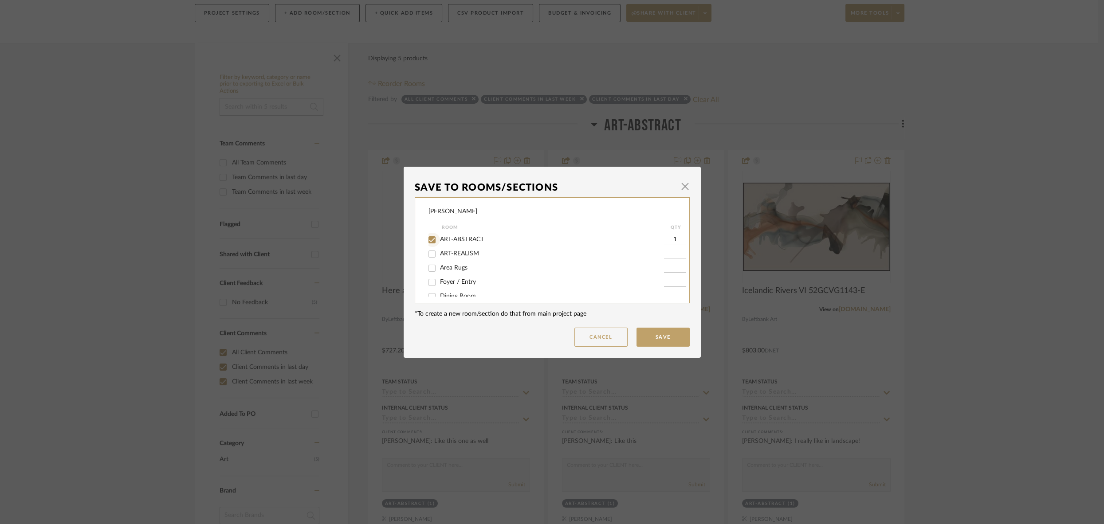
click at [430, 241] on input "ART-ABSTRACT" at bounding box center [432, 240] width 14 height 14
checkbox input "false"
click at [651, 334] on button "Save" at bounding box center [662, 337] width 53 height 19
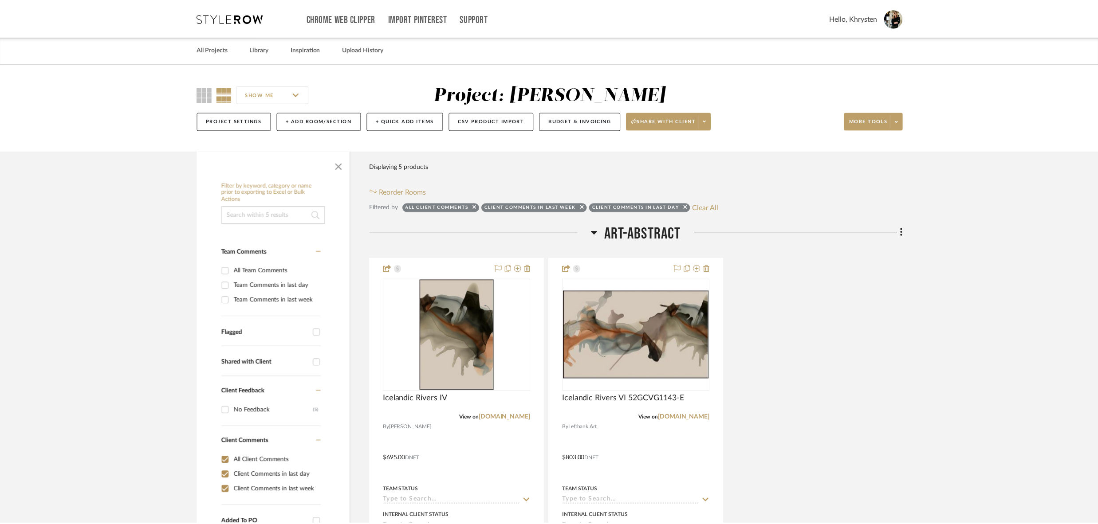
scroll to position [108, 0]
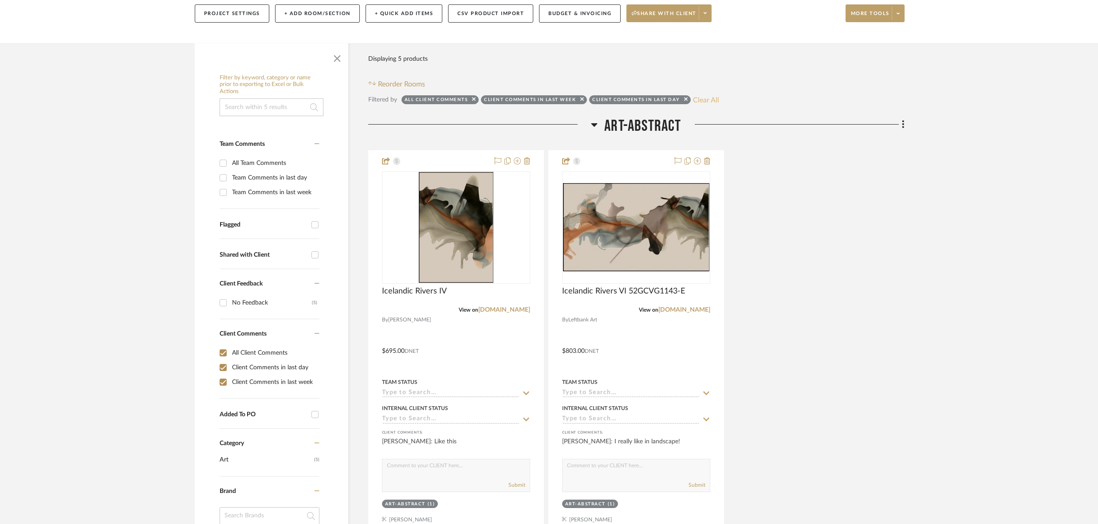
click at [710, 99] on button "Clear All" at bounding box center [706, 100] width 26 height 12
checkbox input "false"
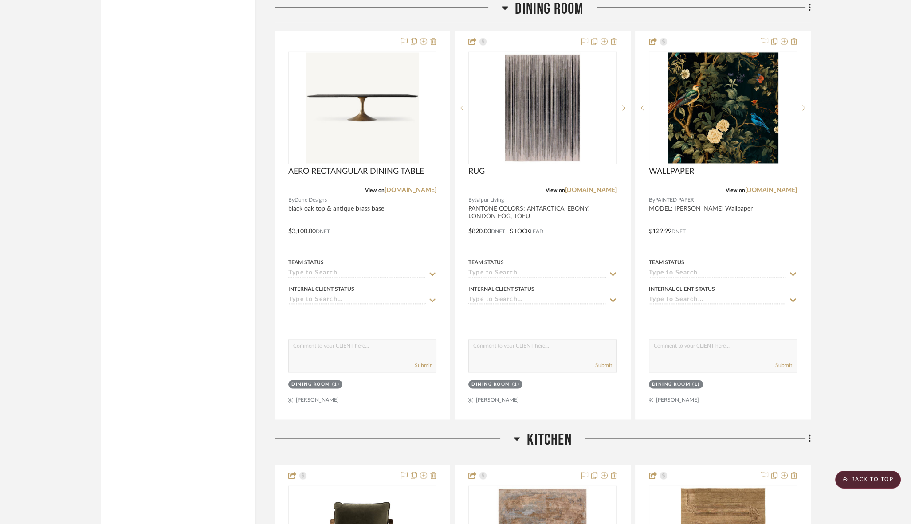
scroll to position [3556, 0]
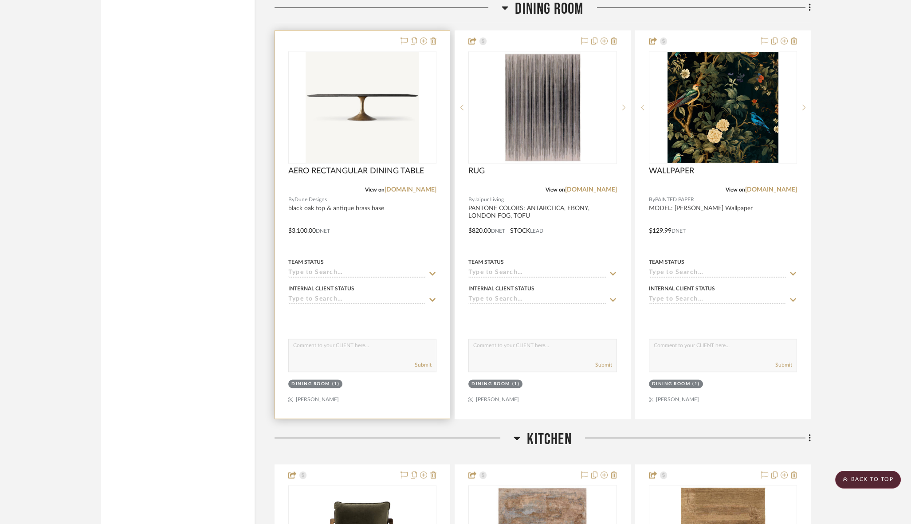
click at [370, 32] on div at bounding box center [362, 225] width 175 height 388
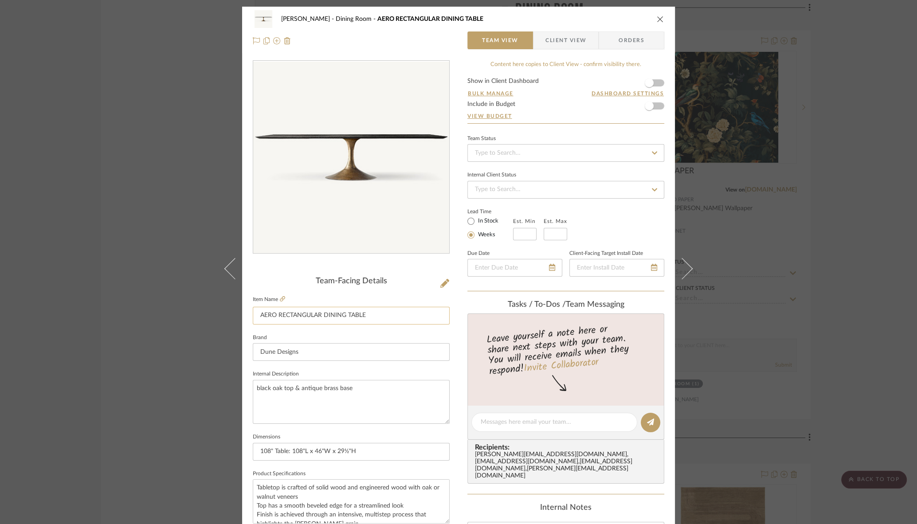
scroll to position [300, 0]
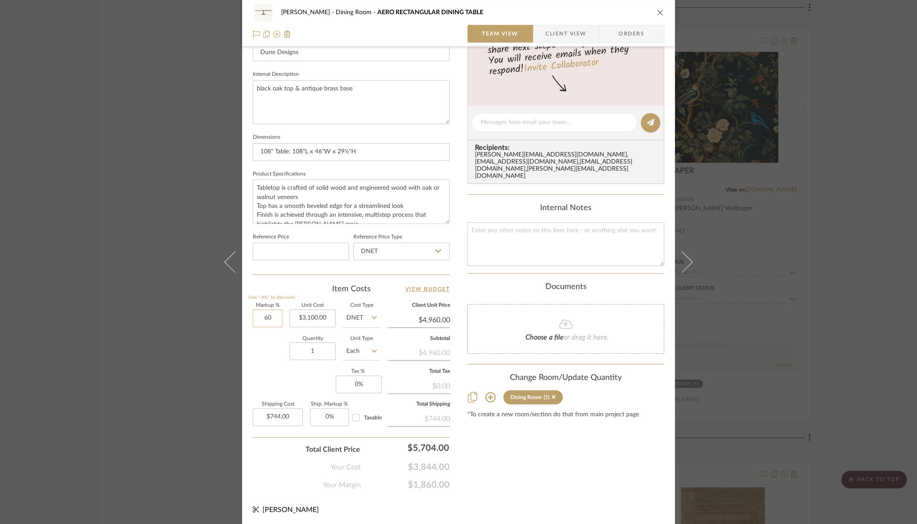
click at [255, 316] on input "60" at bounding box center [268, 319] width 30 height 18
type input "40%"
type input "3100.00"
type input "$4,340.00"
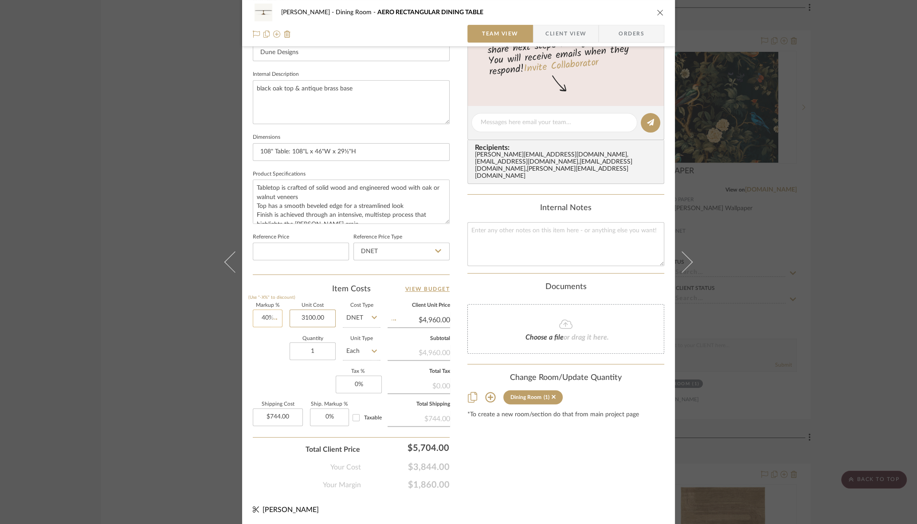
type input "$651.00"
type input "$3,100.00"
click at [492, 419] on div "Content here copies to Client View - confirm visibility there. Show in Client D…" at bounding box center [565, 126] width 197 height 730
click at [288, 415] on input "651.00" at bounding box center [278, 417] width 50 height 18
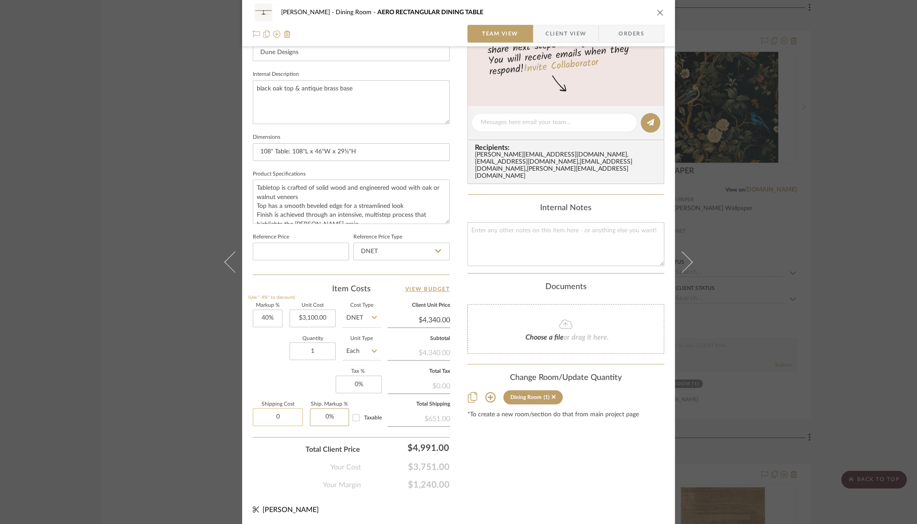
type input "$0.00"
type input "0"
type input "0%"
click at [515, 435] on div "Content here copies to Client View - confirm visibility there. Show in Client D…" at bounding box center [565, 126] width 197 height 730
click at [195, 377] on div "[PERSON_NAME] Dining Room AERO RECTANGULAR DINING TABLE Team View Client View O…" at bounding box center [458, 262] width 917 height 524
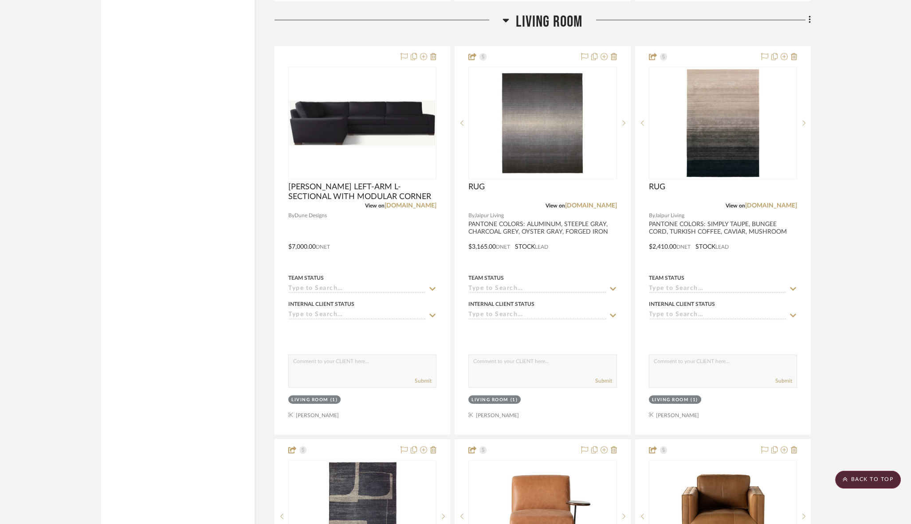
scroll to position [4803, 0]
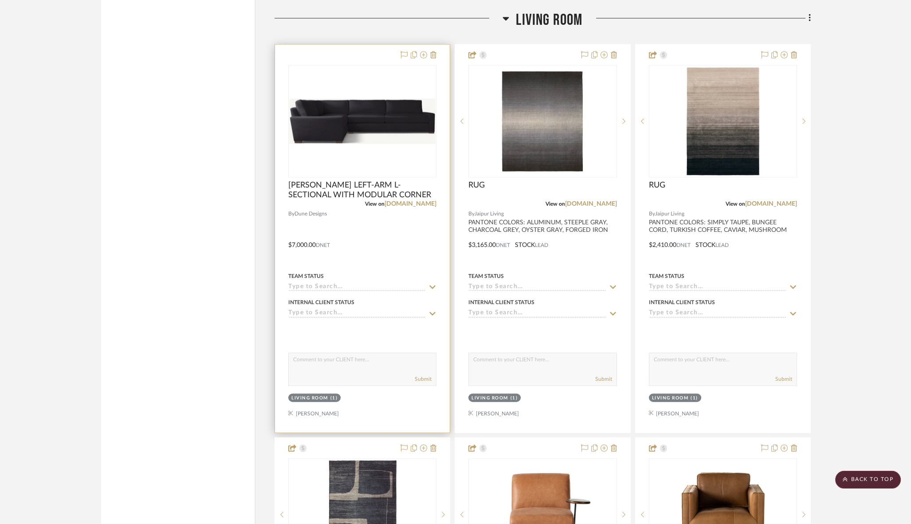
click at [381, 194] on div at bounding box center [362, 239] width 175 height 388
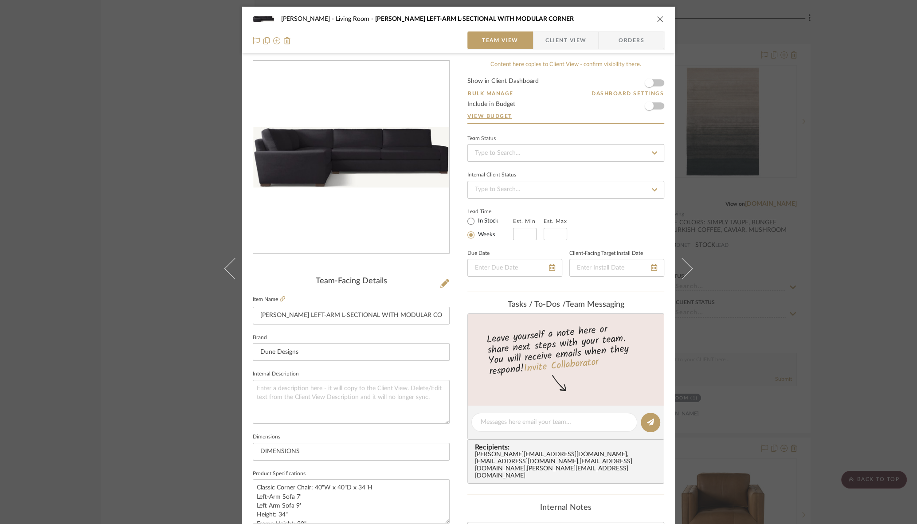
scroll to position [300, 0]
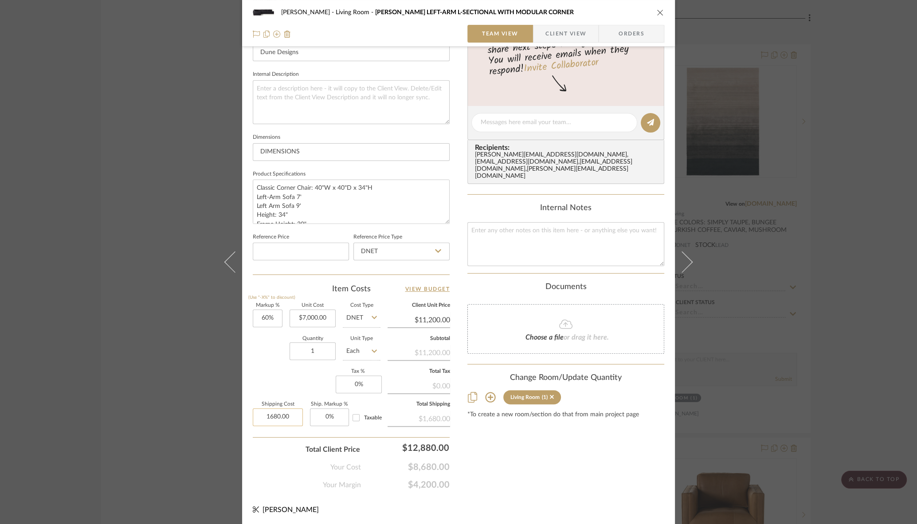
click at [257, 415] on input "1680.00" at bounding box center [278, 417] width 50 height 18
type input "$0.00"
type input "0"
type input "60"
type input "0%"
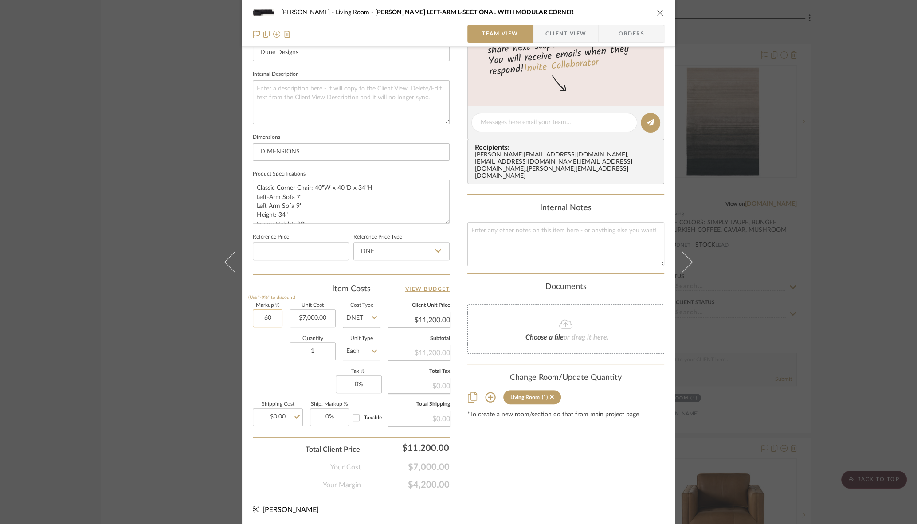
click at [260, 318] on input "60" at bounding box center [268, 319] width 30 height 18
type input "40%"
type input "7000.00"
type input "$9,800.00"
type input "40"
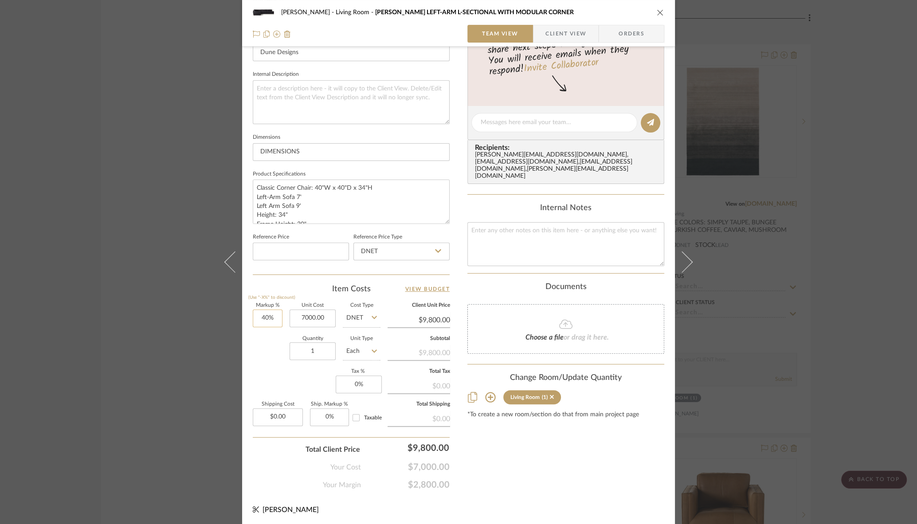
type input "$7,000.00"
click at [263, 318] on input "40" at bounding box center [268, 319] width 30 height 18
type input "50%"
type input "7000.00"
type input "$10,500.00"
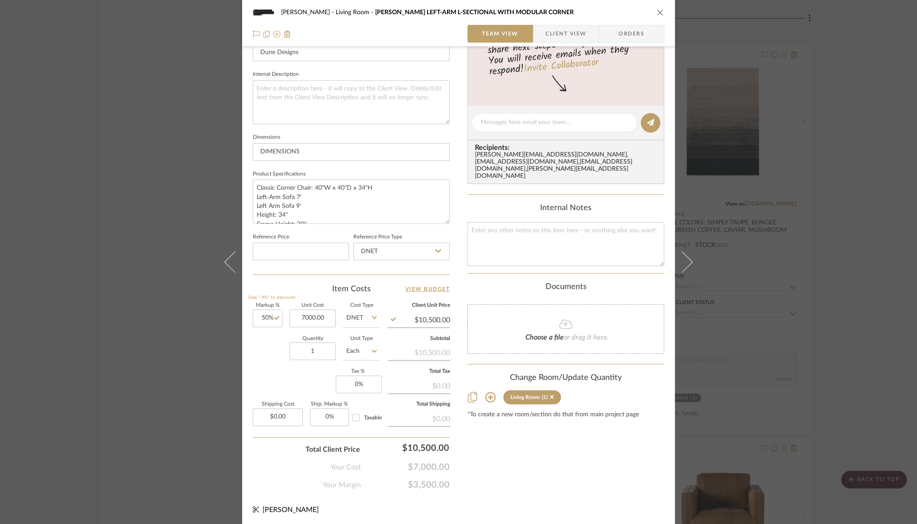
type input "$7,000.00"
click at [489, 431] on div "Content here copies to Client View - confirm visibility there. Show in Client D…" at bounding box center [565, 126] width 197 height 730
click at [659, 10] on icon "close" at bounding box center [660, 12] width 7 height 7
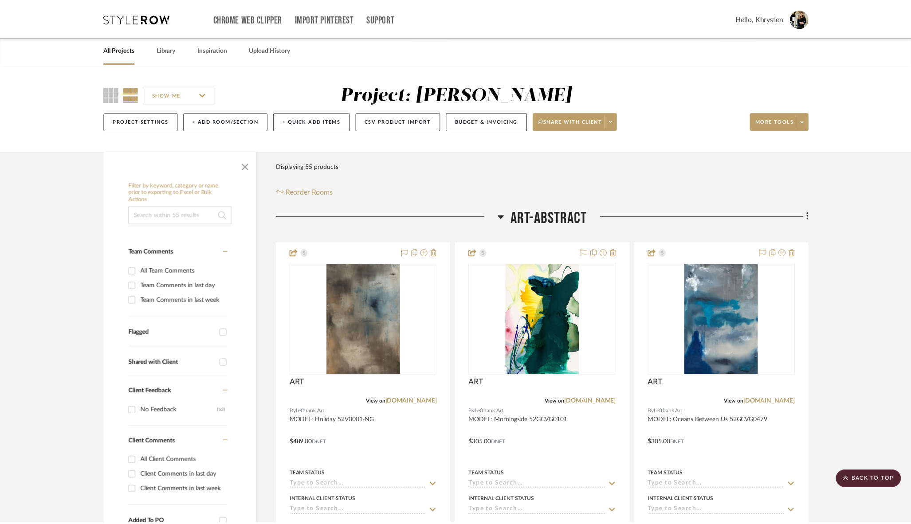
scroll to position [4803, 0]
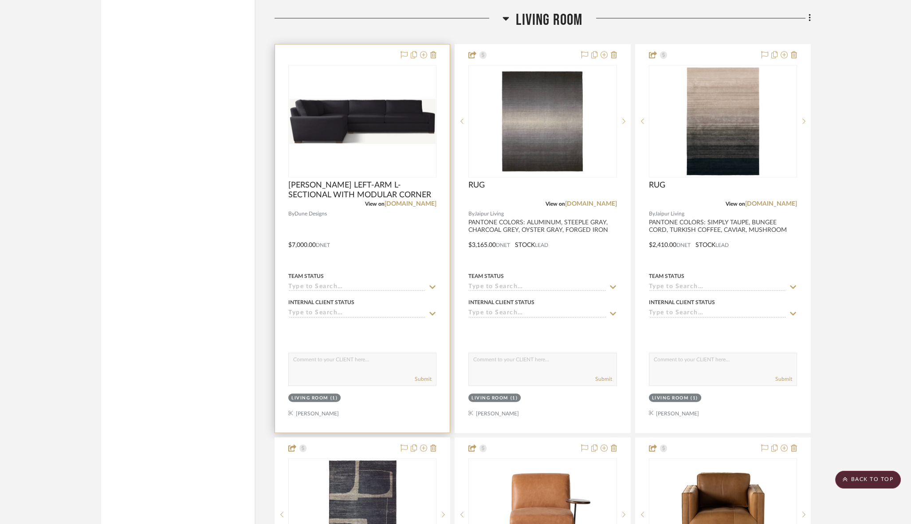
click at [354, 45] on div at bounding box center [362, 239] width 175 height 388
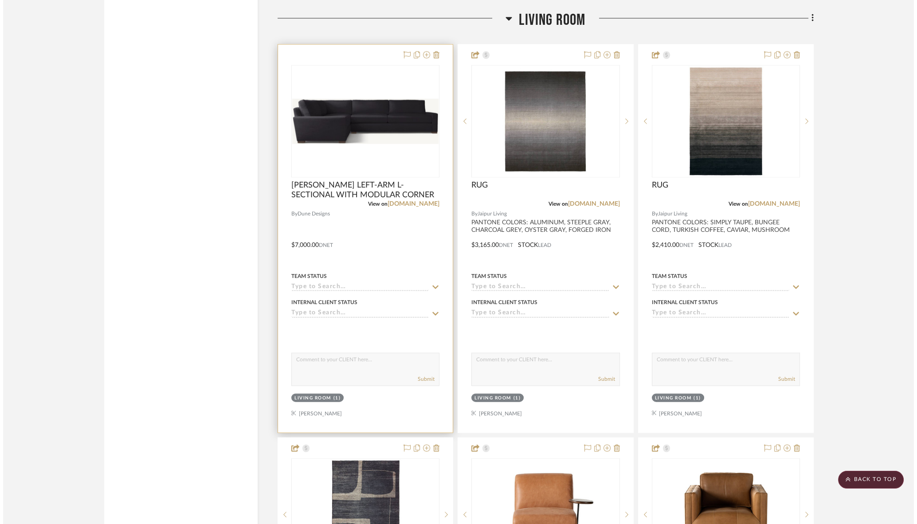
scroll to position [0, 0]
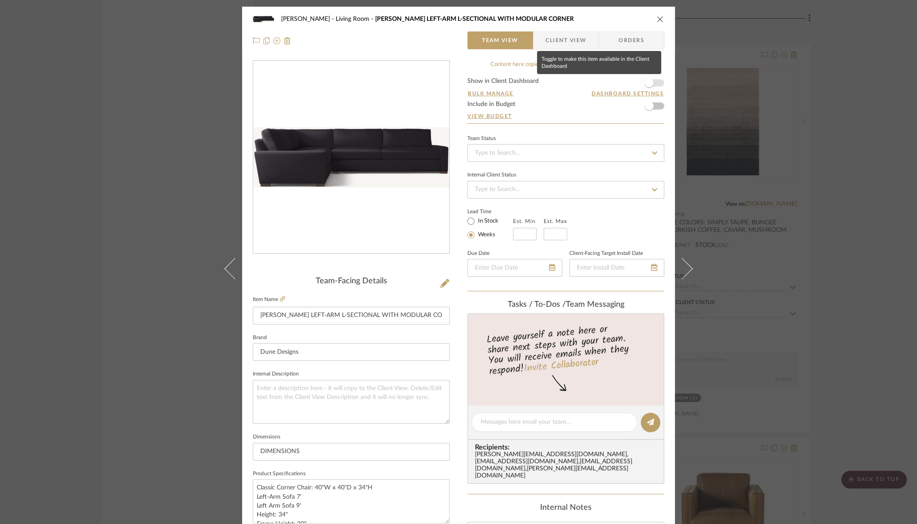
click at [651, 80] on span "button" at bounding box center [649, 83] width 20 height 20
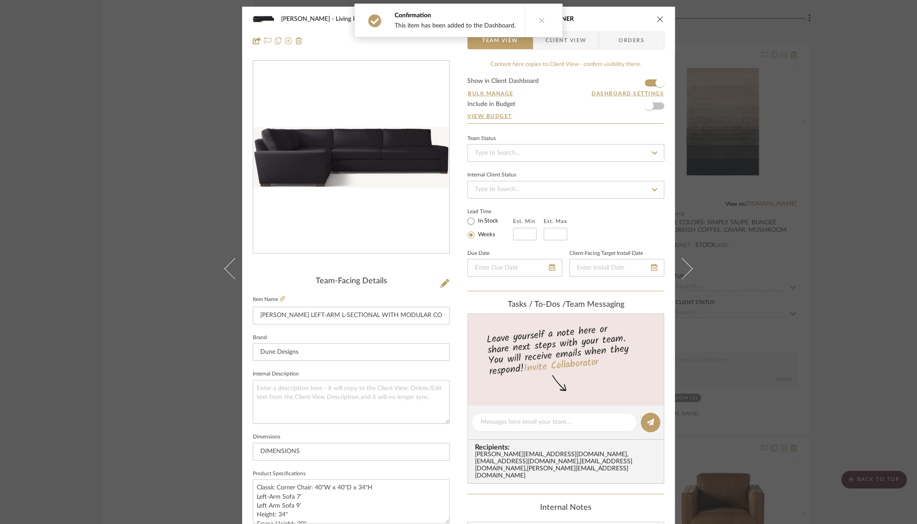
click at [657, 19] on icon "close" at bounding box center [660, 19] width 7 height 7
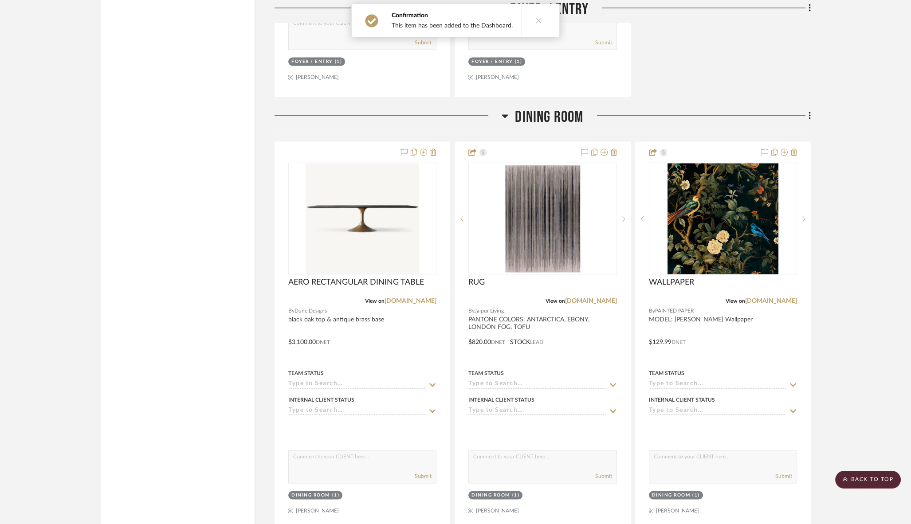
scroll to position [3363, 0]
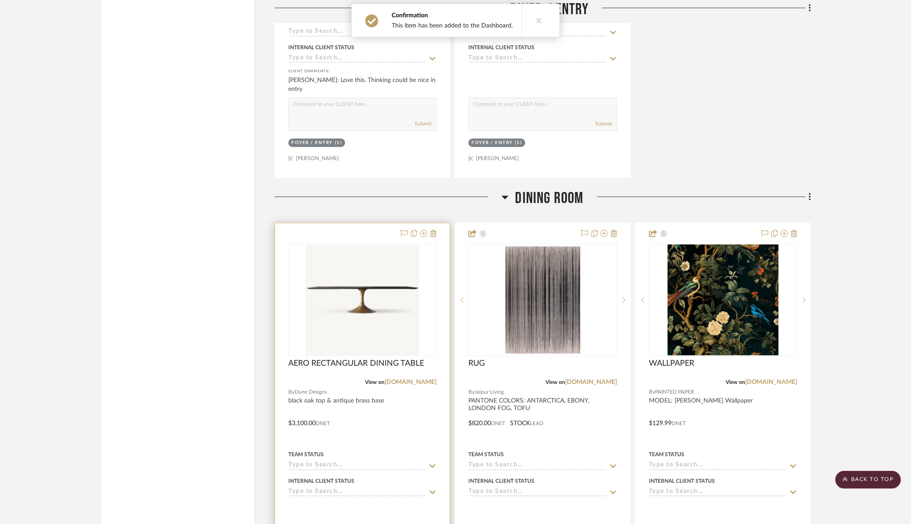
click at [375, 225] on div at bounding box center [362, 417] width 175 height 388
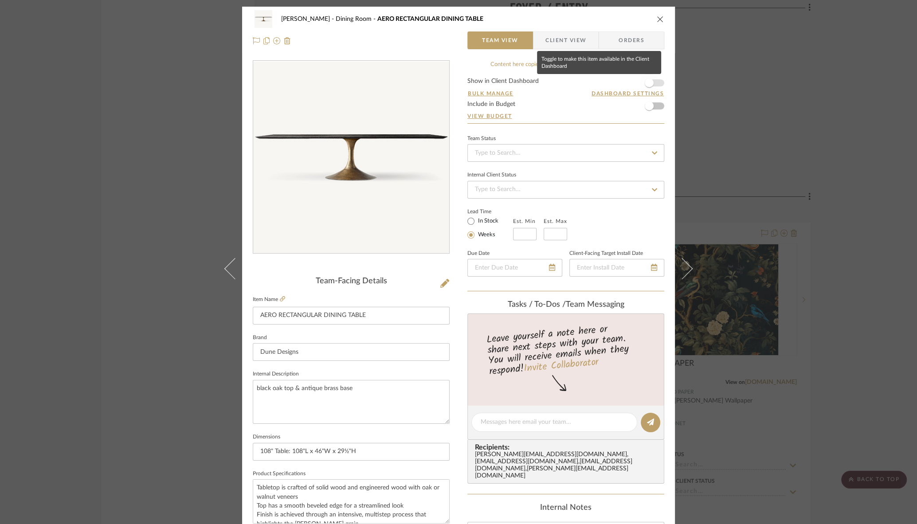
click at [648, 83] on span "button" at bounding box center [649, 82] width 9 height 9
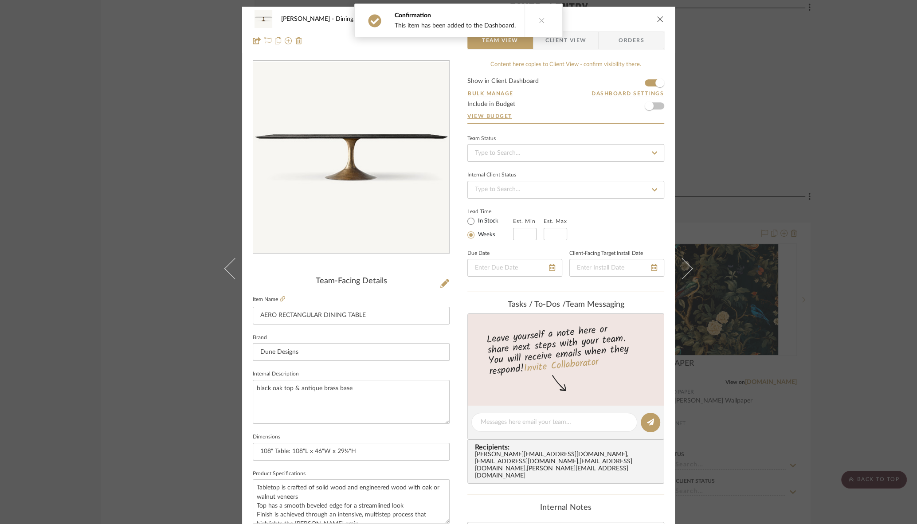
click at [408, 293] on div "Team-Facing Details Item Name AERO RECTANGULAR DINING TABLE Brand Dune Designs …" at bounding box center [351, 426] width 197 height 298
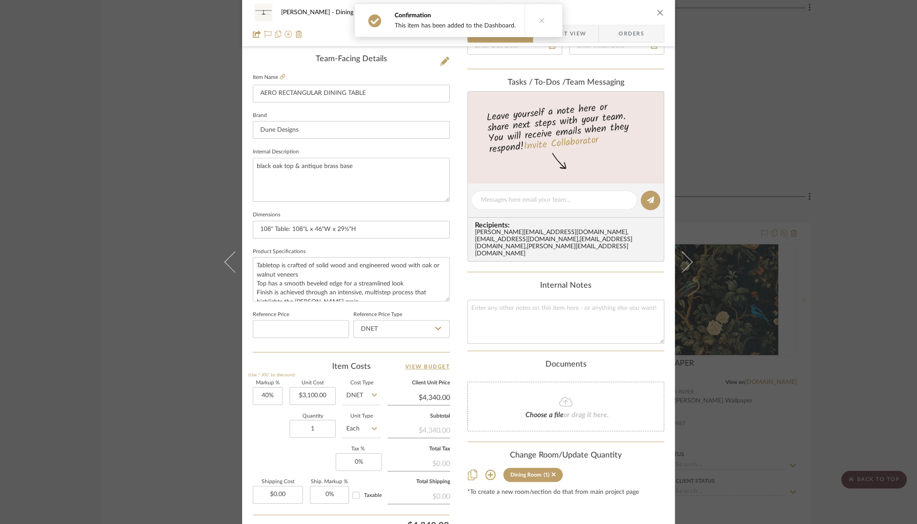
scroll to position [300, 0]
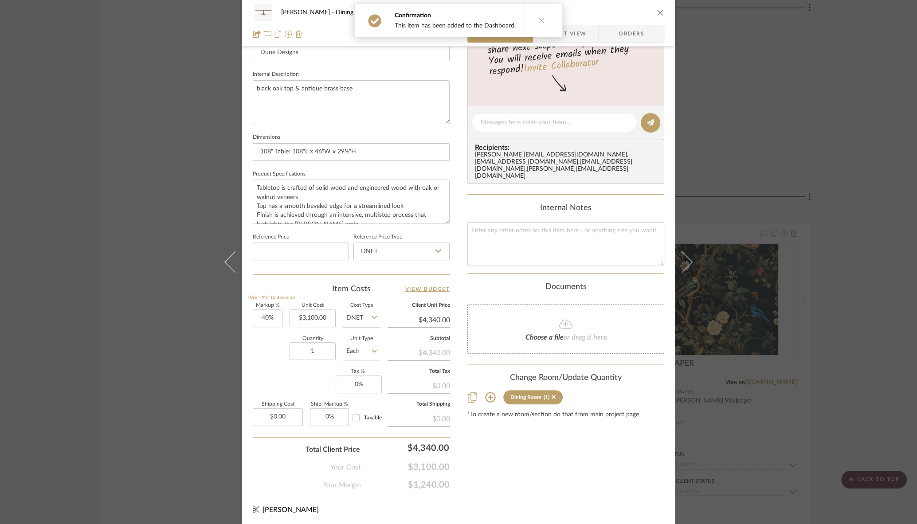
click at [520, 469] on div "Content here copies to Client View - confirm visibility there. Show in Client D…" at bounding box center [565, 126] width 197 height 730
click at [657, 11] on icon "close" at bounding box center [660, 12] width 7 height 7
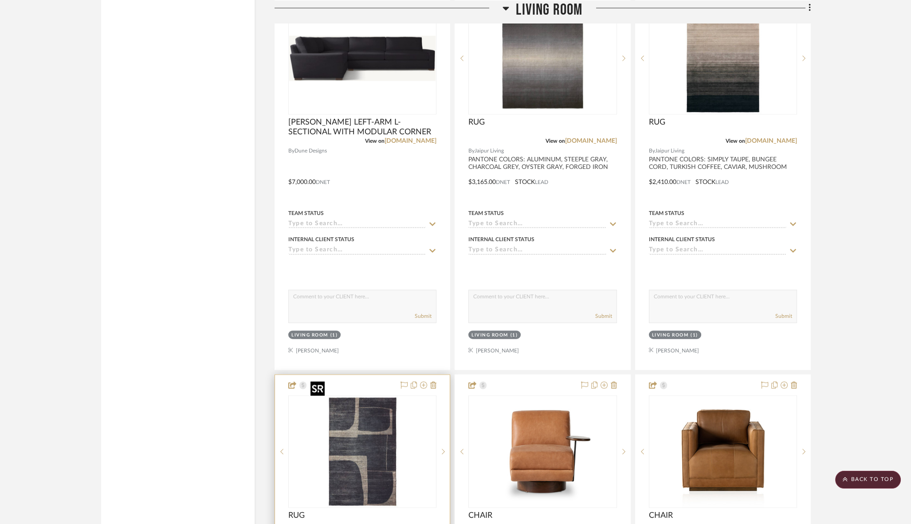
scroll to position [4871, 0]
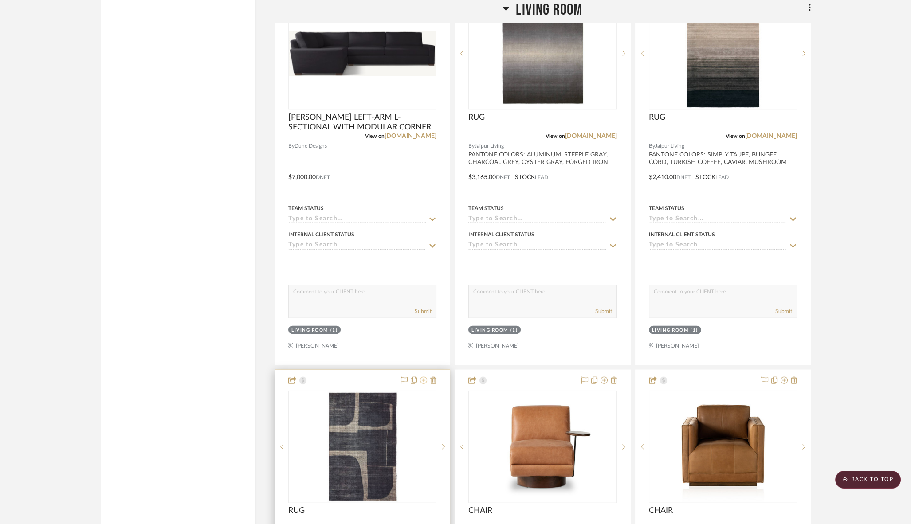
click at [424, 377] on icon at bounding box center [423, 380] width 7 height 7
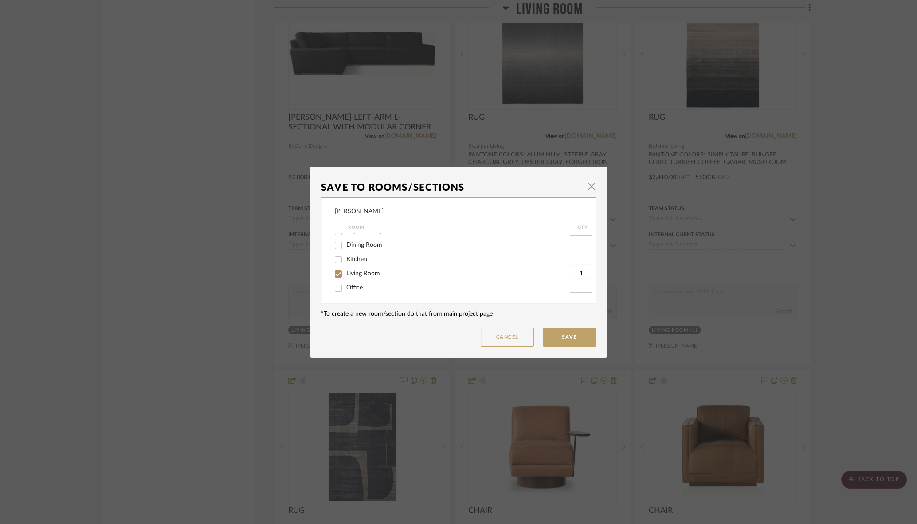
scroll to position [51, 0]
click at [335, 246] on input "Dining Room" at bounding box center [338, 245] width 14 height 14
checkbox input "true"
type input "1"
click at [335, 272] on input "Living Room" at bounding box center [338, 274] width 14 height 14
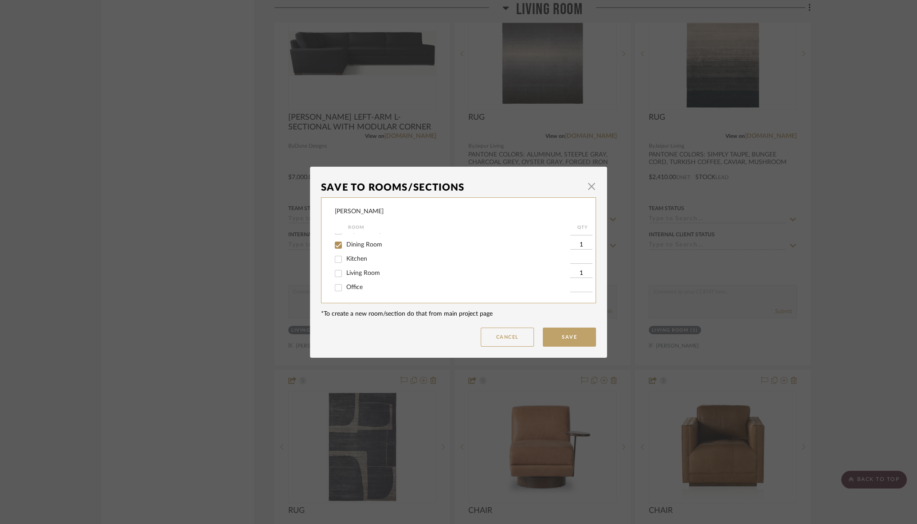
checkbox input "false"
click at [567, 335] on button "Save" at bounding box center [569, 337] width 53 height 19
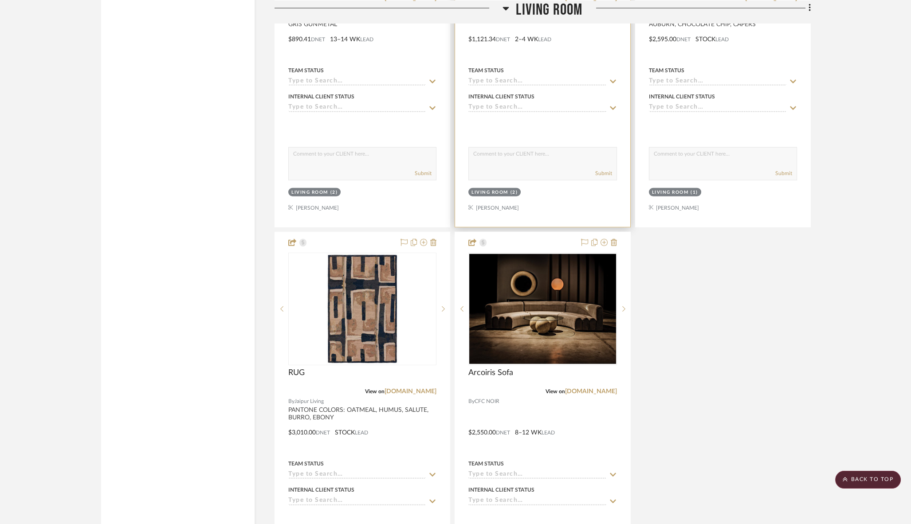
scroll to position [5809, 0]
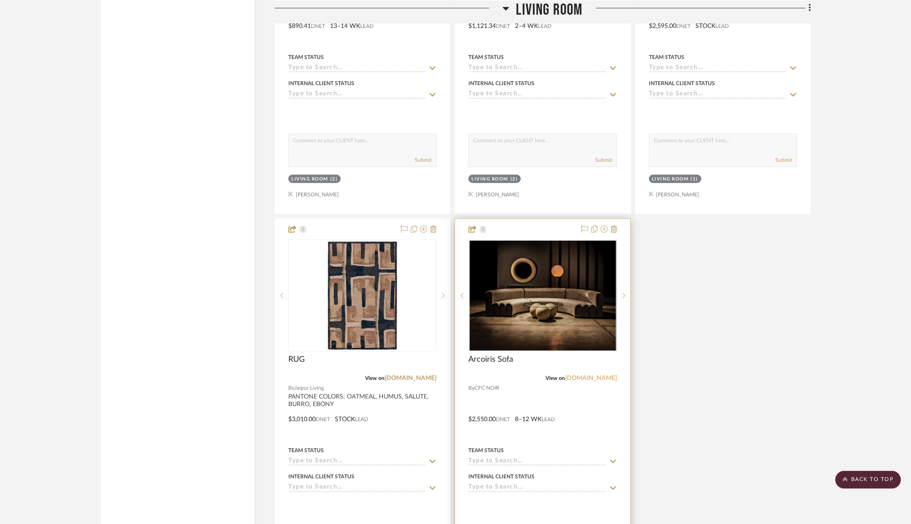
click at [581, 375] on link "[DOMAIN_NAME]" at bounding box center [591, 378] width 52 height 6
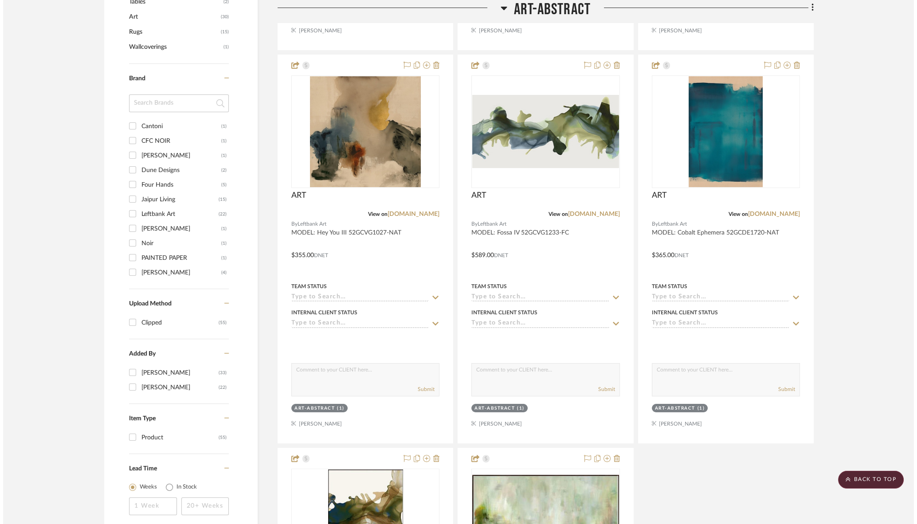
scroll to position [0, 0]
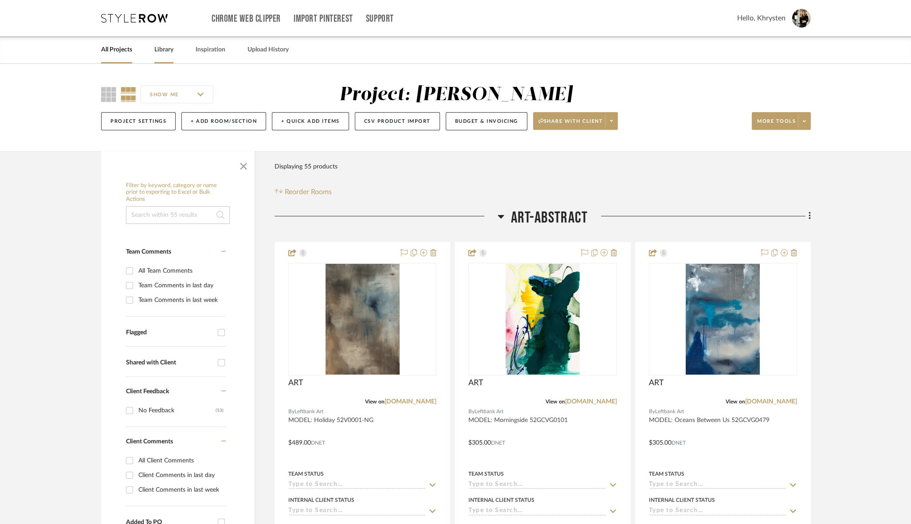
click at [154, 46] on link "Library" at bounding box center [163, 50] width 19 height 12
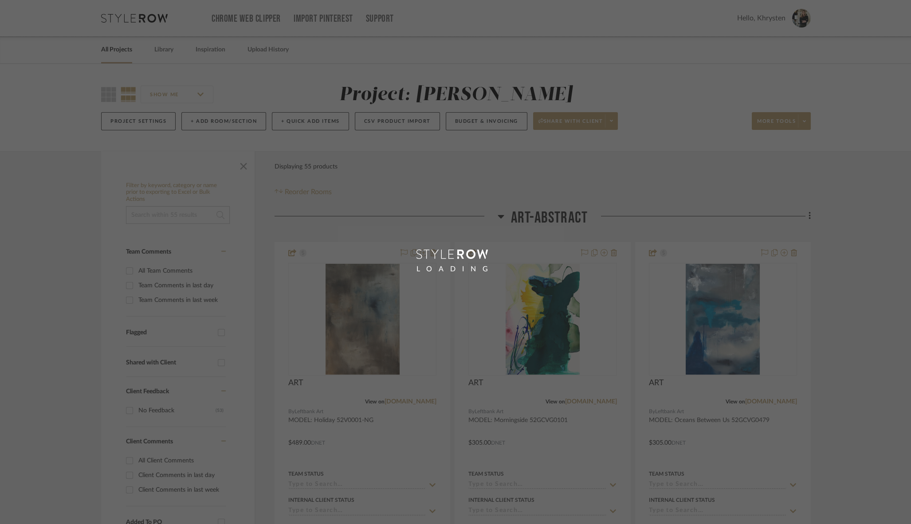
click at [161, 49] on div "LOADING" at bounding box center [455, 262] width 911 height 524
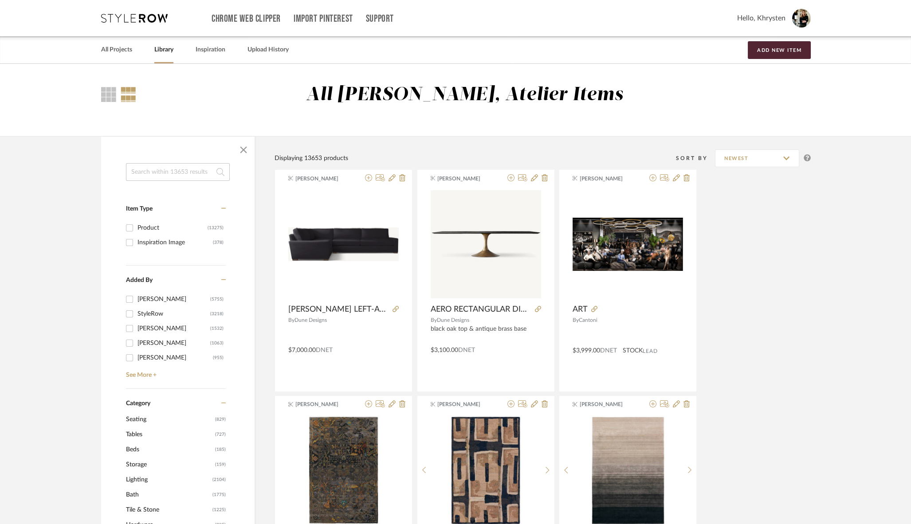
click at [180, 172] on input at bounding box center [178, 172] width 104 height 18
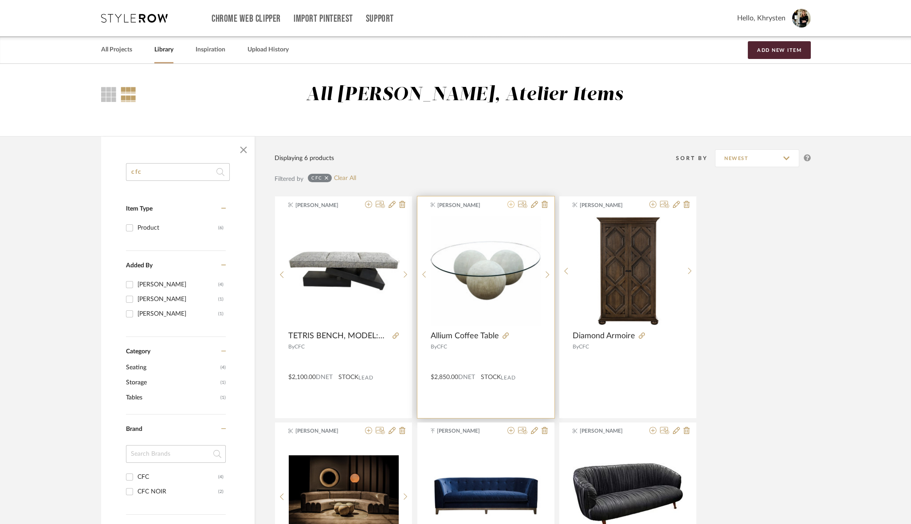
click at [512, 204] on icon at bounding box center [510, 204] width 7 height 7
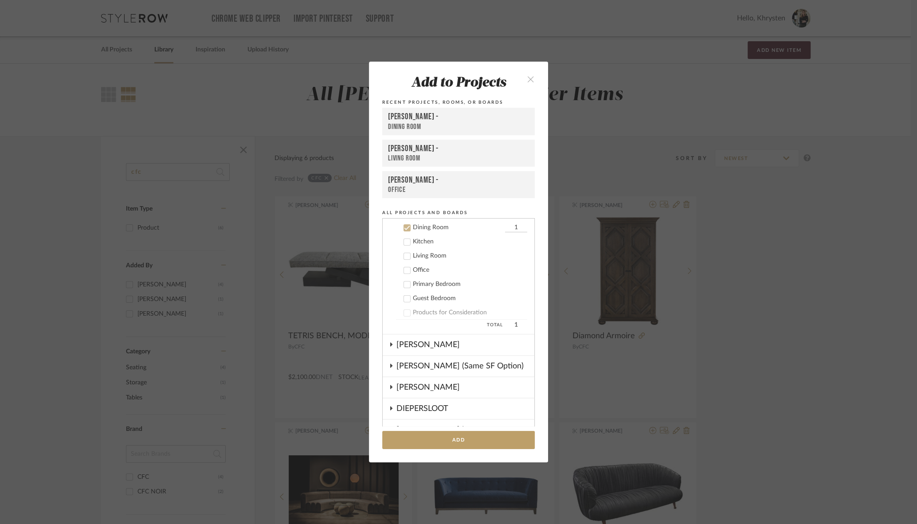
scroll to position [114, 0]
click at [395, 148] on div "[PERSON_NAME] -" at bounding box center [458, 149] width 141 height 10
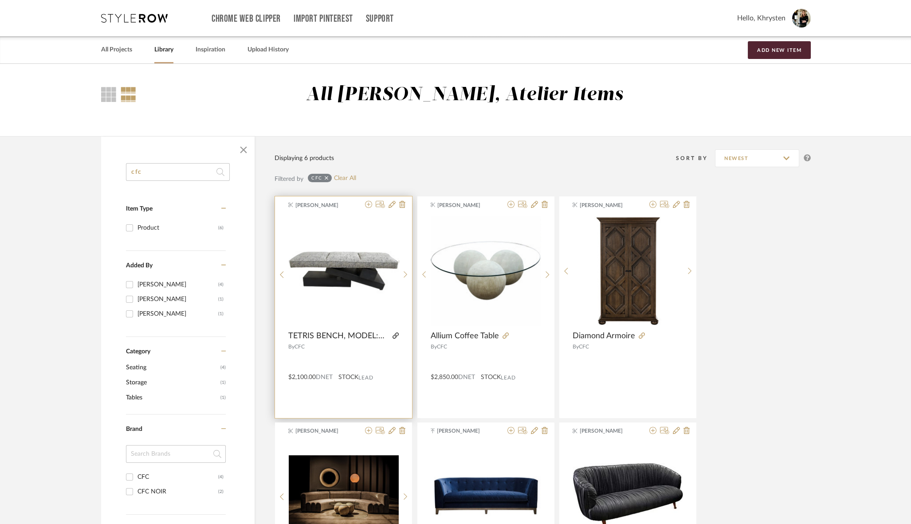
click at [396, 336] on icon at bounding box center [395, 336] width 6 height 6
click at [368, 206] on icon at bounding box center [368, 204] width 7 height 7
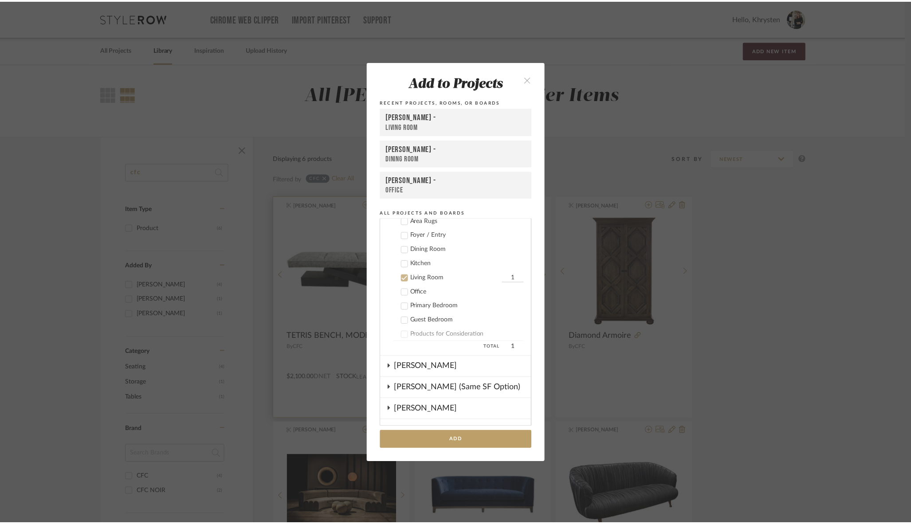
scroll to position [142, 0]
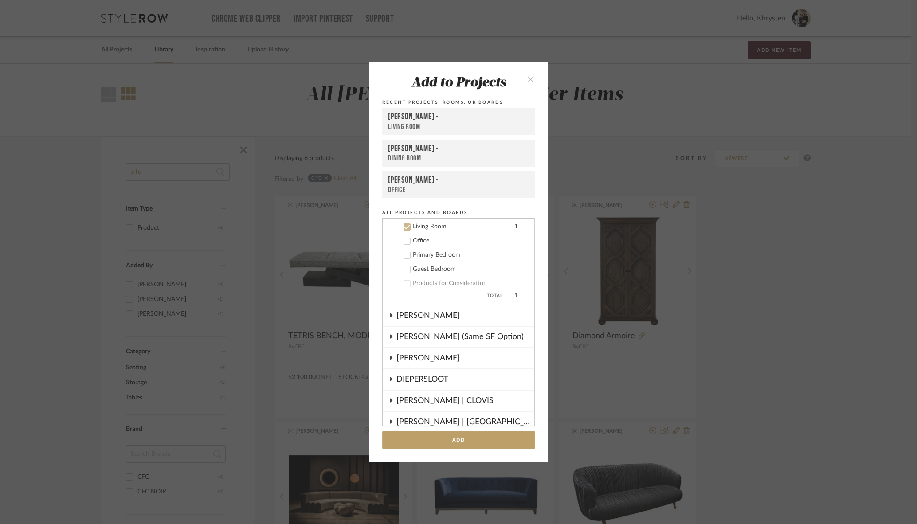
click at [398, 124] on div "Living Room" at bounding box center [458, 126] width 141 height 9
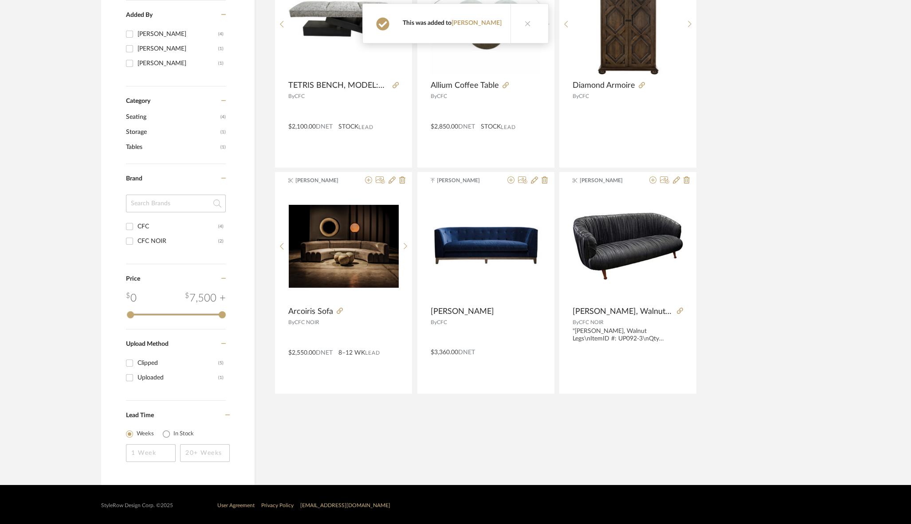
scroll to position [0, 0]
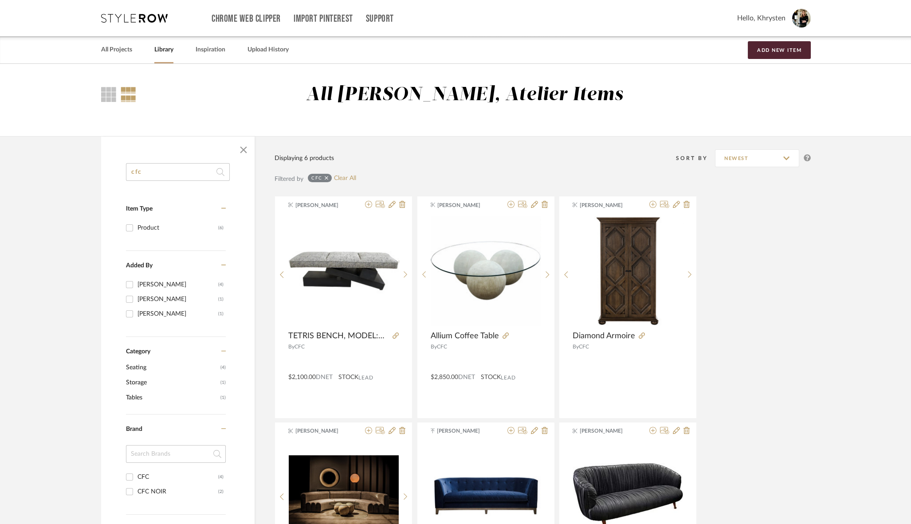
click at [162, 172] on input "cfc" at bounding box center [178, 172] width 104 height 18
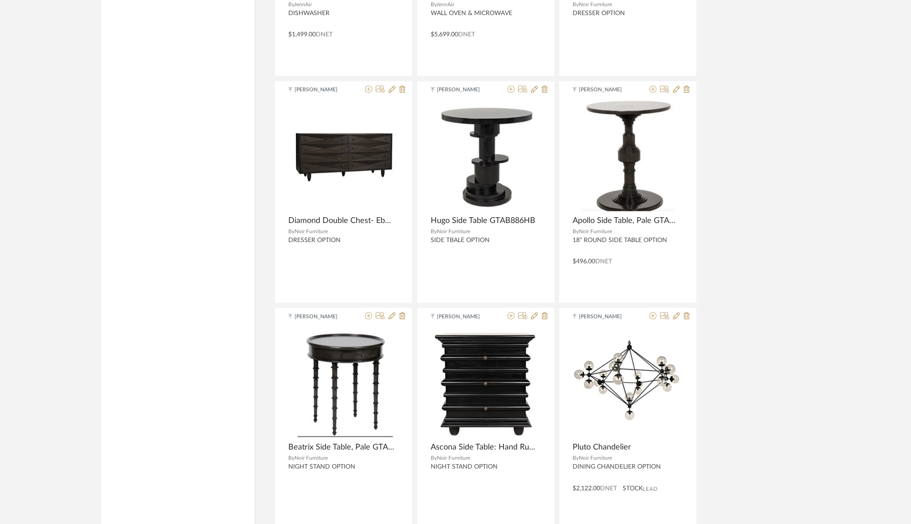
scroll to position [2172, 0]
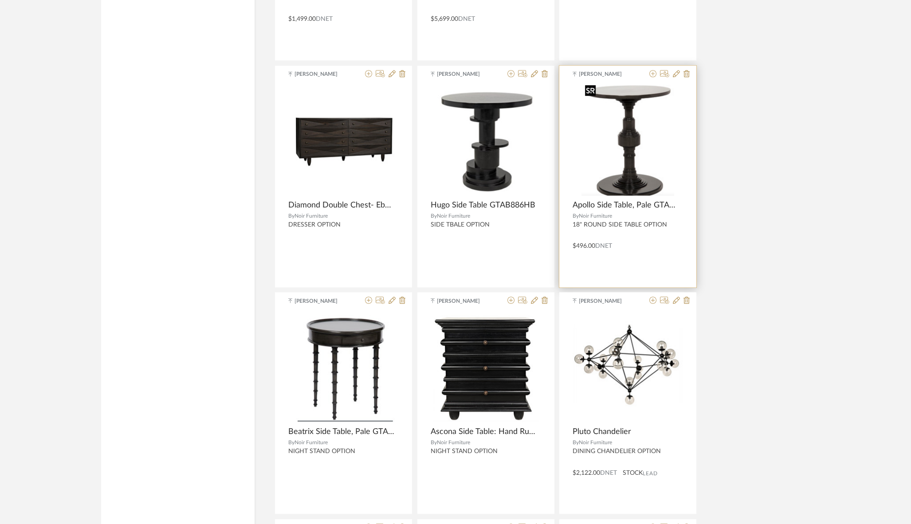
click at [632, 135] on img "0" at bounding box center [627, 140] width 93 height 111
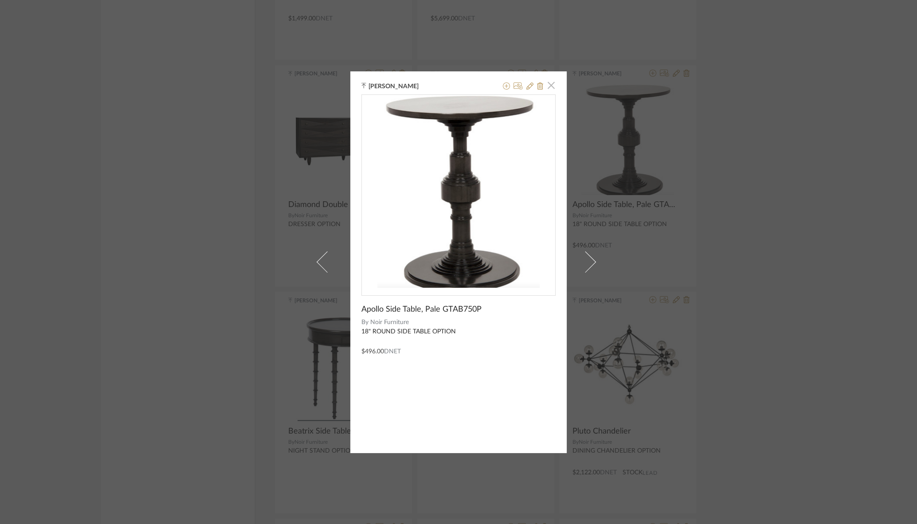
click at [549, 87] on span "button" at bounding box center [551, 86] width 18 height 18
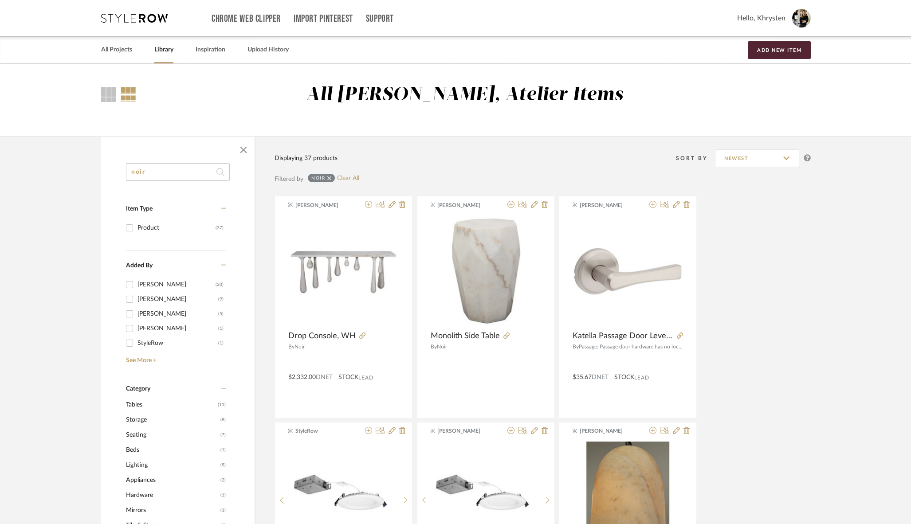
click at [163, 172] on input "noir" at bounding box center [178, 172] width 104 height 18
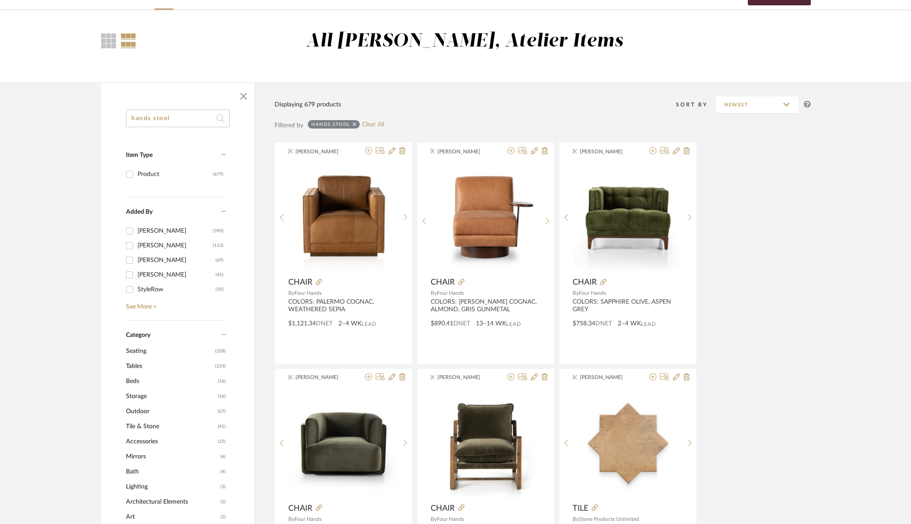
scroll to position [55, 0]
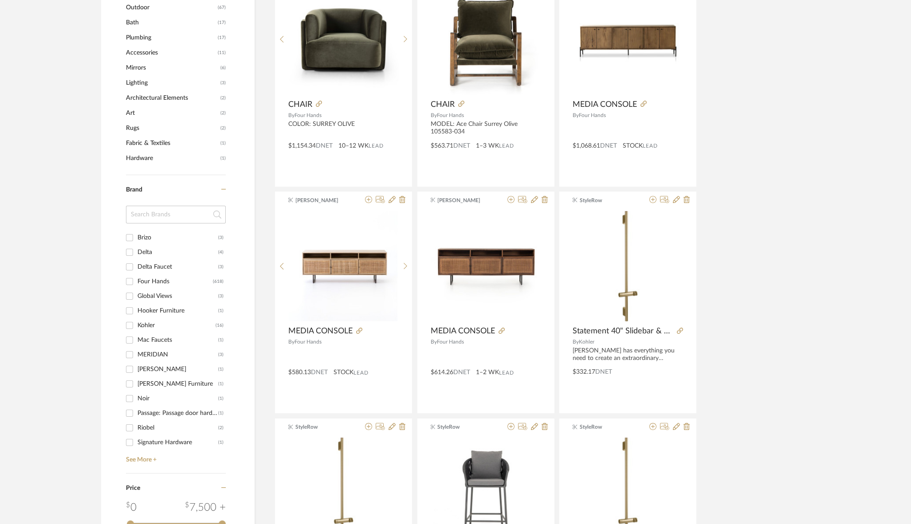
scroll to position [459, 0]
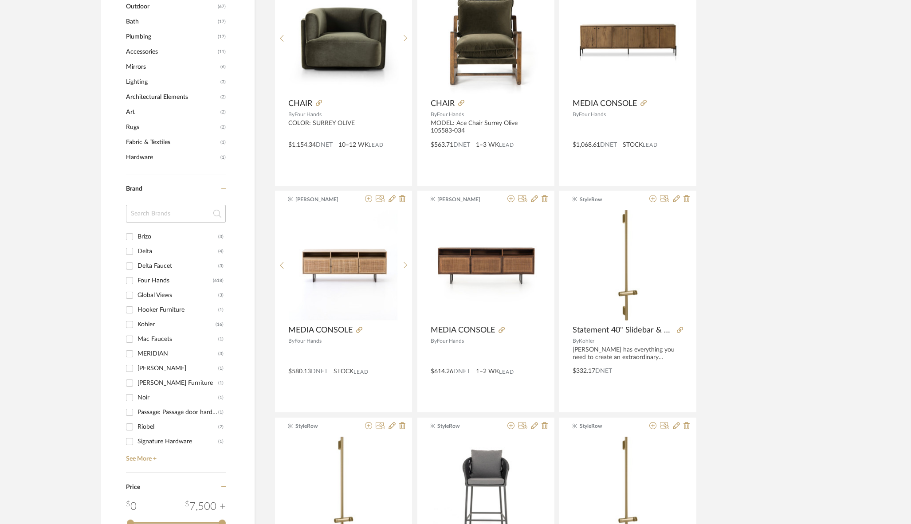
type input "hands"
click at [133, 294] on input "Global Views (3)" at bounding box center [129, 295] width 14 height 14
checkbox input "true"
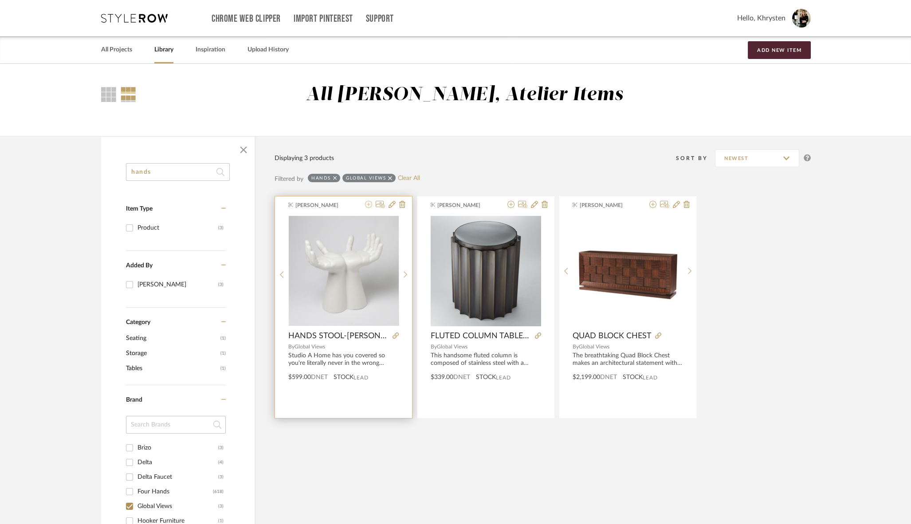
click at [368, 207] on icon at bounding box center [368, 204] width 7 height 7
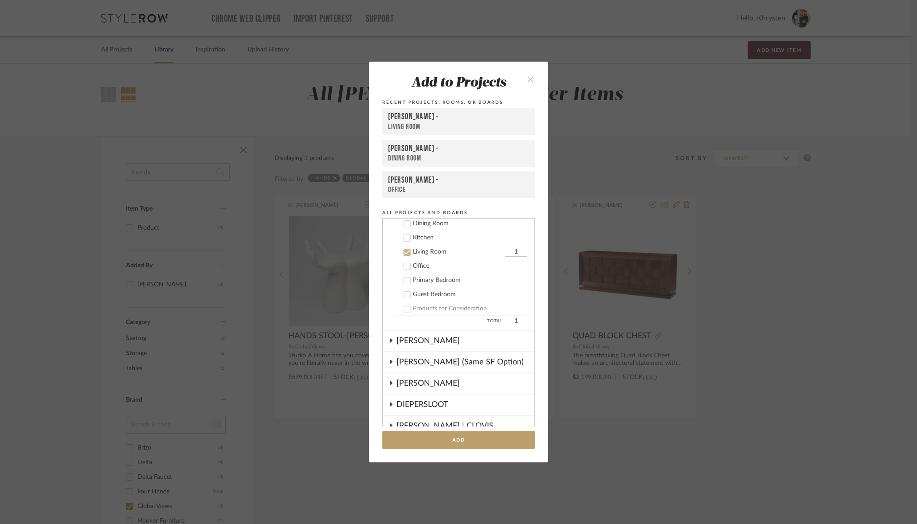
scroll to position [142, 0]
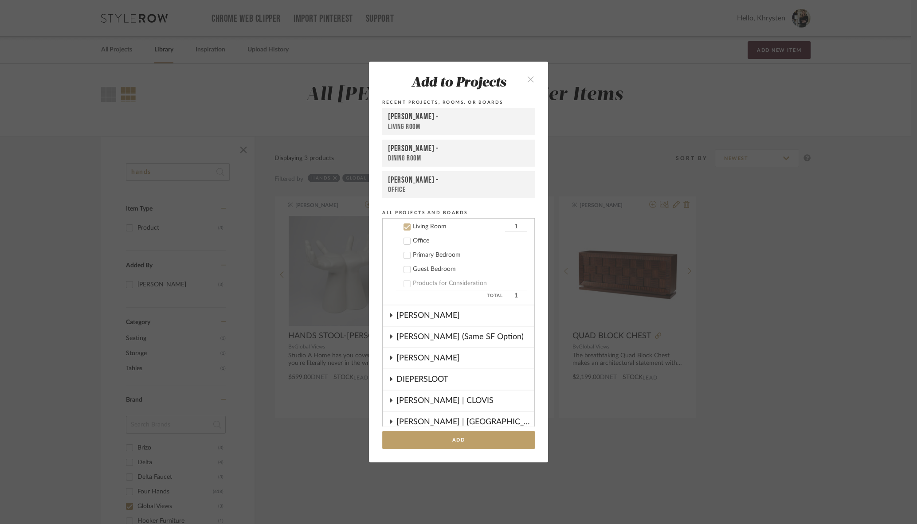
click at [404, 225] on icon at bounding box center [407, 227] width 6 height 6
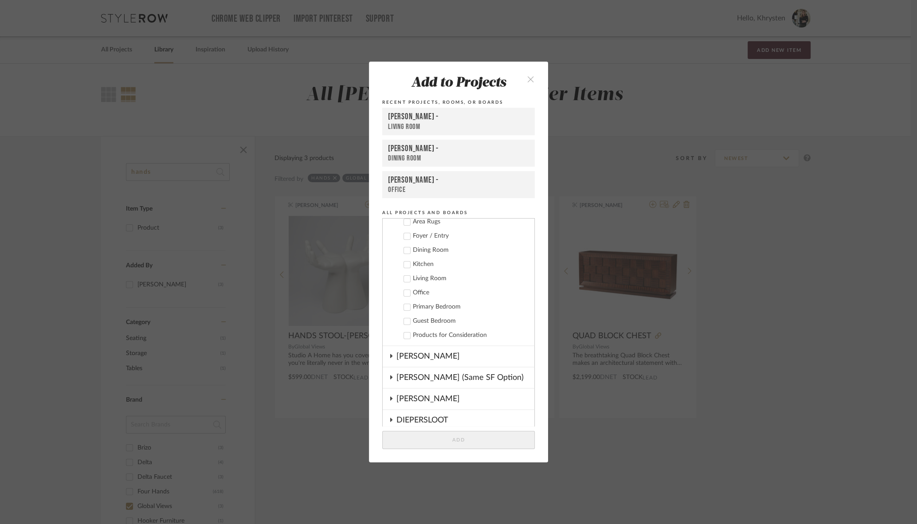
scroll to position [88, 0]
click at [407, 266] on div at bounding box center [407, 266] width 7 height 7
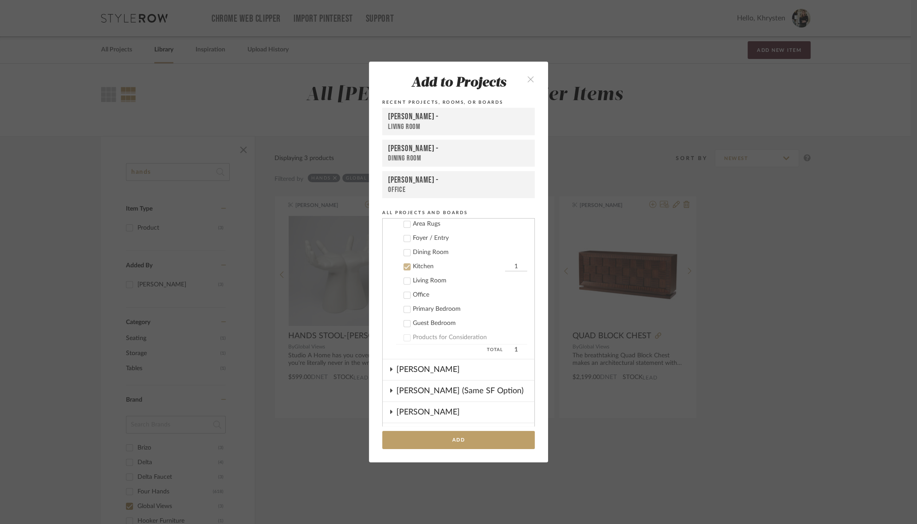
drag, startPoint x: 503, startPoint y: 262, endPoint x: 514, endPoint y: 268, distance: 12.7
click at [514, 268] on input "1" at bounding box center [516, 267] width 22 height 9
type input "4"
click at [412, 437] on button "Add" at bounding box center [458, 440] width 153 height 18
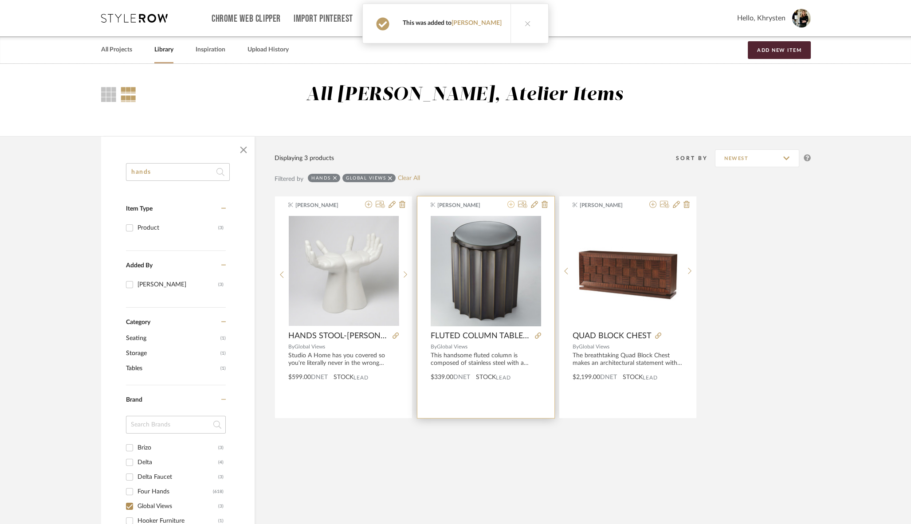
click at [511, 204] on icon at bounding box center [510, 204] width 7 height 7
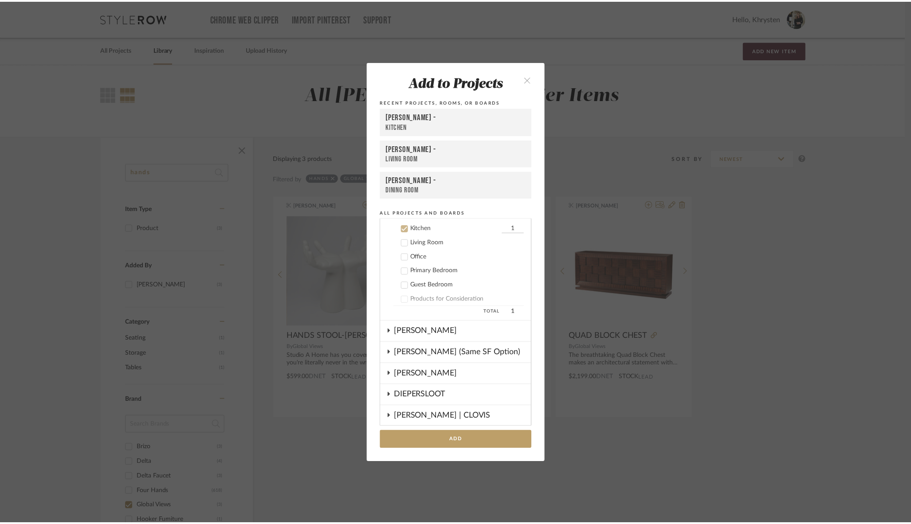
scroll to position [128, 0]
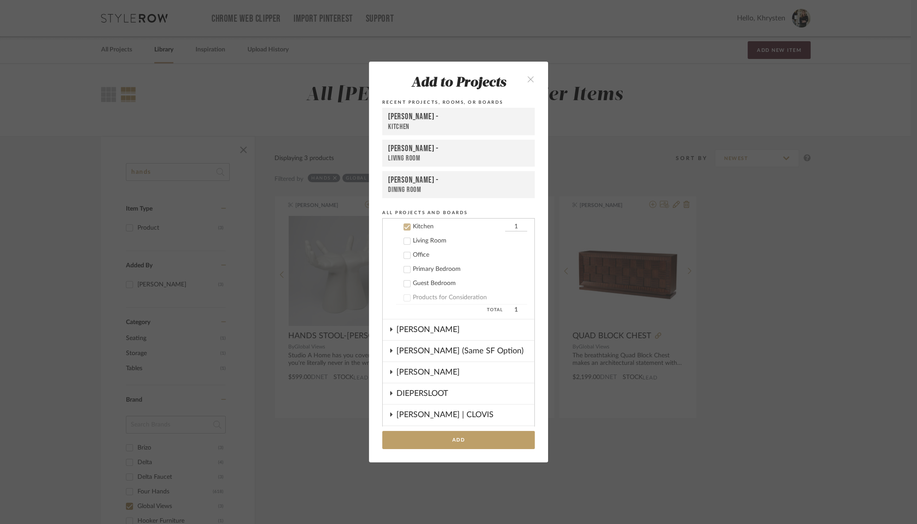
click at [505, 229] on input "1" at bounding box center [516, 227] width 22 height 9
type input "2"
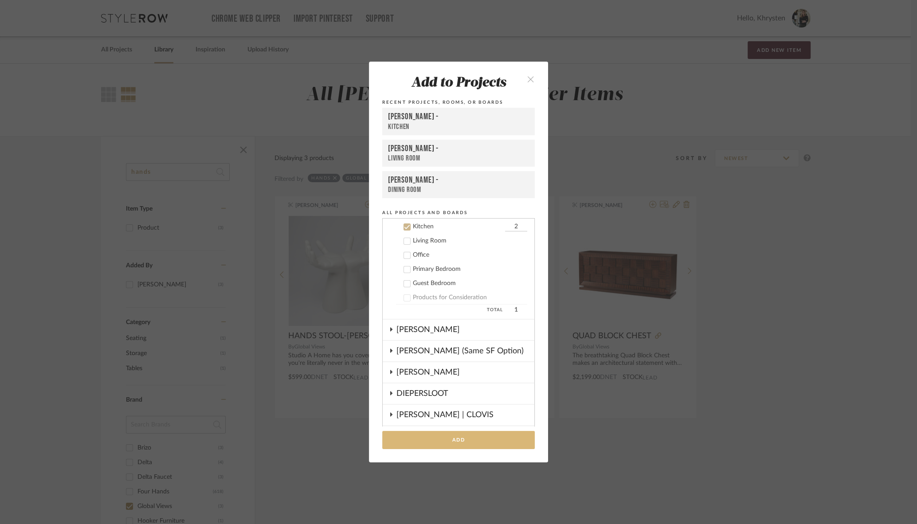
click at [436, 442] on button "Add" at bounding box center [458, 440] width 153 height 18
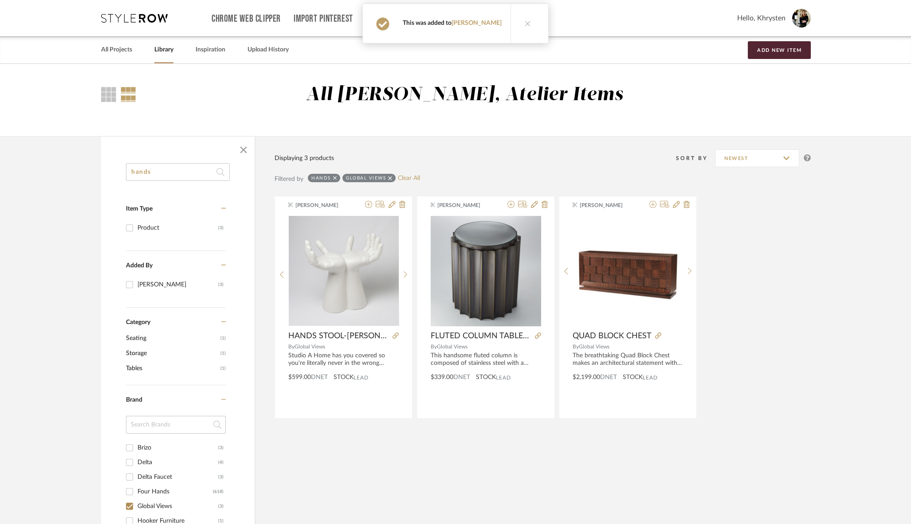
click at [172, 170] on input "hands" at bounding box center [178, 172] width 104 height 18
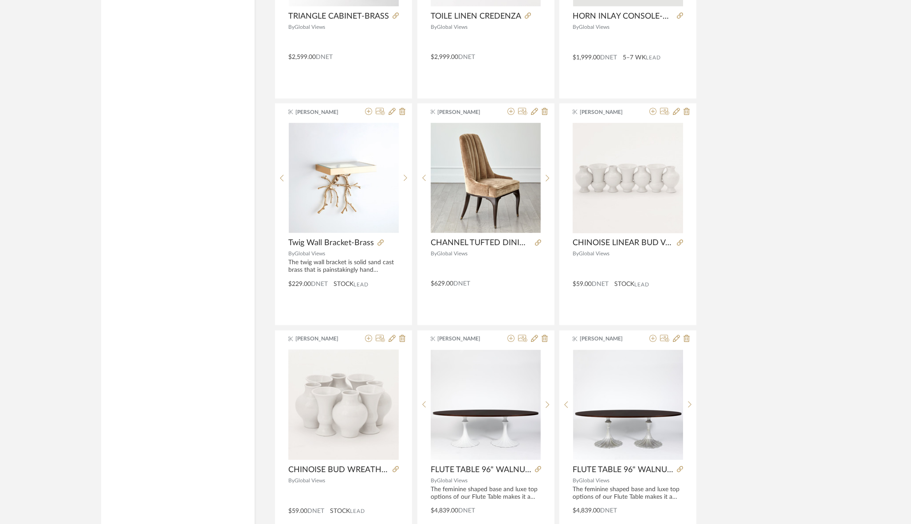
scroll to position [1452, 0]
click at [500, 186] on img "0" at bounding box center [486, 179] width 110 height 110
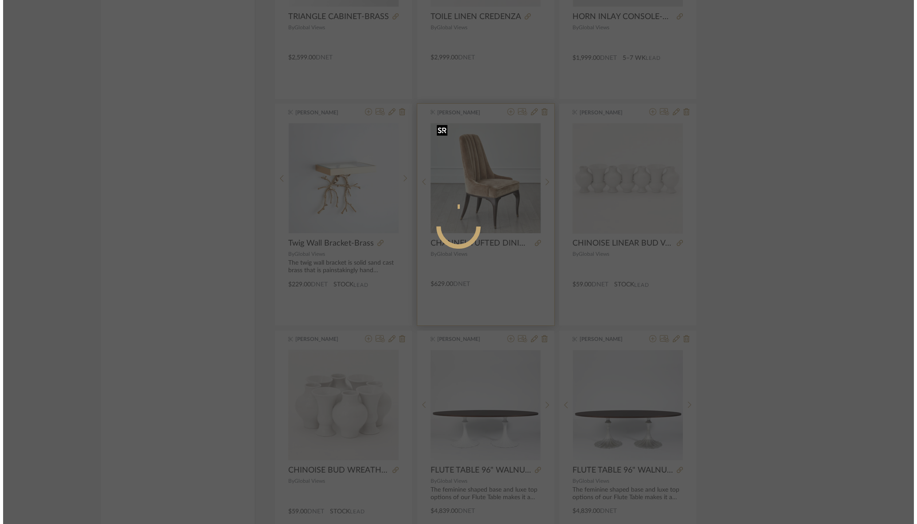
scroll to position [0, 0]
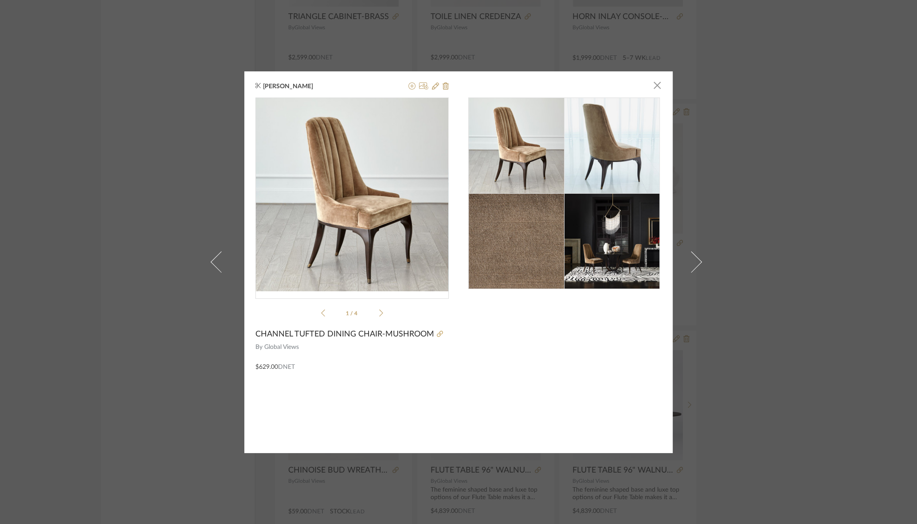
click at [380, 313] on icon at bounding box center [381, 313] width 4 height 8
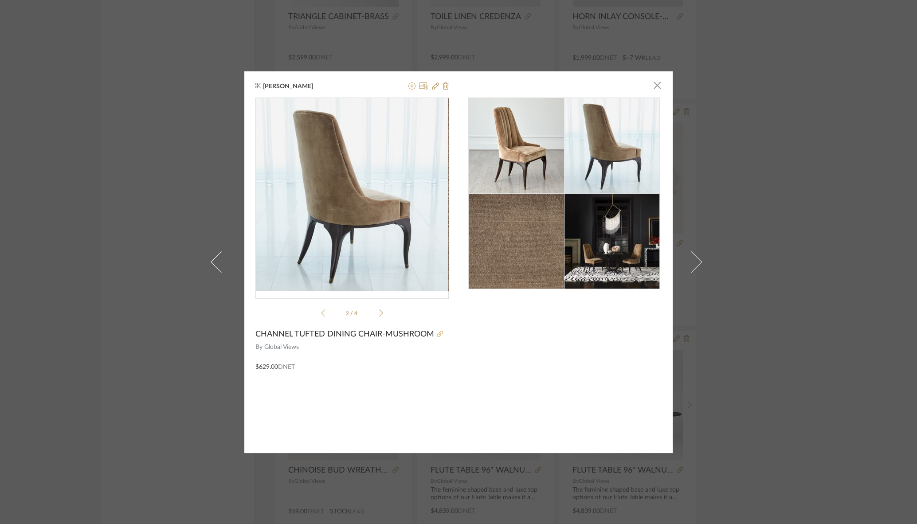
click at [437, 333] on icon at bounding box center [440, 334] width 6 height 6
click at [408, 88] on icon at bounding box center [411, 85] width 7 height 7
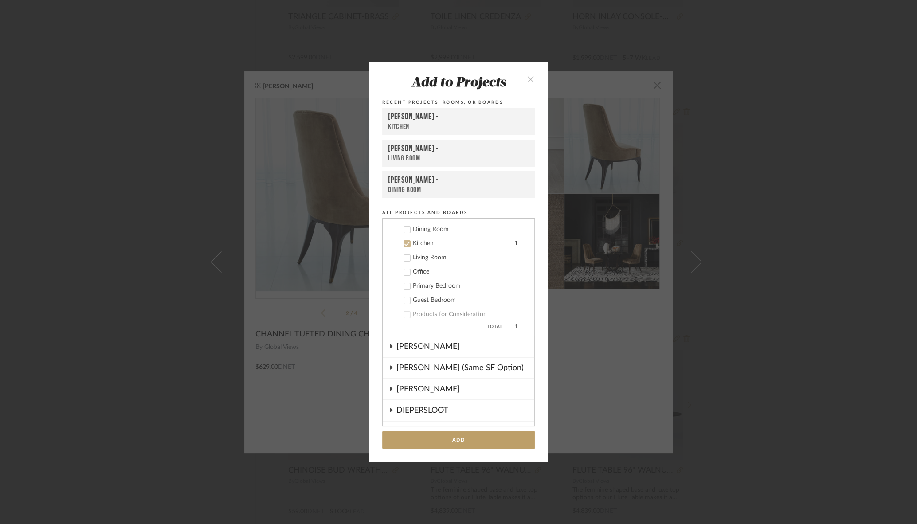
scroll to position [128, 0]
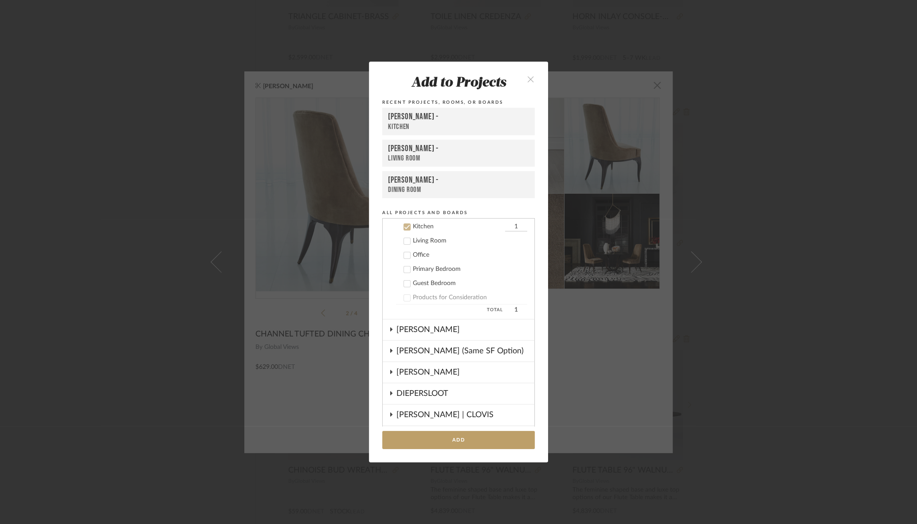
click at [397, 183] on div "[PERSON_NAME] -" at bounding box center [458, 180] width 141 height 10
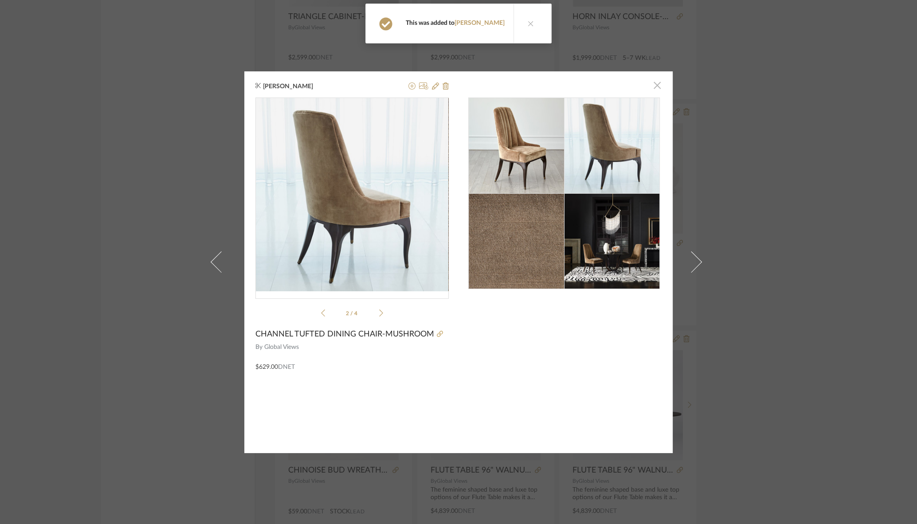
click at [655, 87] on span "button" at bounding box center [657, 86] width 18 height 18
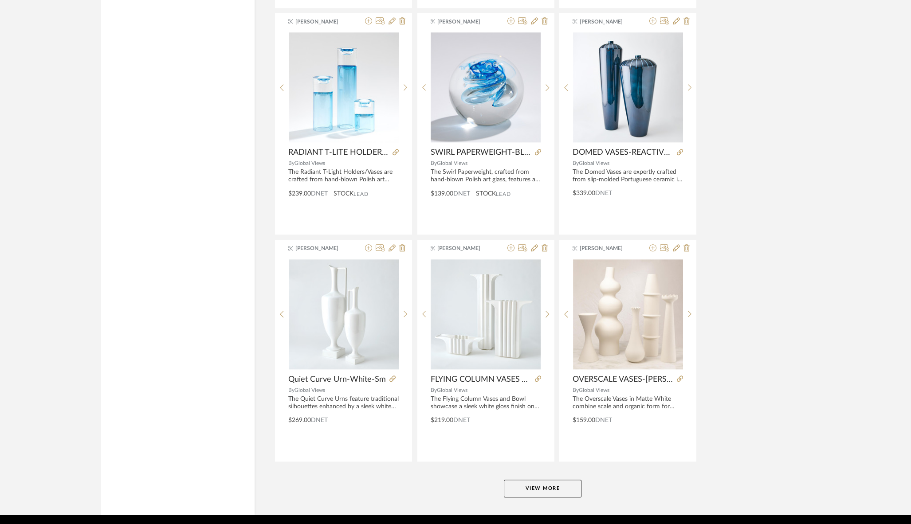
scroll to position [2478, 0]
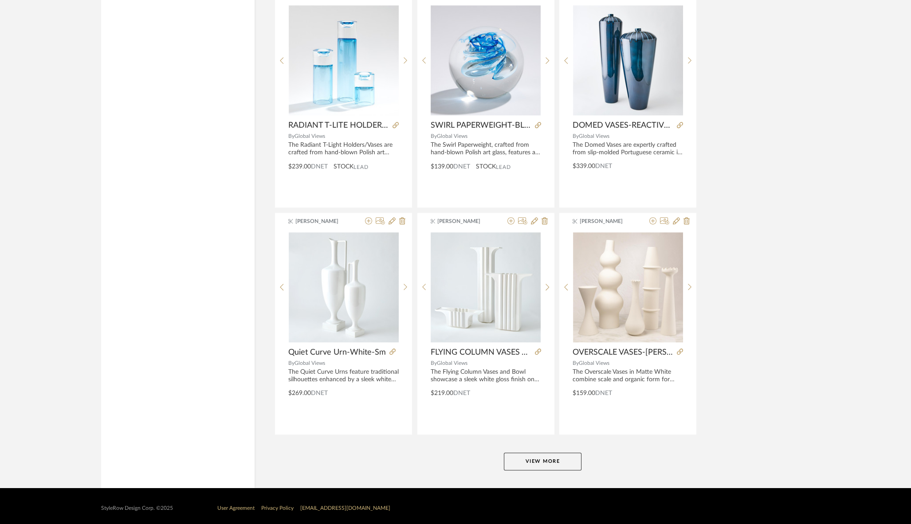
click at [527, 462] on button "View More" at bounding box center [543, 462] width 78 height 18
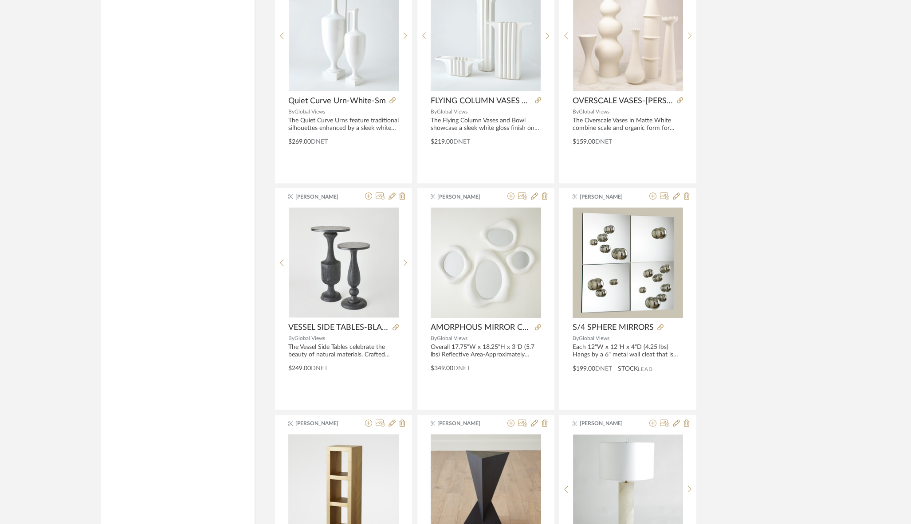
scroll to position [2731, 0]
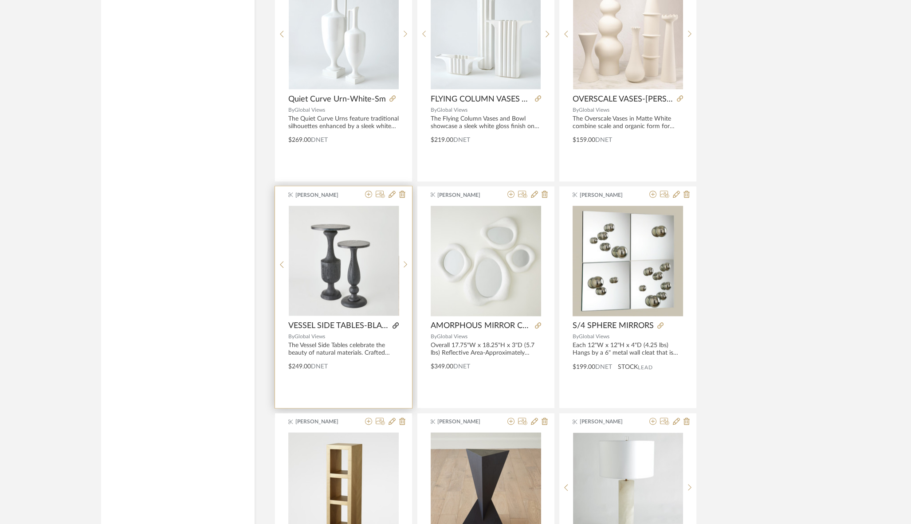
click at [397, 322] on icon at bounding box center [395, 325] width 6 height 6
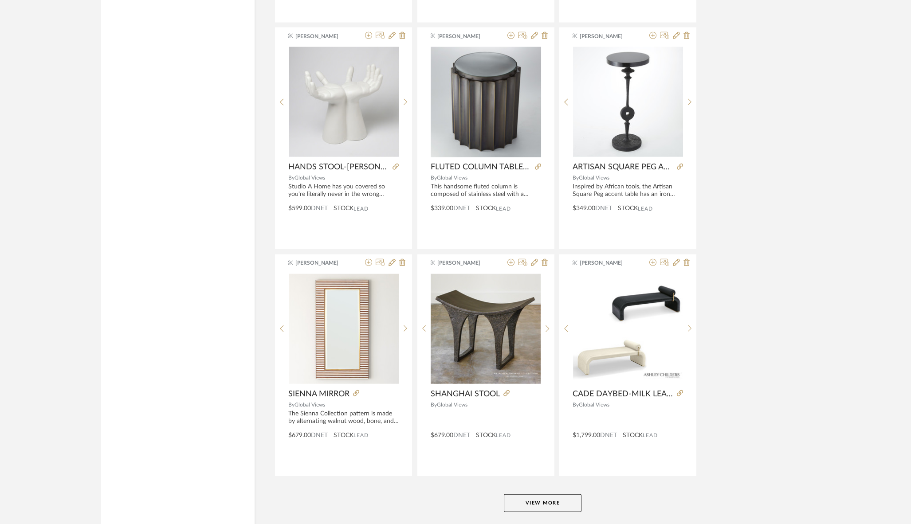
scroll to position [5196, 0]
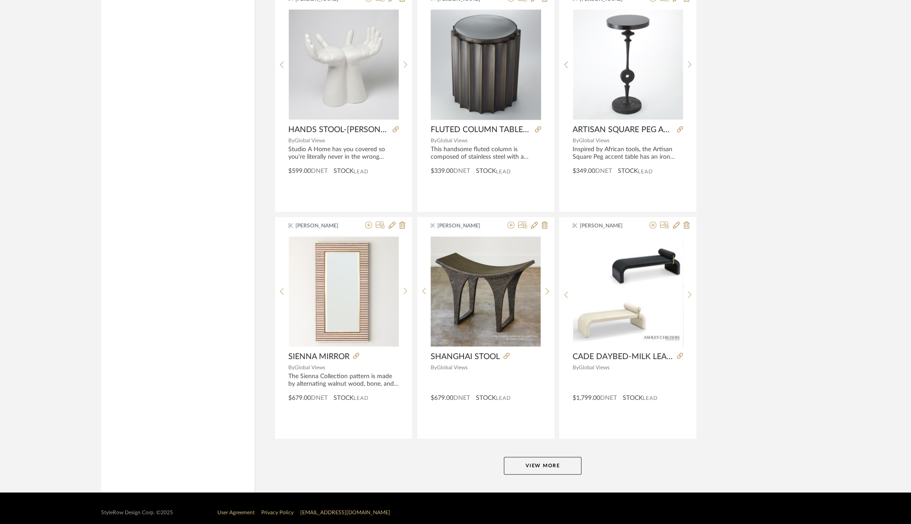
click at [532, 457] on button "View More" at bounding box center [543, 466] width 78 height 18
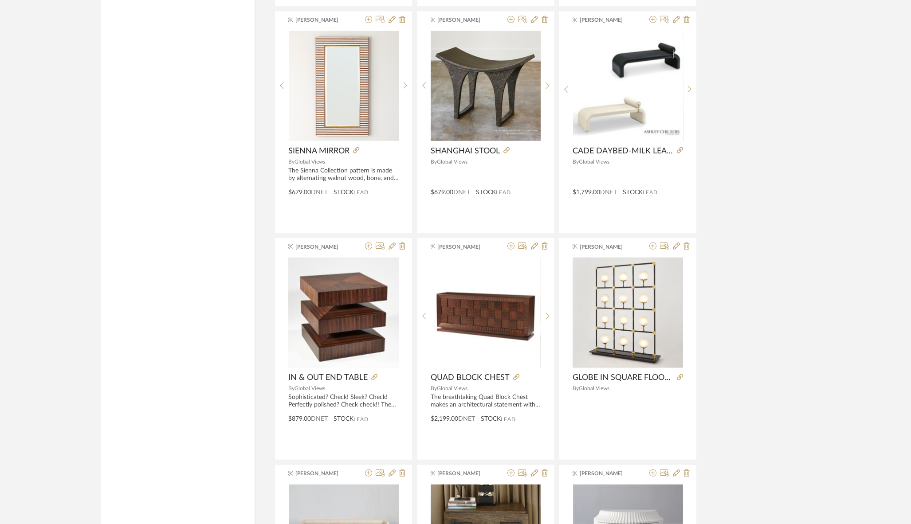
scroll to position [5402, 0]
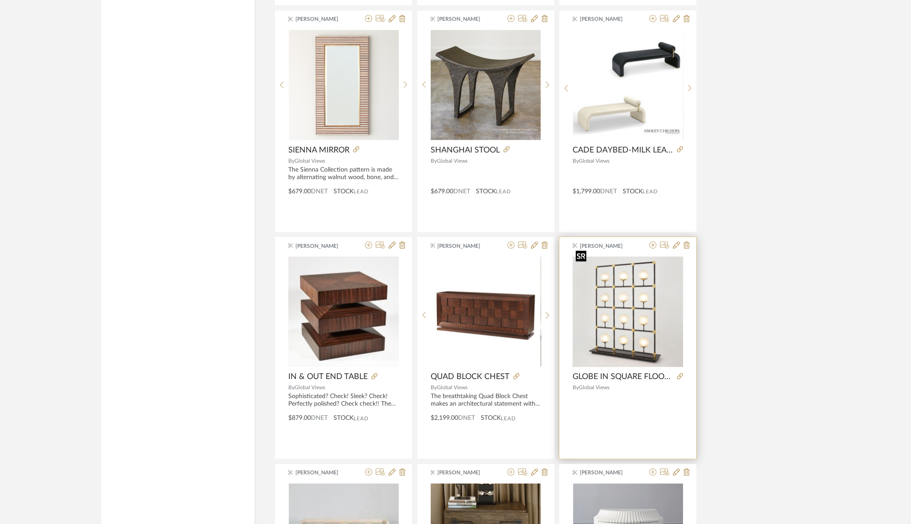
click at [631, 306] on img "0" at bounding box center [628, 312] width 110 height 110
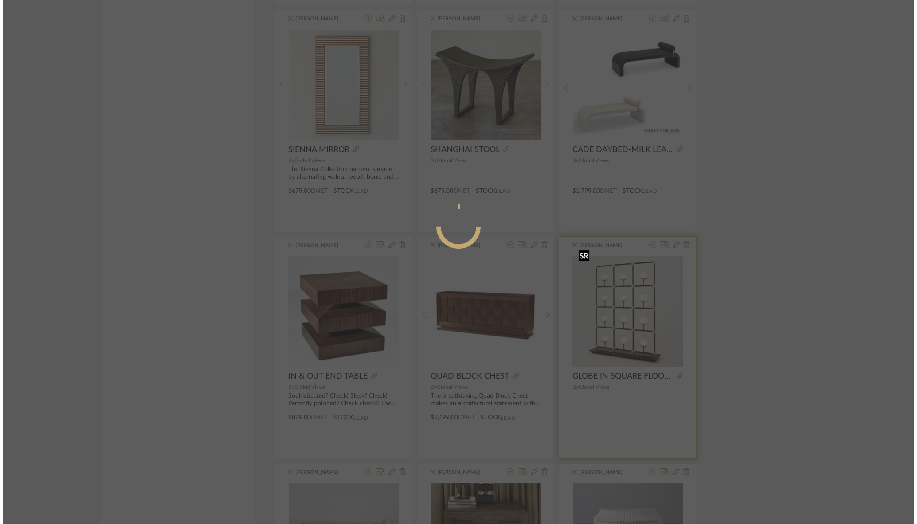
scroll to position [0, 0]
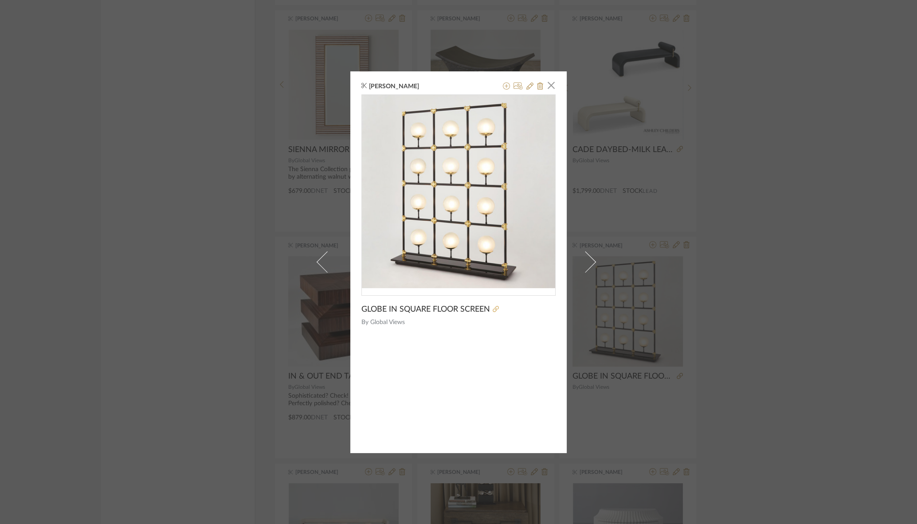
click at [494, 308] on icon at bounding box center [496, 309] width 6 height 6
click at [549, 89] on span "button" at bounding box center [551, 86] width 18 height 18
